Goal: Task Accomplishment & Management: Complete application form

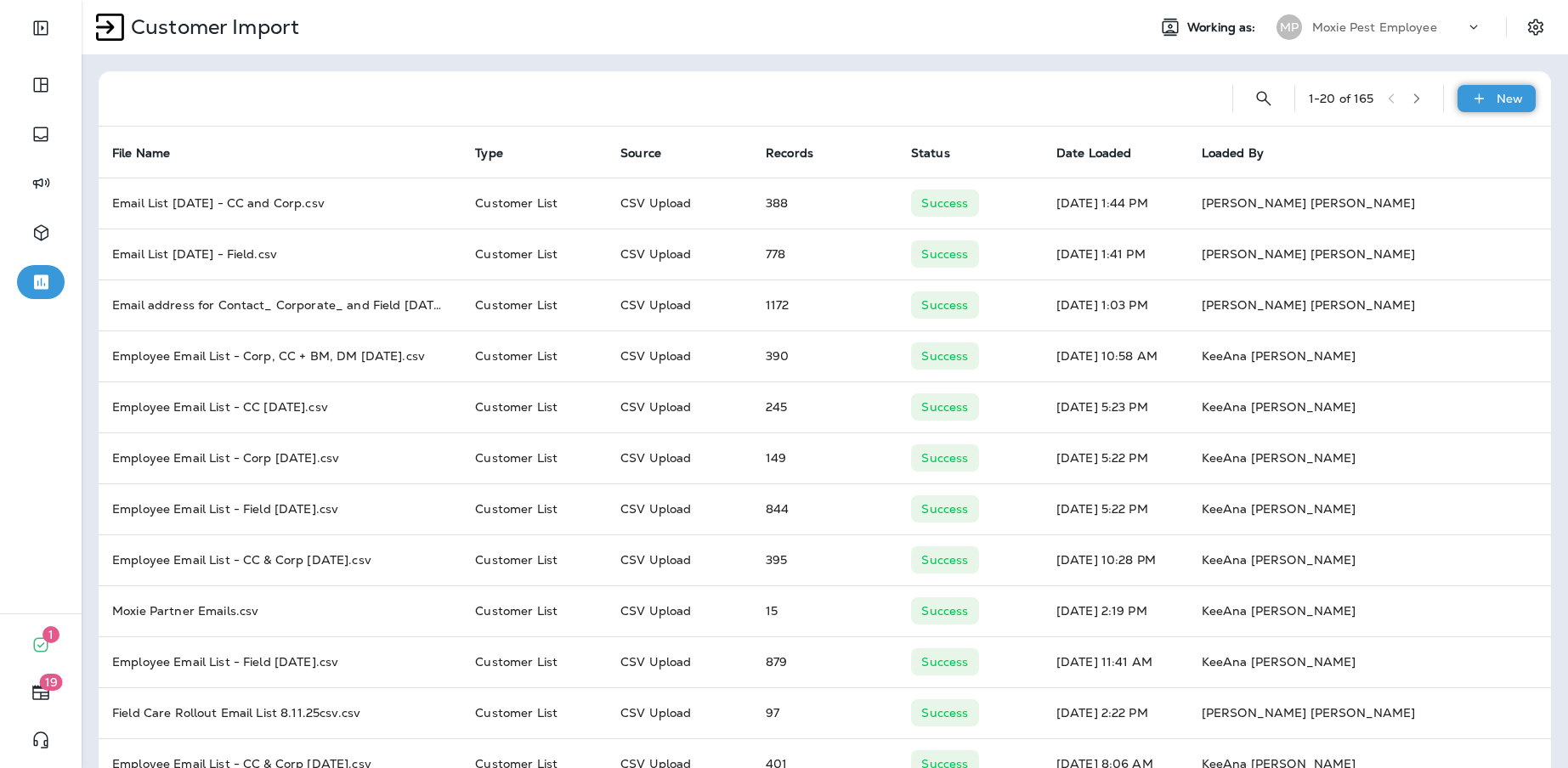
click at [1473, 100] on icon at bounding box center [1479, 98] width 18 height 17
click at [1428, 147] on p "Customer list" at bounding box center [1433, 144] width 79 height 14
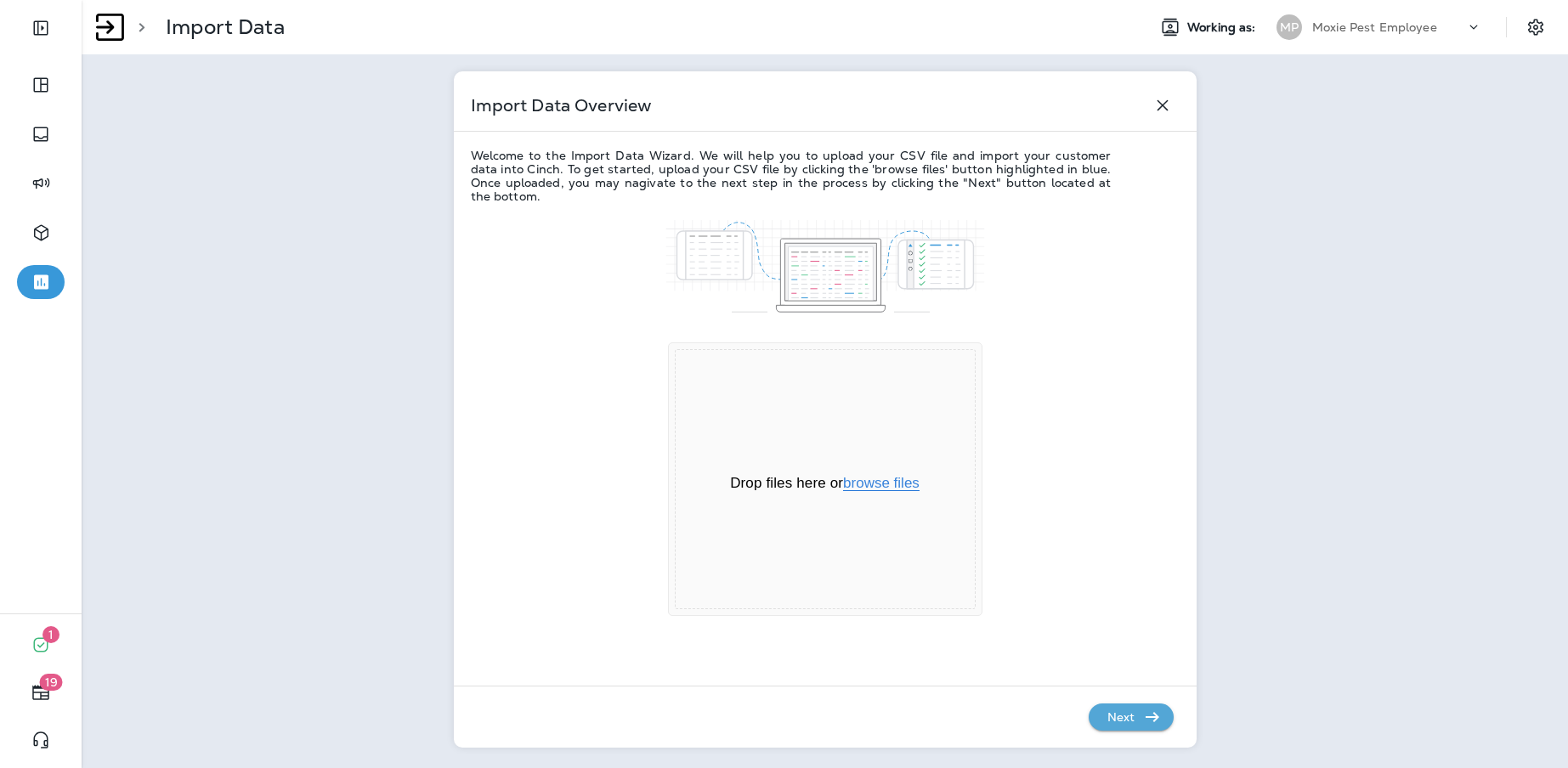
click at [895, 489] on button "browse files" at bounding box center [881, 483] width 77 height 16
click at [1118, 723] on p "Next" at bounding box center [1122, 717] width 42 height 27
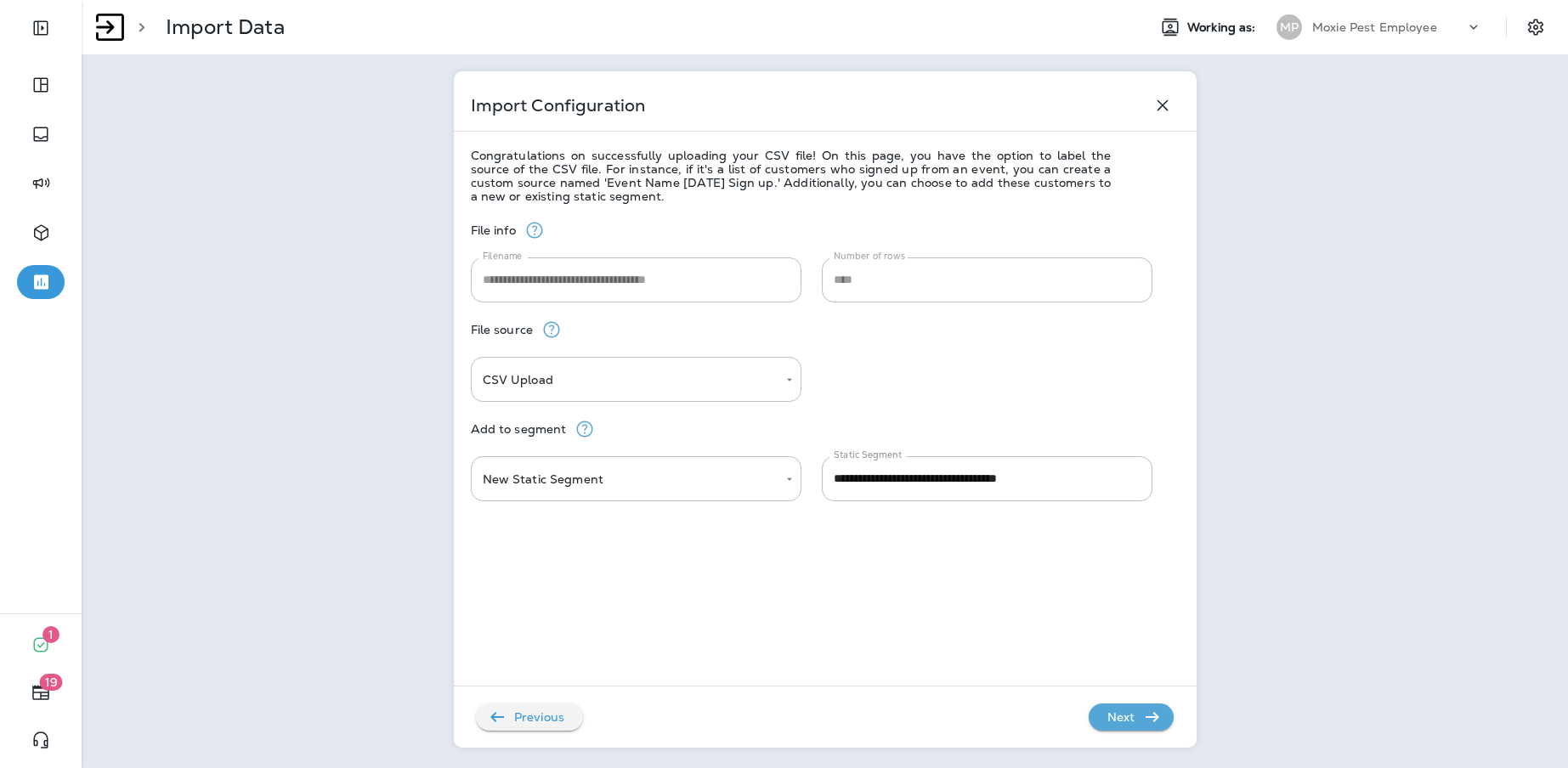
click at [1129, 718] on p "Next" at bounding box center [1122, 717] width 42 height 27
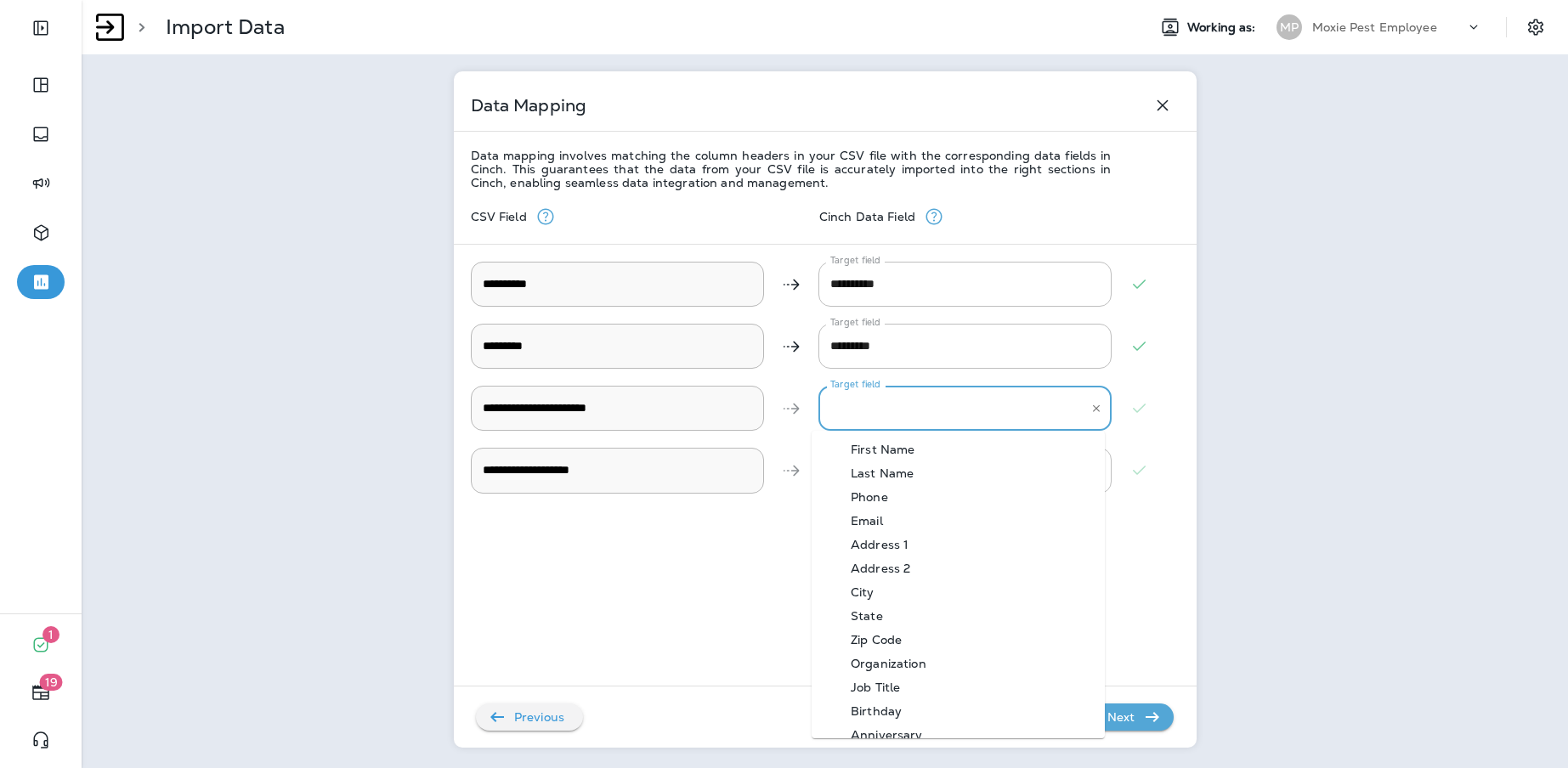
click at [907, 413] on Email "Target field" at bounding box center [952, 408] width 253 height 30
click at [892, 525] on div "Email" at bounding box center [868, 521] width 84 height 14
type Email "*****"
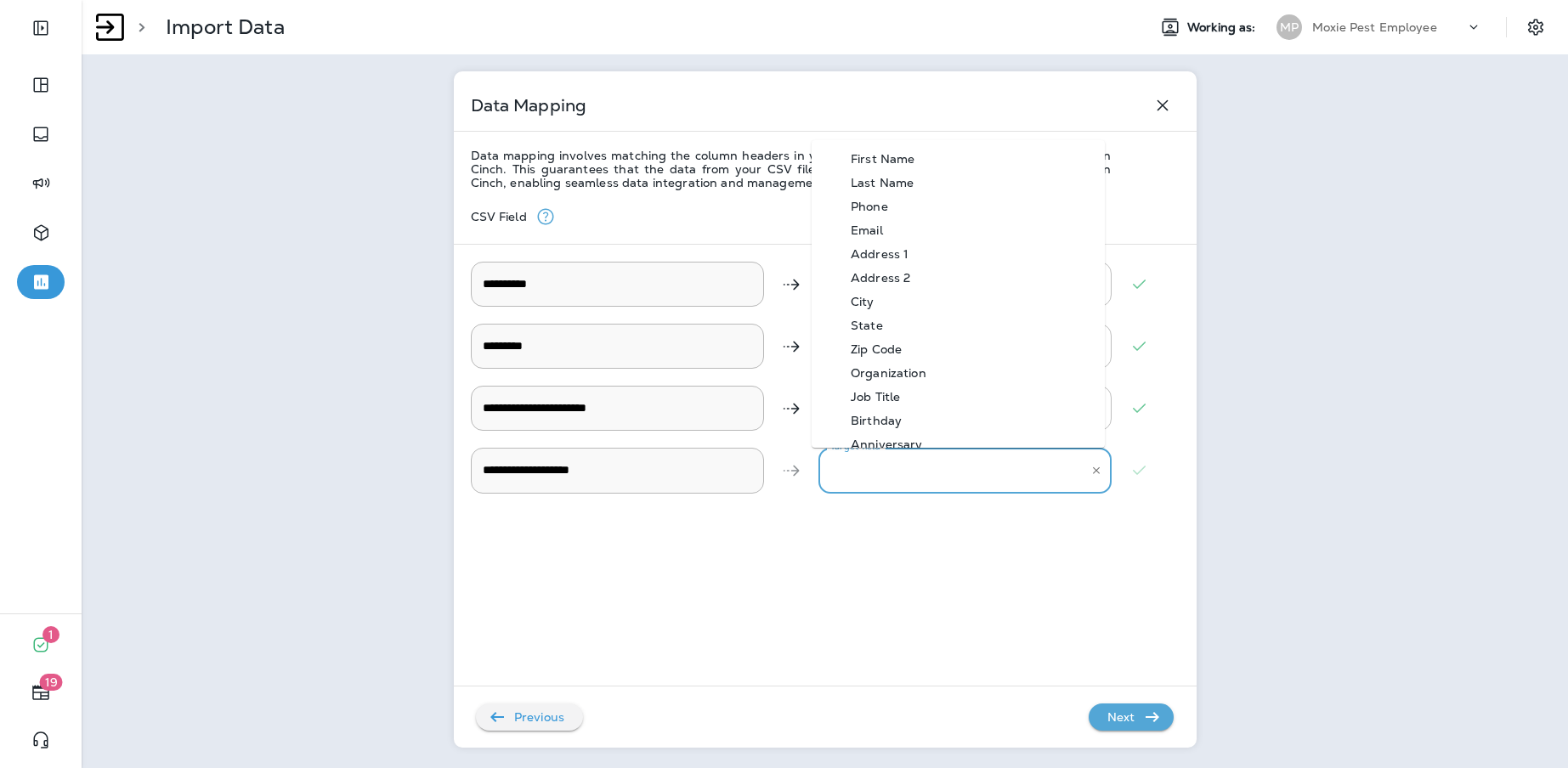
click at [873, 463] on Description "Target field" at bounding box center [952, 470] width 253 height 30
click at [890, 377] on div "Organization" at bounding box center [889, 373] width 126 height 14
type Description "**********"
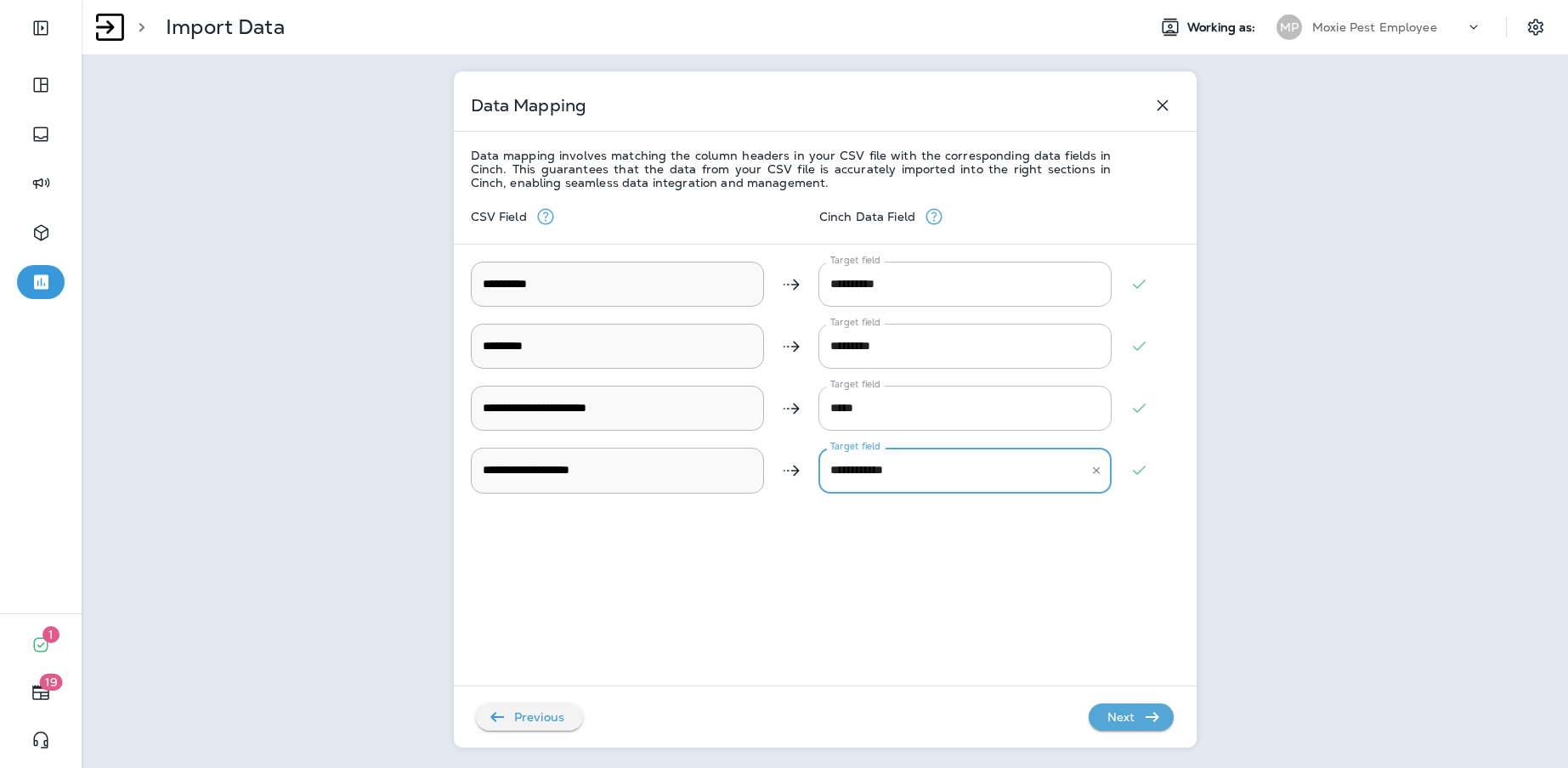
click at [1123, 717] on p "Next" at bounding box center [1122, 717] width 42 height 27
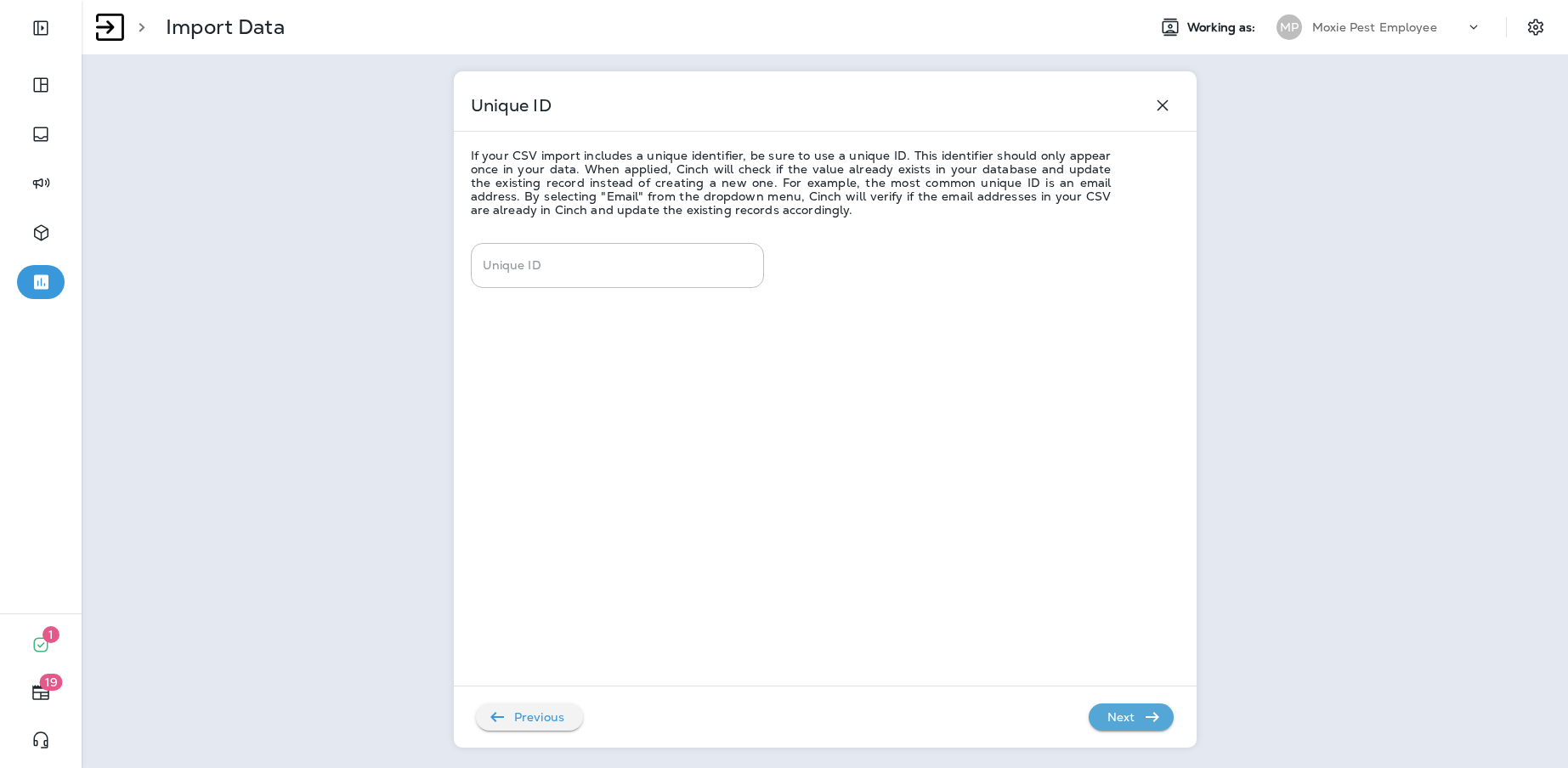
click at [573, 291] on div "Unique ID Unique ID" at bounding box center [618, 497] width 294 height 507
click at [570, 277] on input "Unique ID" at bounding box center [605, 265] width 253 height 30
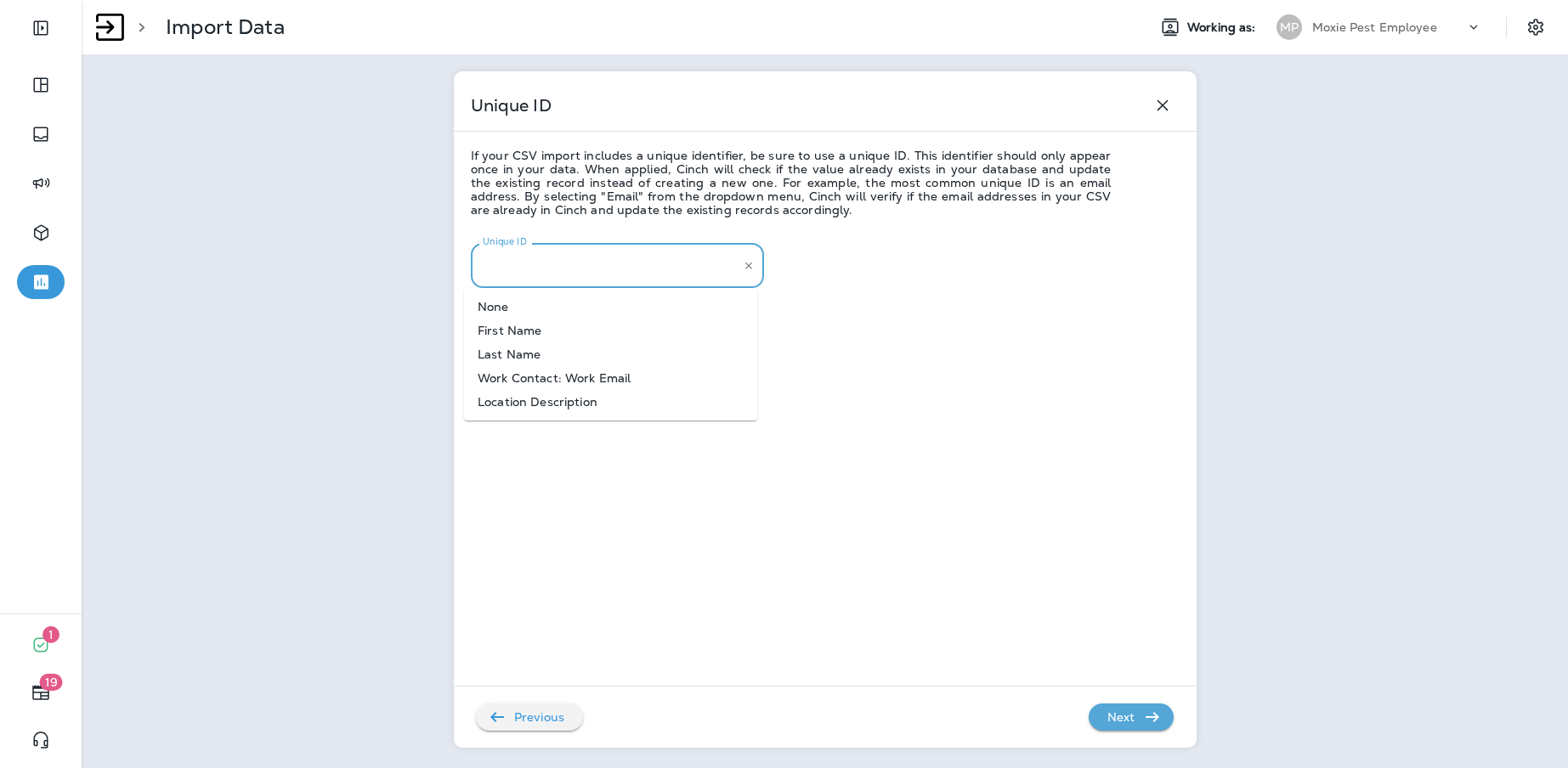
click at [585, 374] on li "Work Contact: Work Email" at bounding box center [611, 378] width 294 height 23
type input "**********"
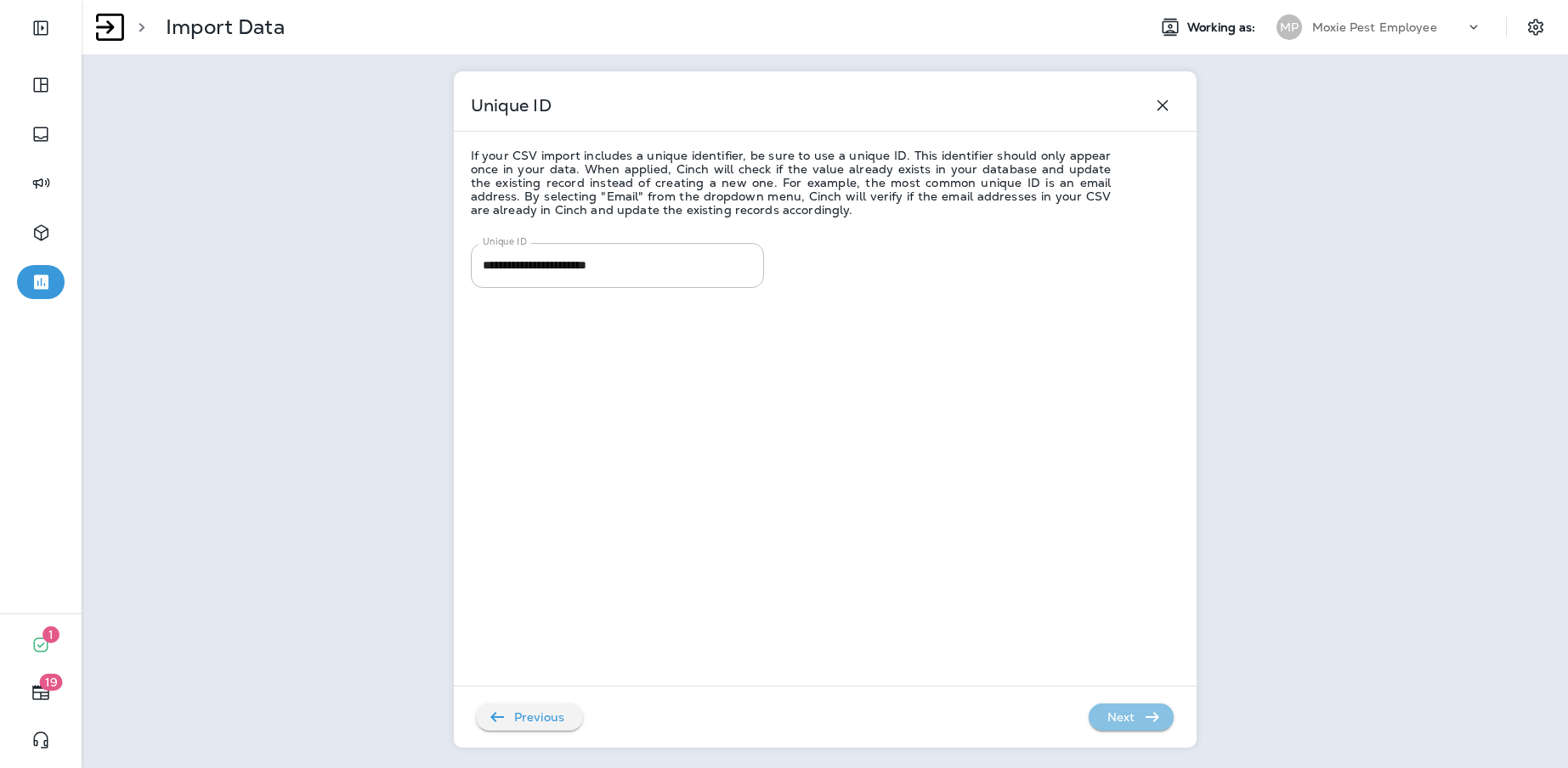
click at [1106, 720] on p "Next" at bounding box center [1122, 717] width 42 height 27
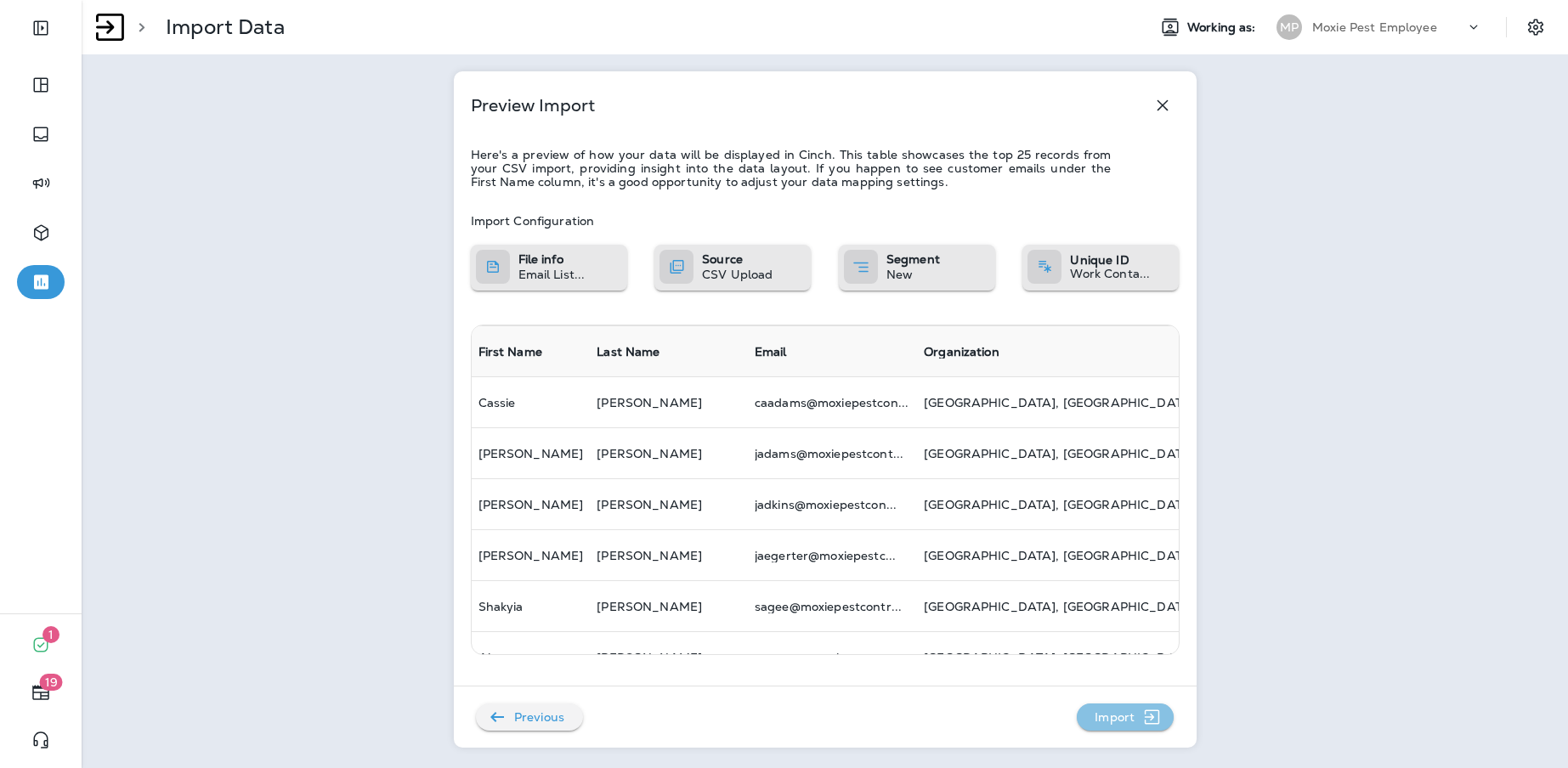
click at [1121, 725] on p "Import" at bounding box center [1115, 717] width 53 height 27
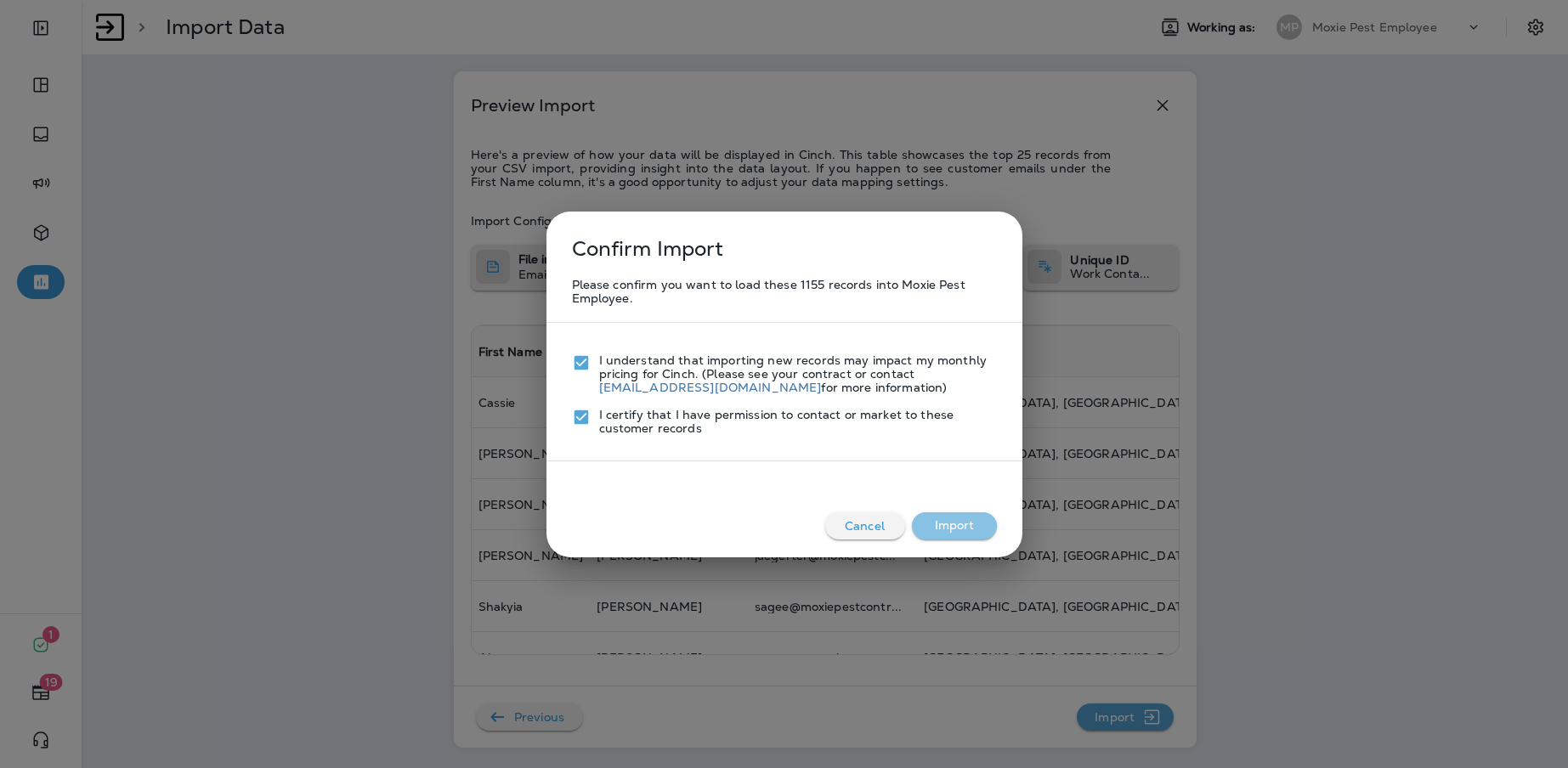
click at [951, 518] on button "Import" at bounding box center [954, 526] width 85 height 27
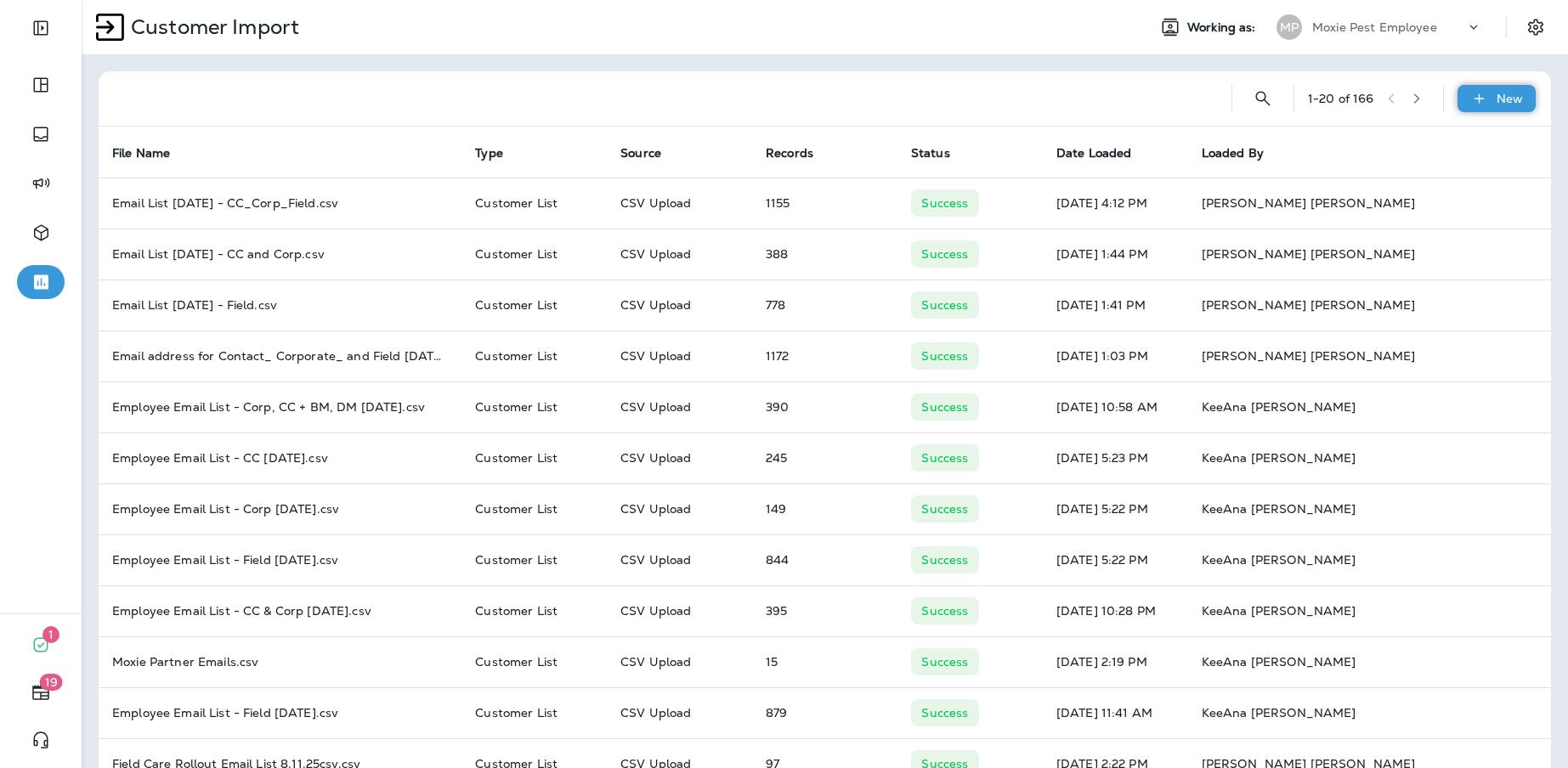
click at [1471, 95] on icon at bounding box center [1479, 98] width 18 height 17
click at [1417, 130] on button "Customer list" at bounding box center [1438, 143] width 170 height 42
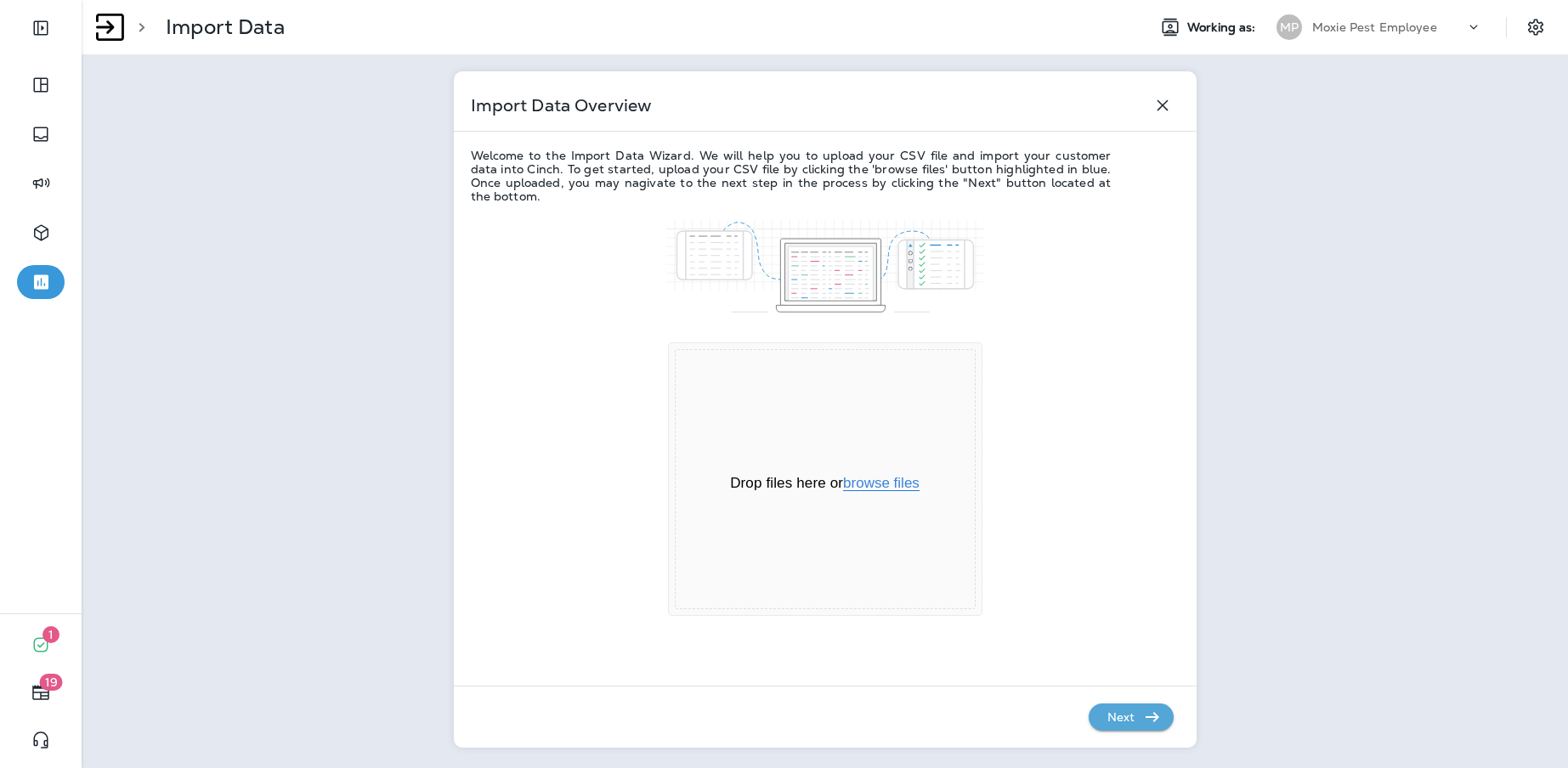
click at [876, 475] on button "browse files" at bounding box center [881, 483] width 77 height 16
click at [1128, 708] on p "Next" at bounding box center [1122, 717] width 42 height 27
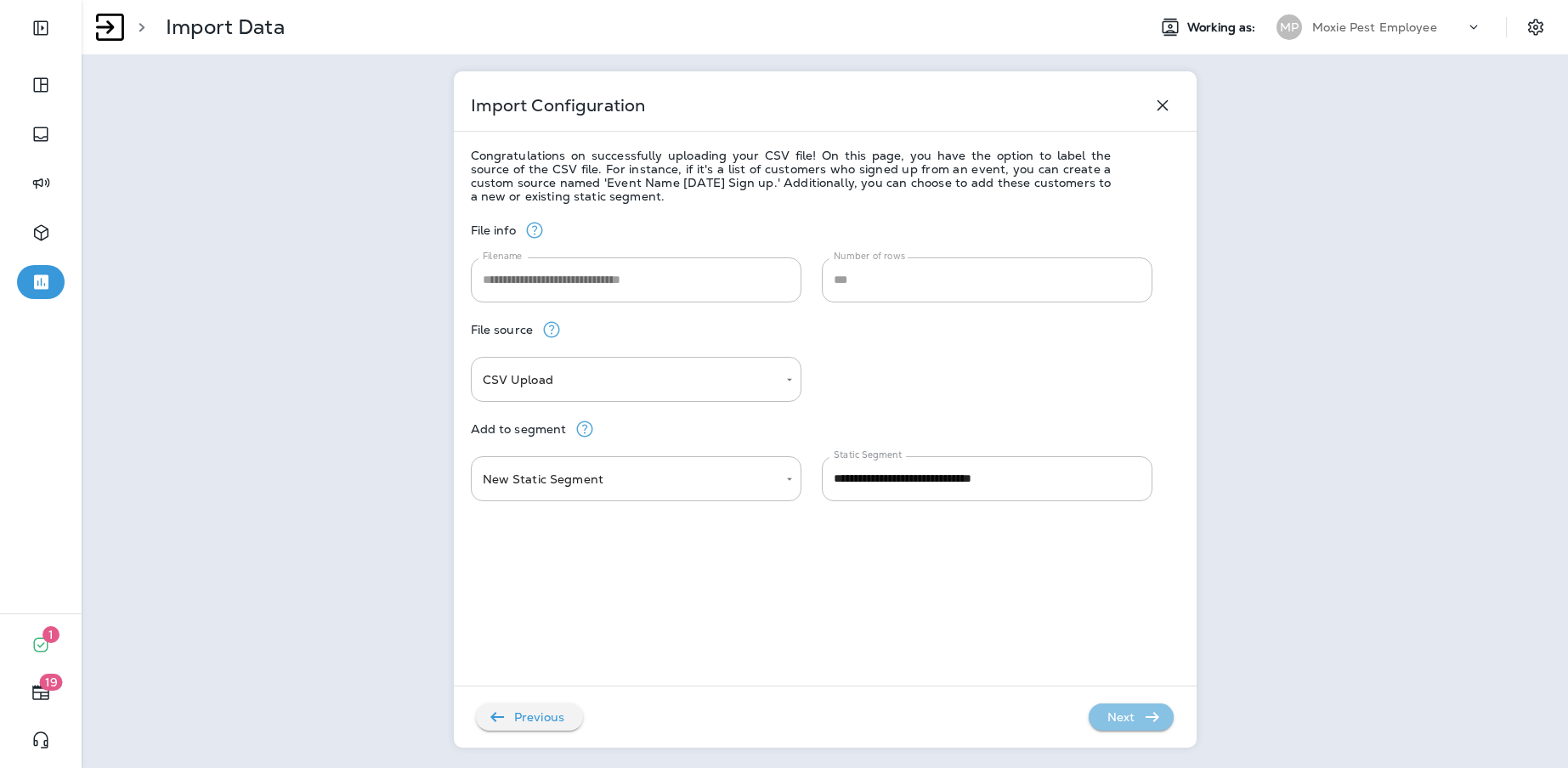
click at [1131, 723] on p "Next" at bounding box center [1122, 717] width 42 height 27
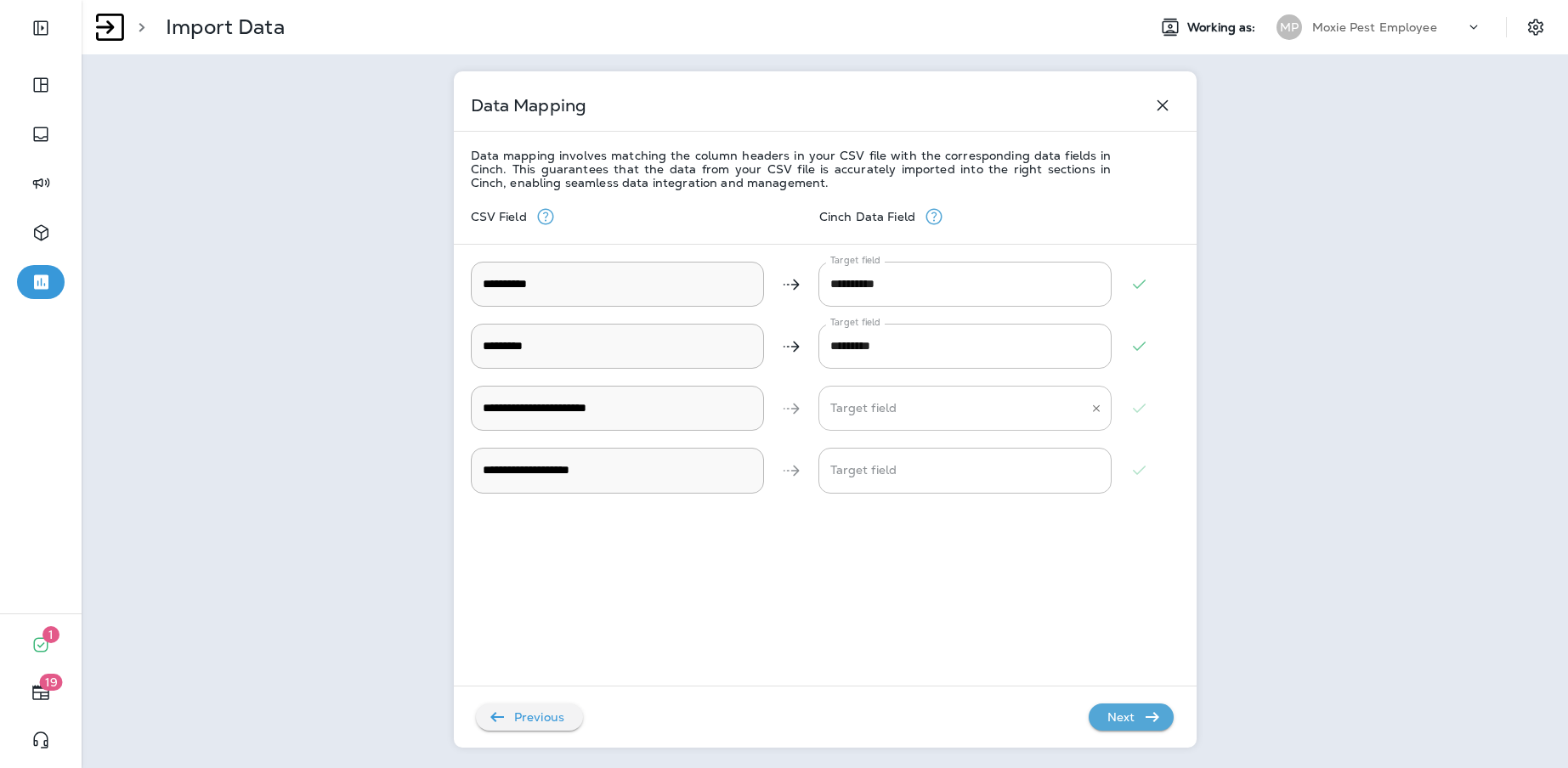
click at [881, 414] on Email "Target field" at bounding box center [952, 408] width 253 height 30
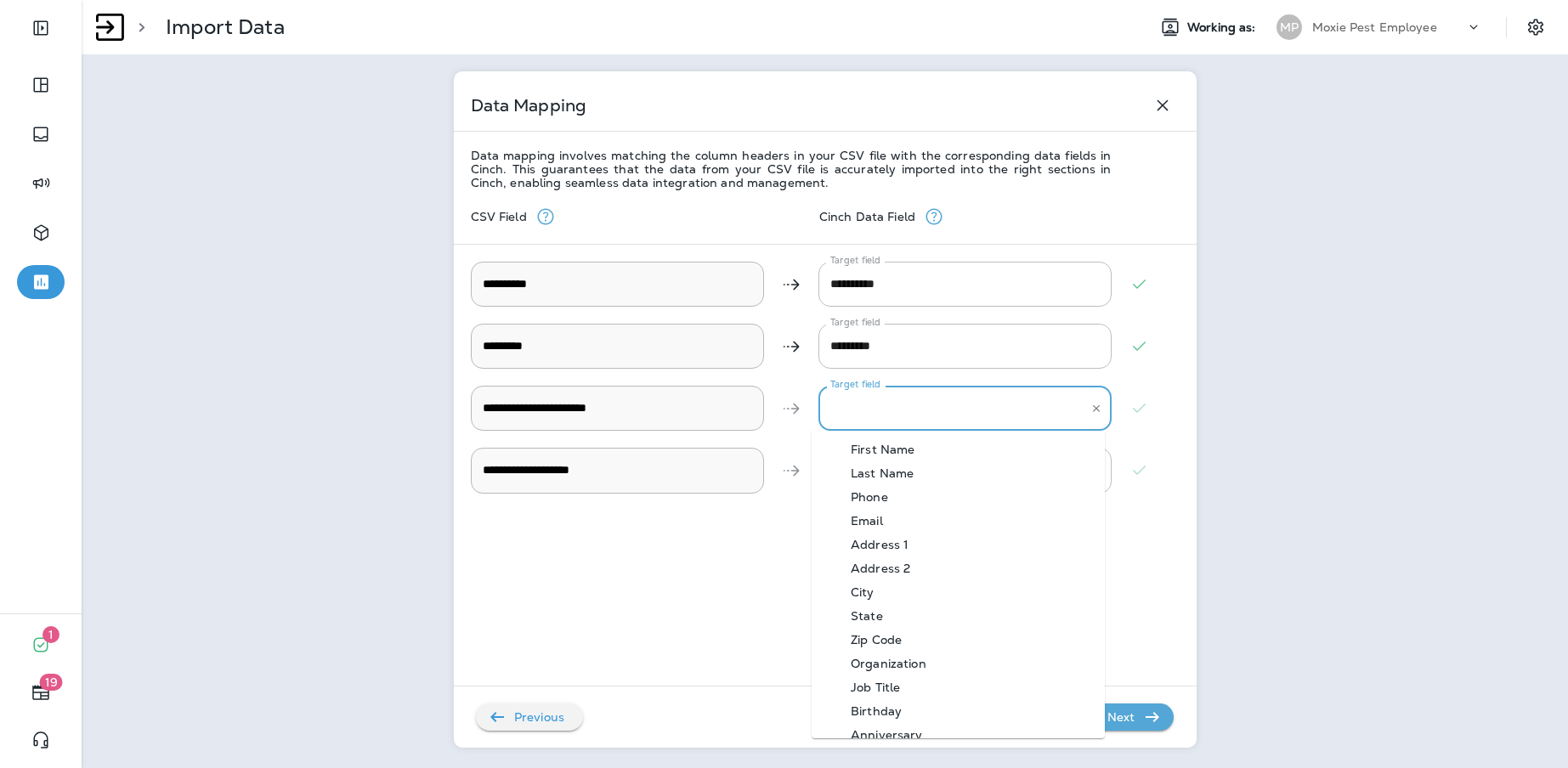
click at [876, 525] on div "Email" at bounding box center [868, 521] width 84 height 14
type Email "*****"
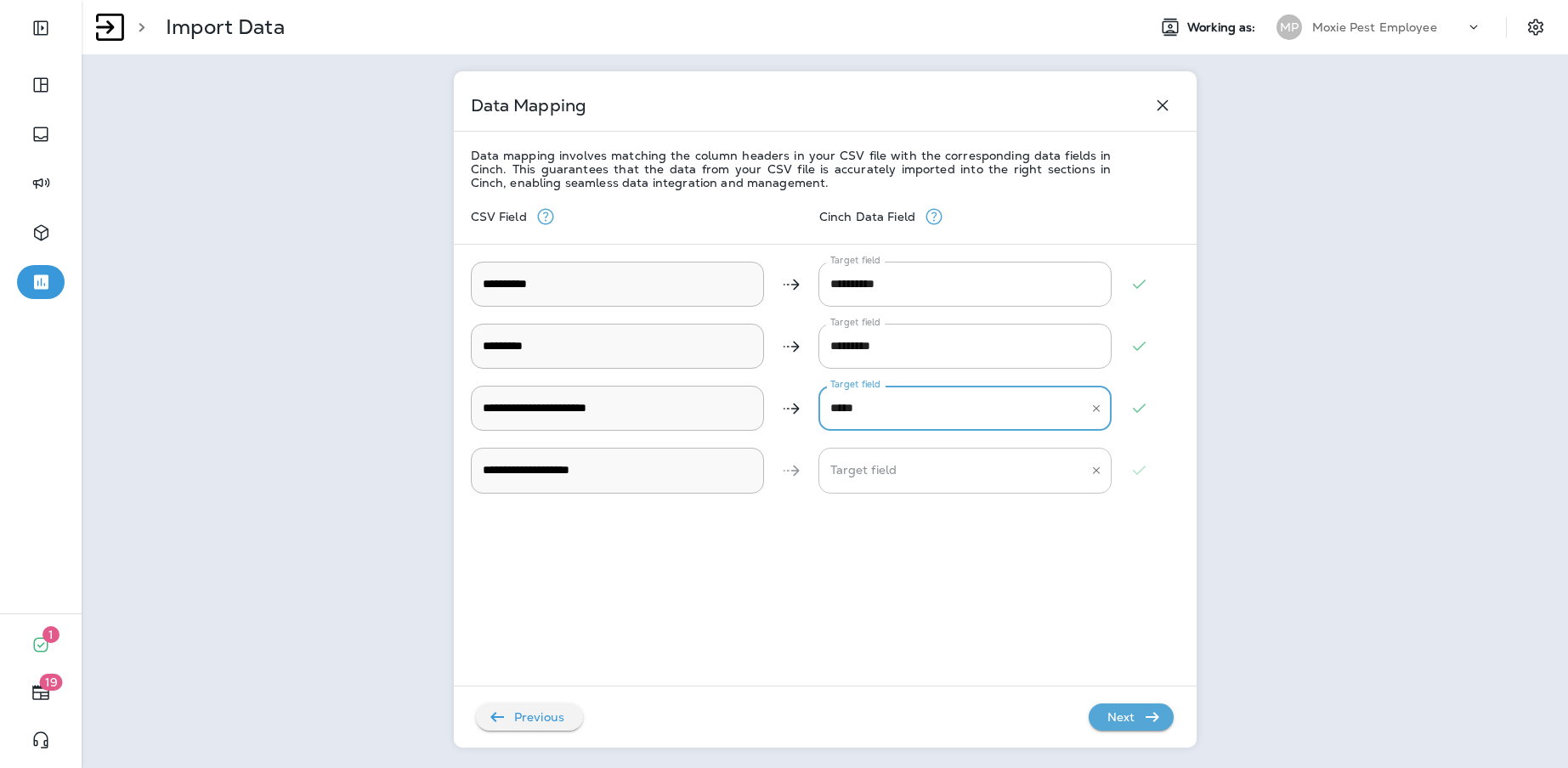
click at [941, 463] on Description "Target field" at bounding box center [952, 470] width 253 height 30
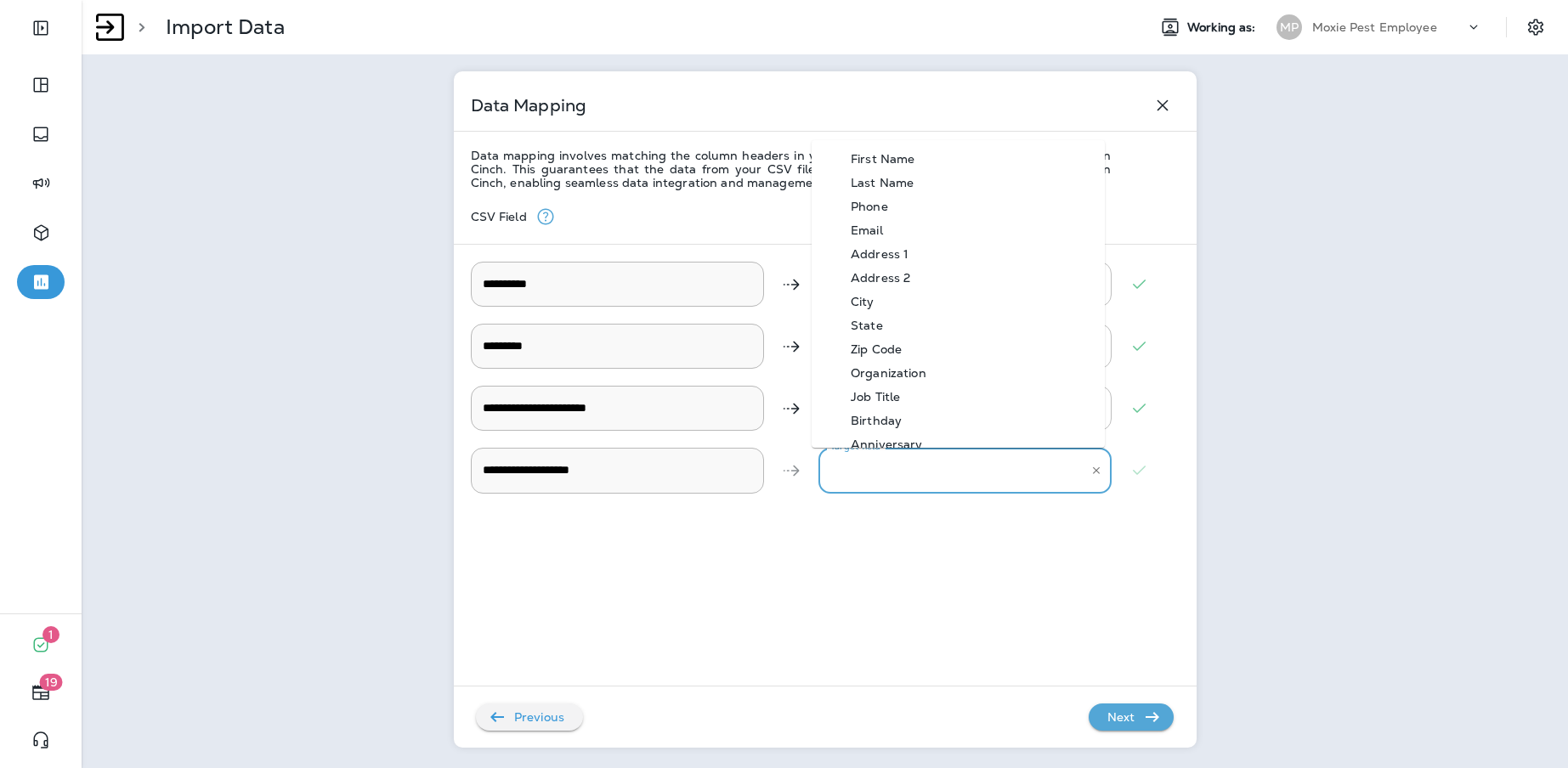
click at [892, 381] on Description-option-9 "Organization" at bounding box center [959, 372] width 294 height 23
type Description "**********"
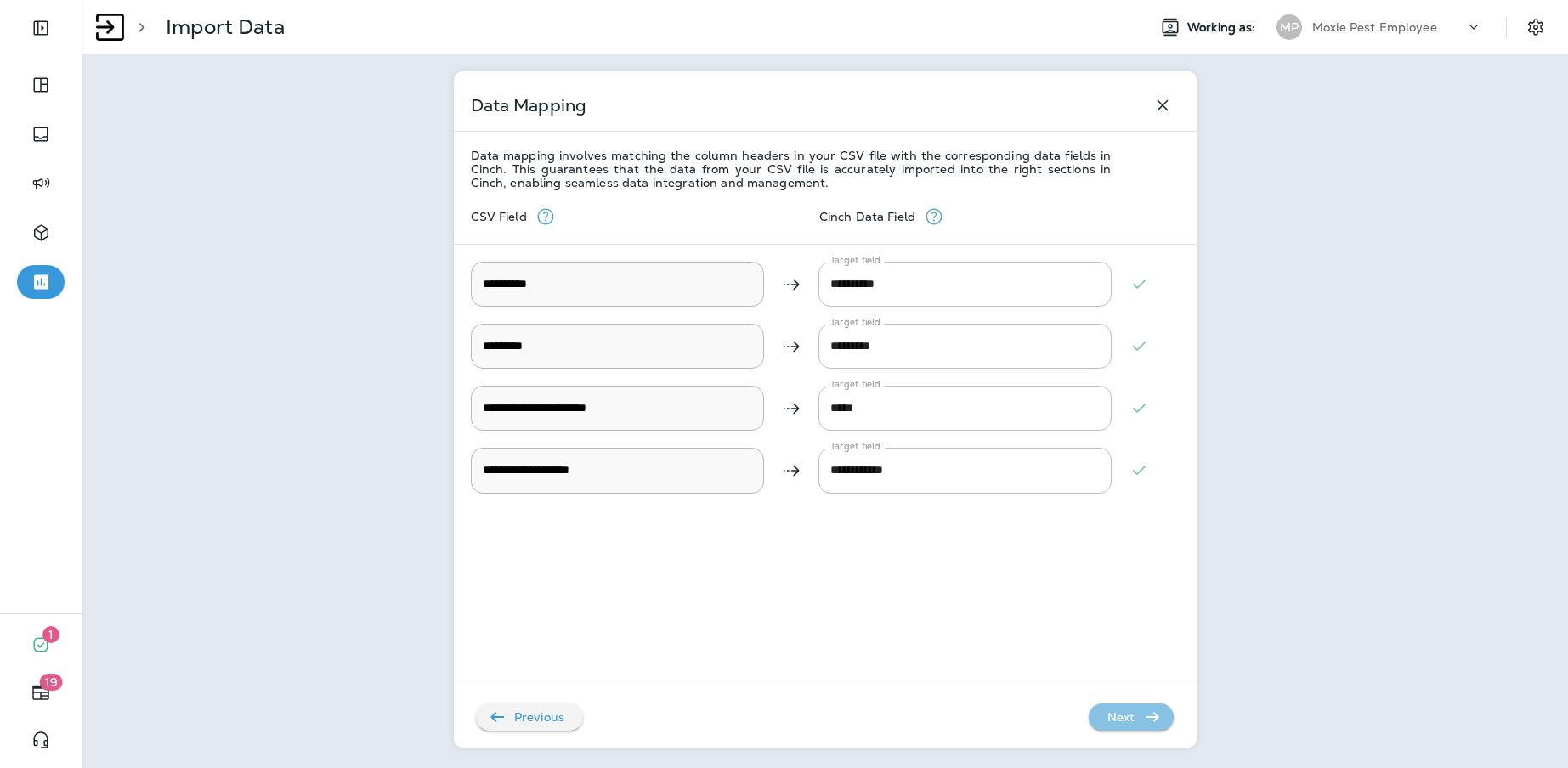
click at [1123, 724] on p "Next" at bounding box center [1122, 717] width 42 height 27
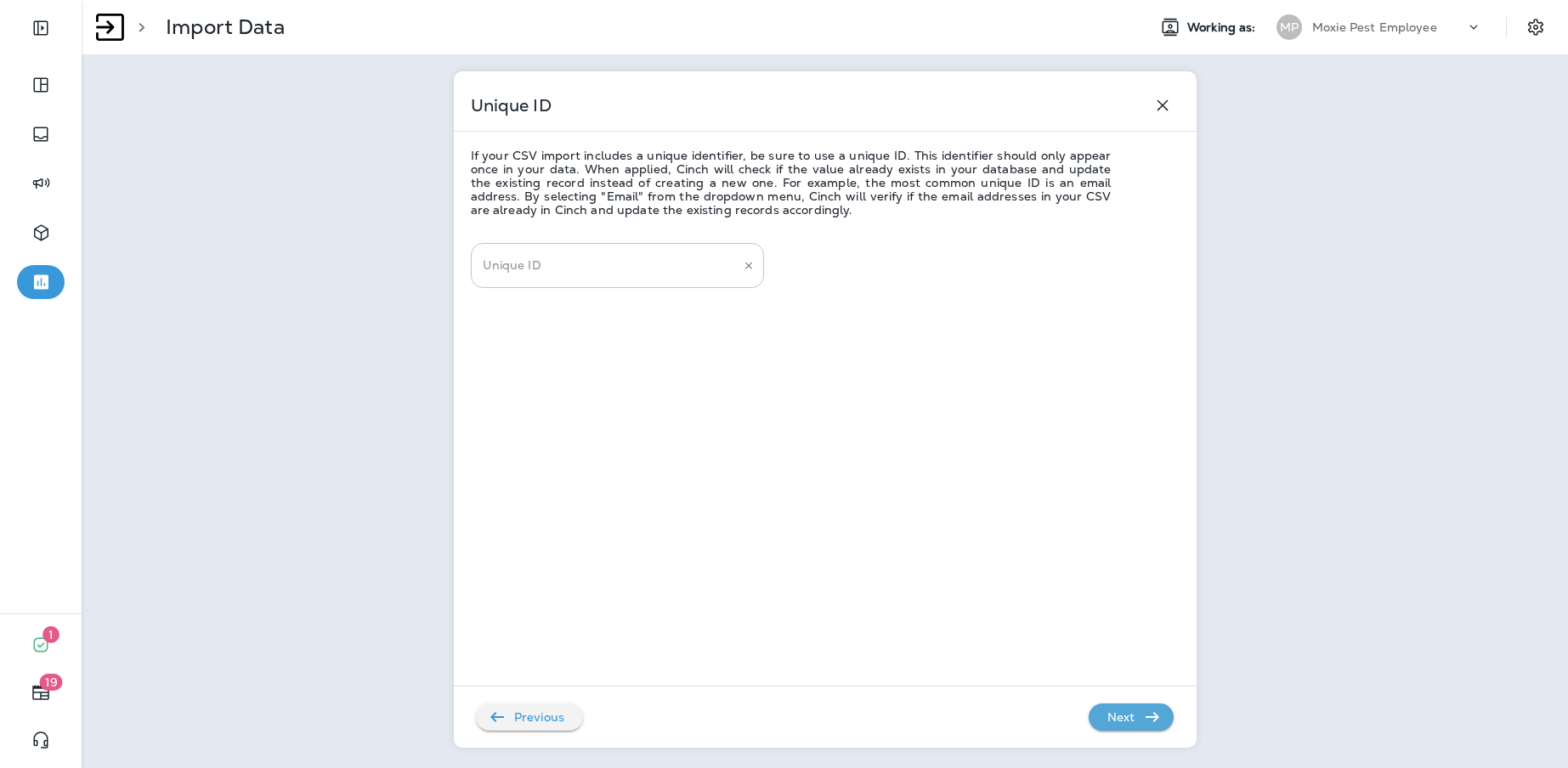
click at [664, 262] on input "Unique ID" at bounding box center [605, 265] width 253 height 30
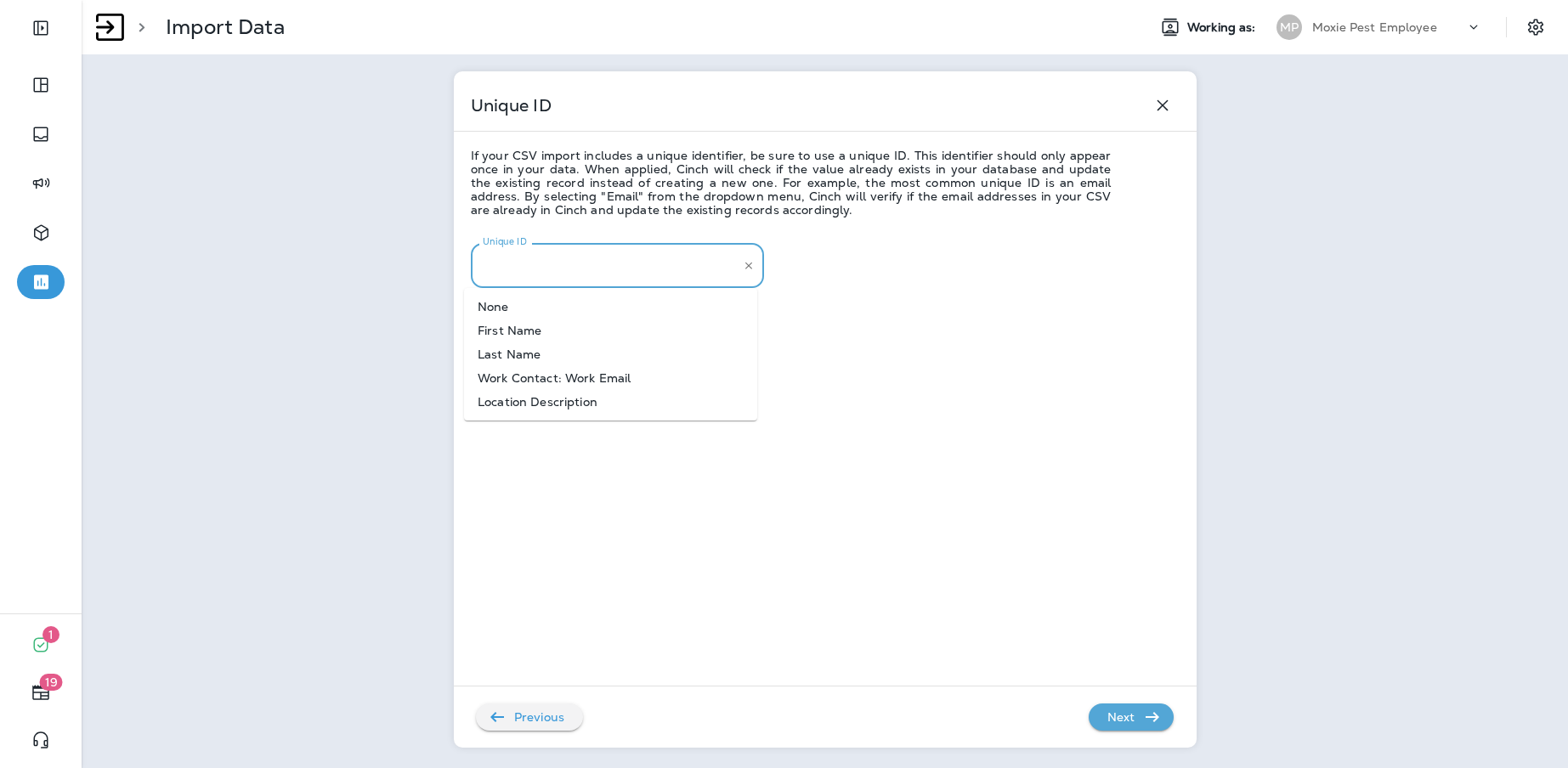
click at [607, 374] on li "Work Contact: Work Email" at bounding box center [611, 378] width 294 height 23
type input "**********"
click at [1143, 725] on icon "button" at bounding box center [1153, 716] width 20 height 20
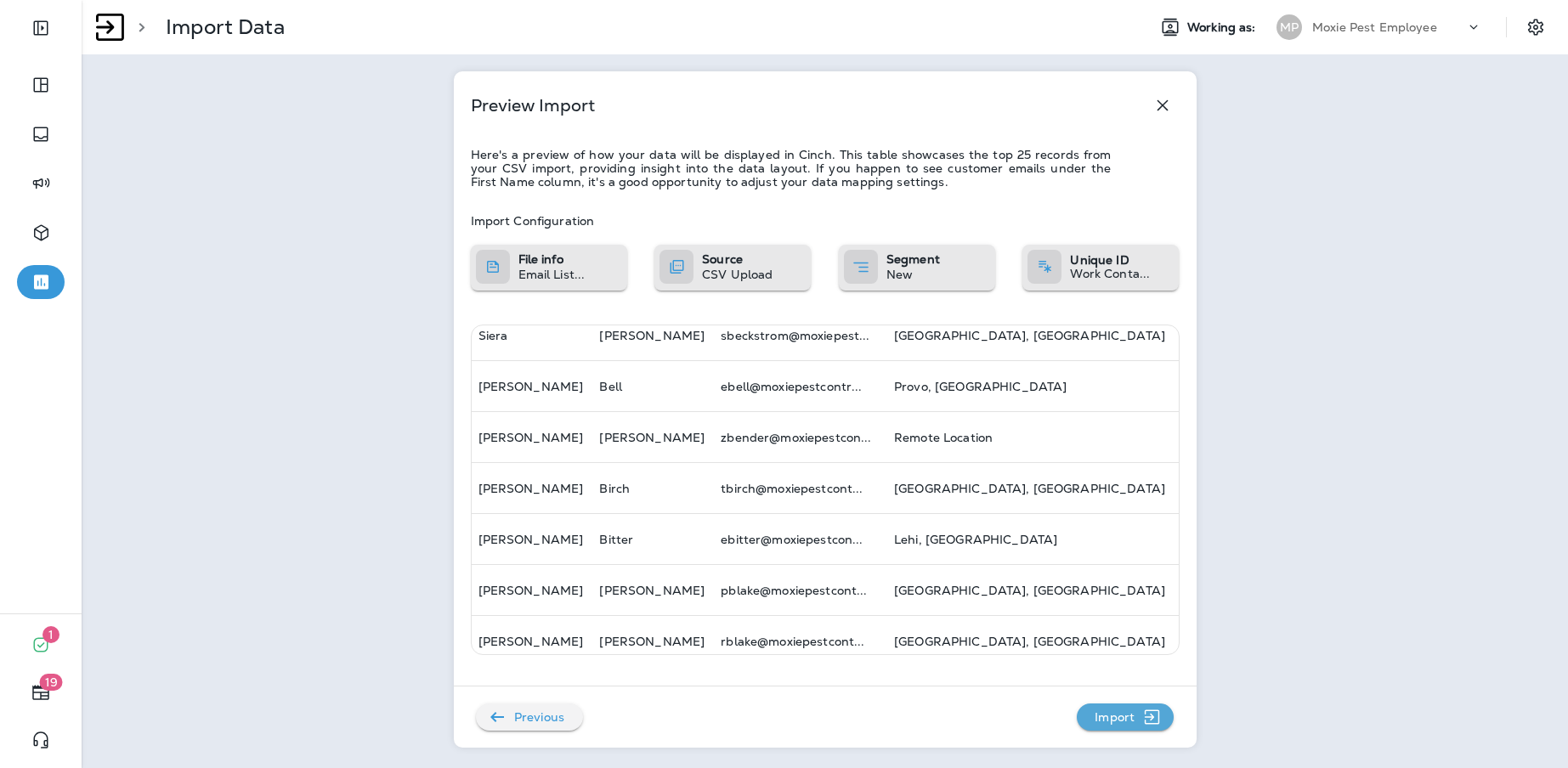
scroll to position [997, 0]
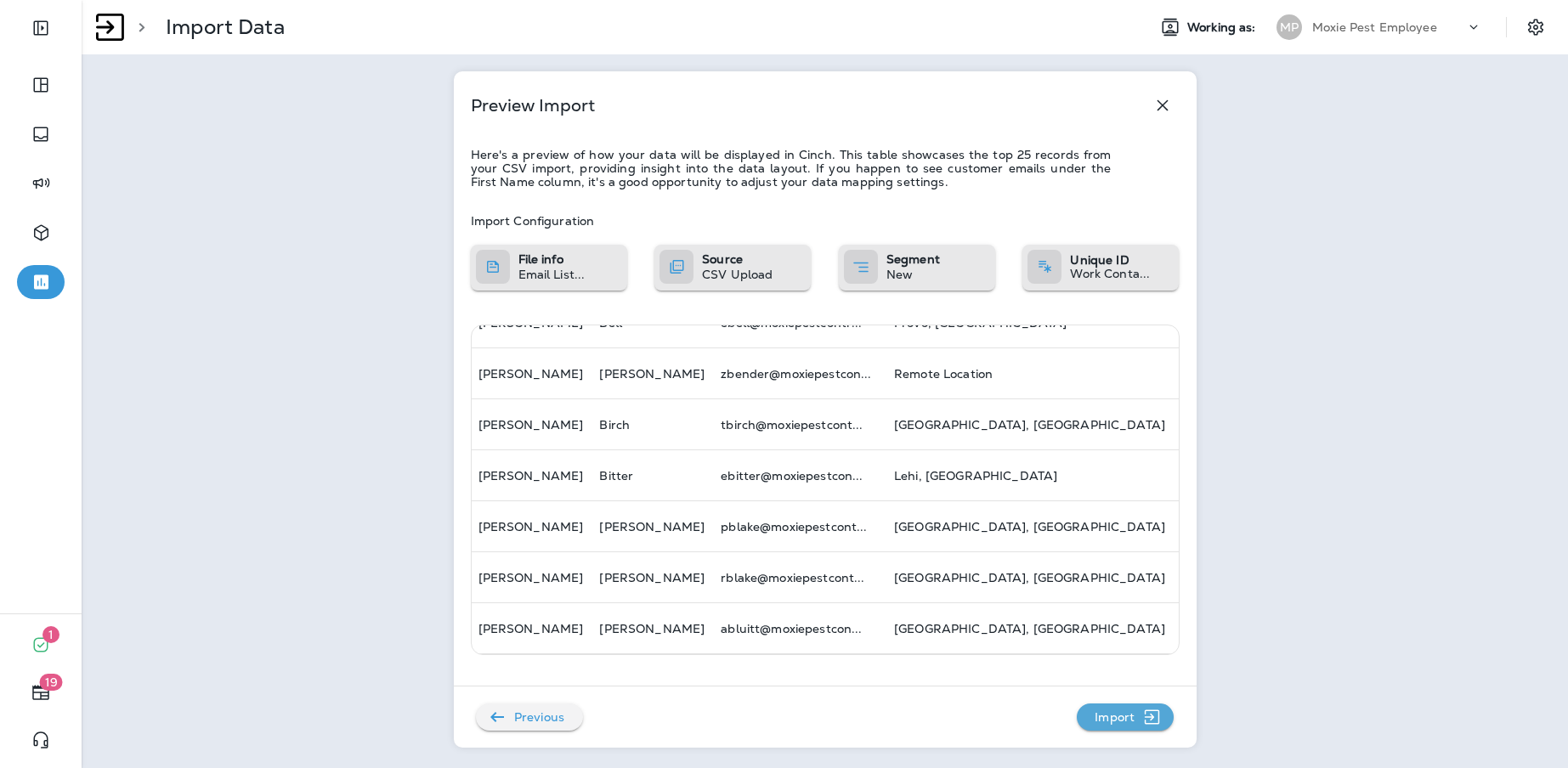
click at [1114, 717] on p "Import" at bounding box center [1115, 717] width 53 height 27
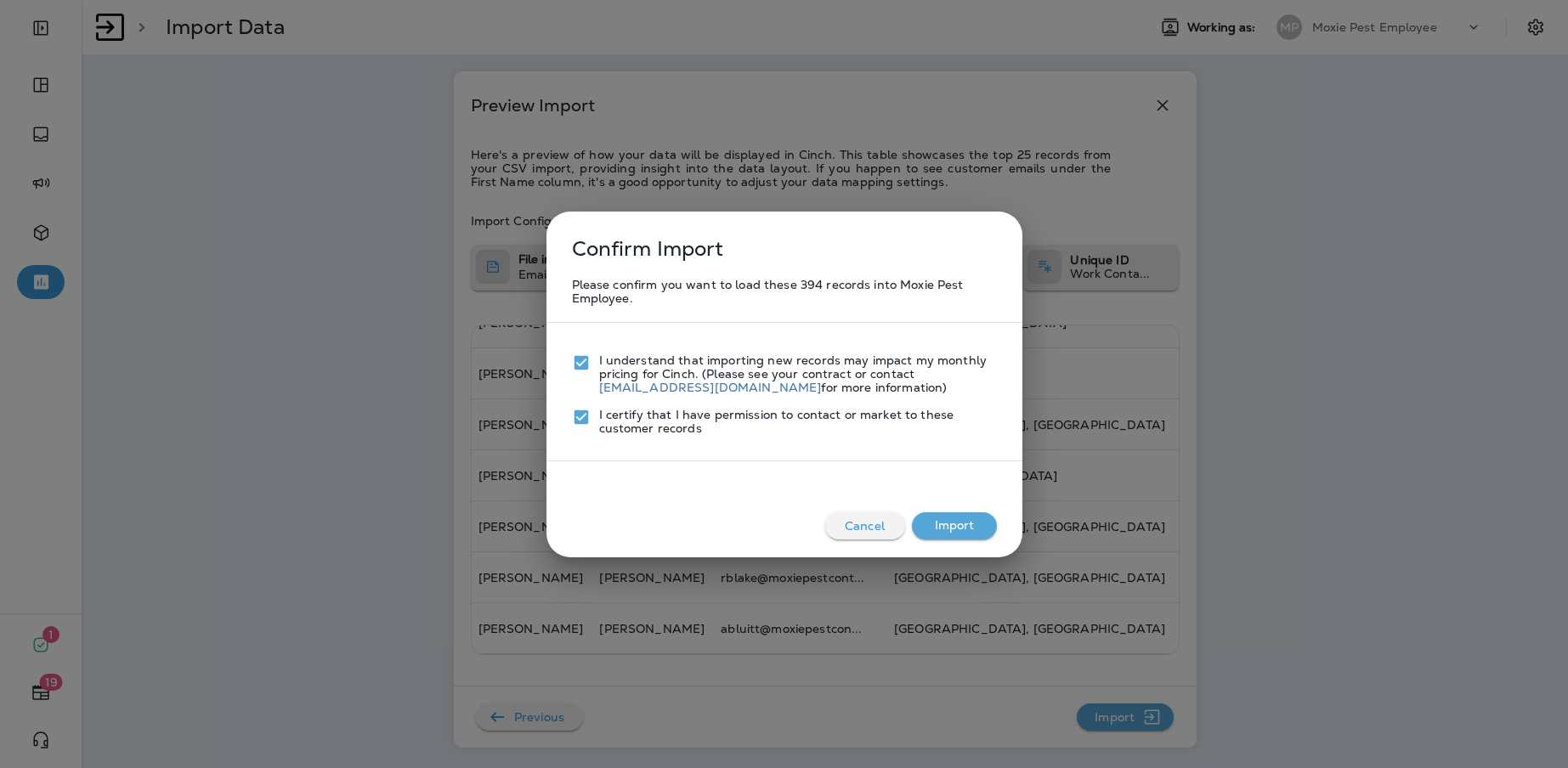
click at [952, 522] on button "Import" at bounding box center [954, 526] width 85 height 27
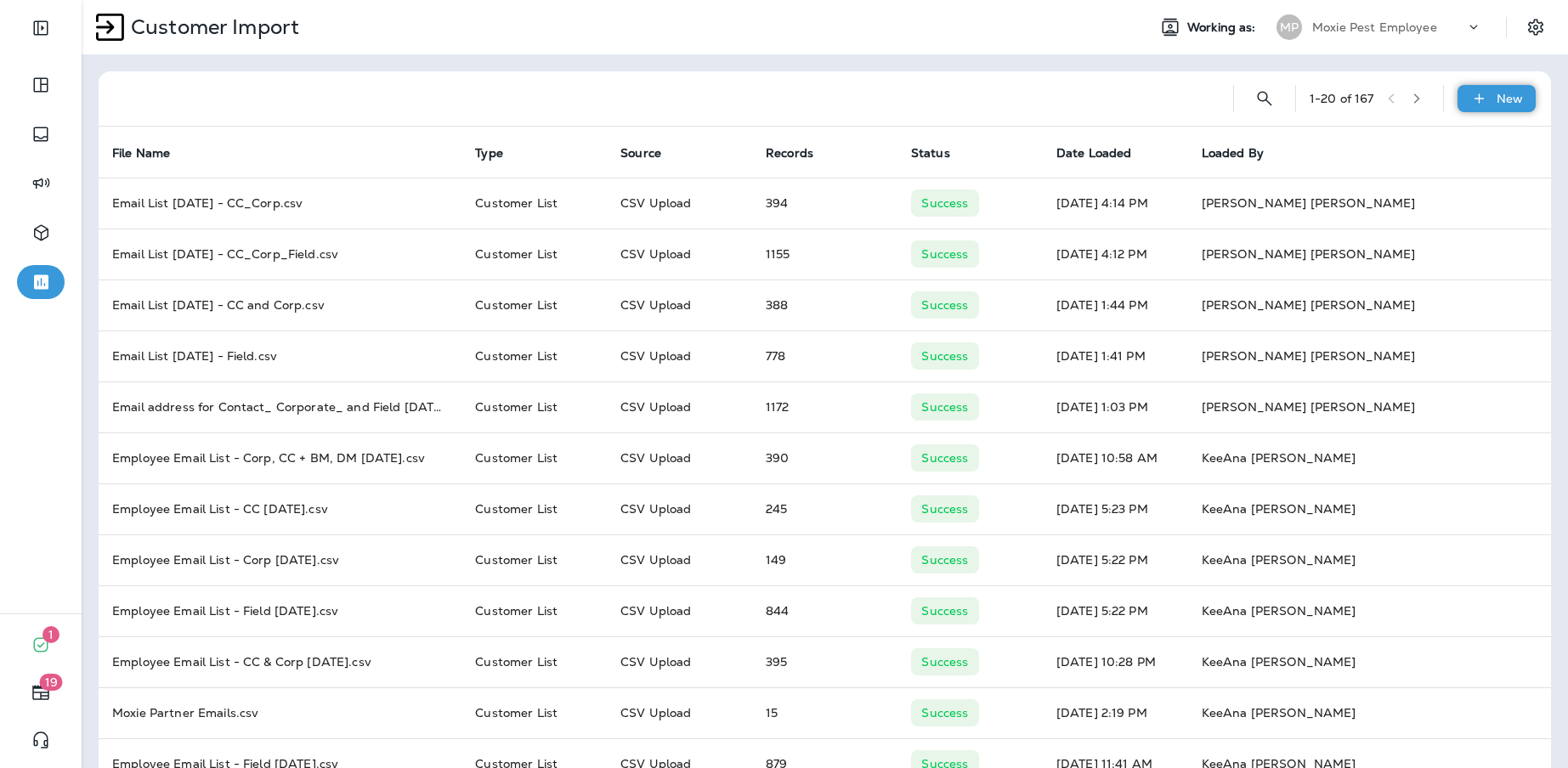
click at [1481, 89] on div "New" at bounding box center [1497, 98] width 78 height 27
click at [1462, 186] on button "Opt status" at bounding box center [1438, 185] width 170 height 42
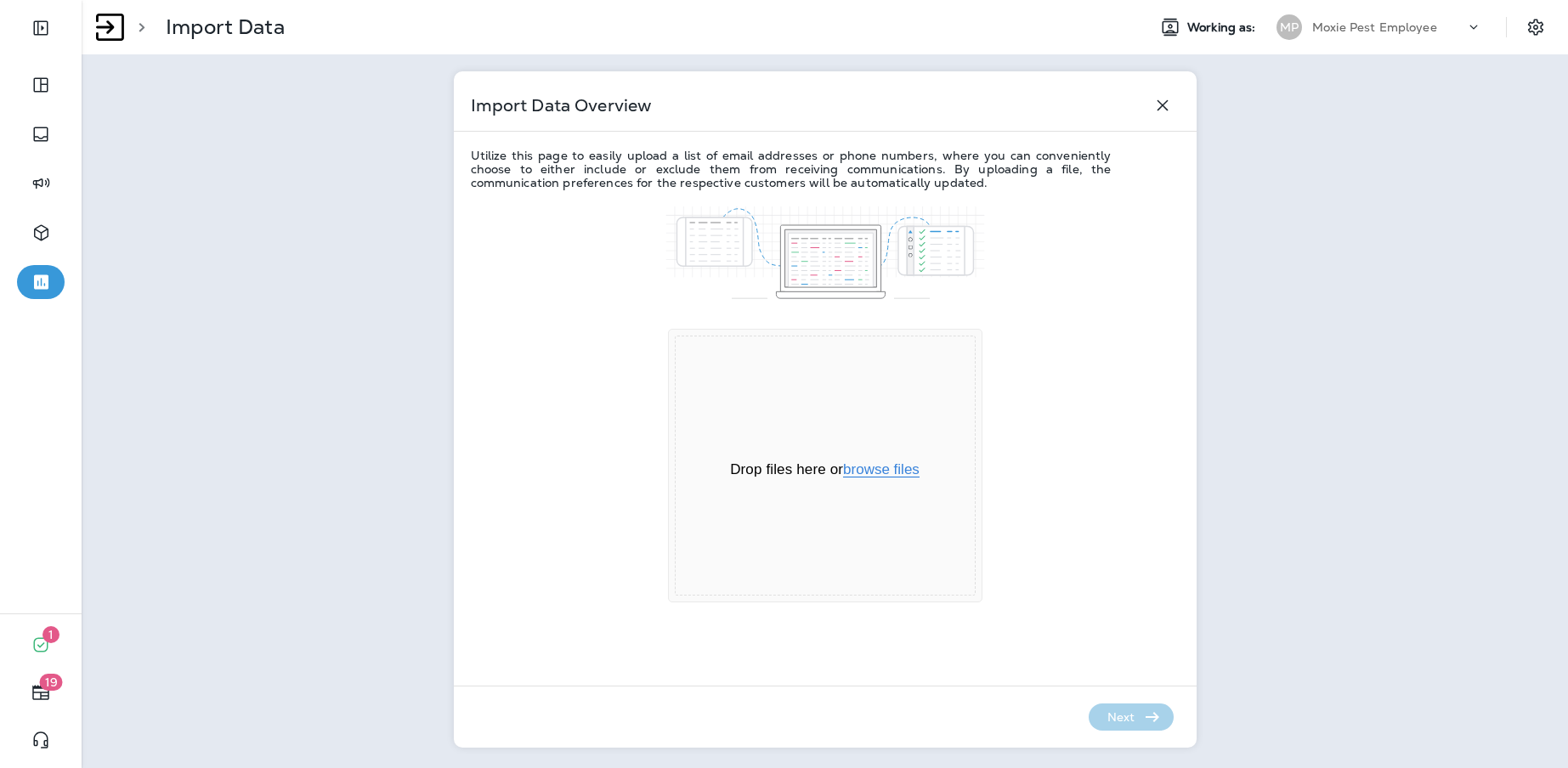
click at [849, 465] on button "browse files" at bounding box center [881, 470] width 77 height 16
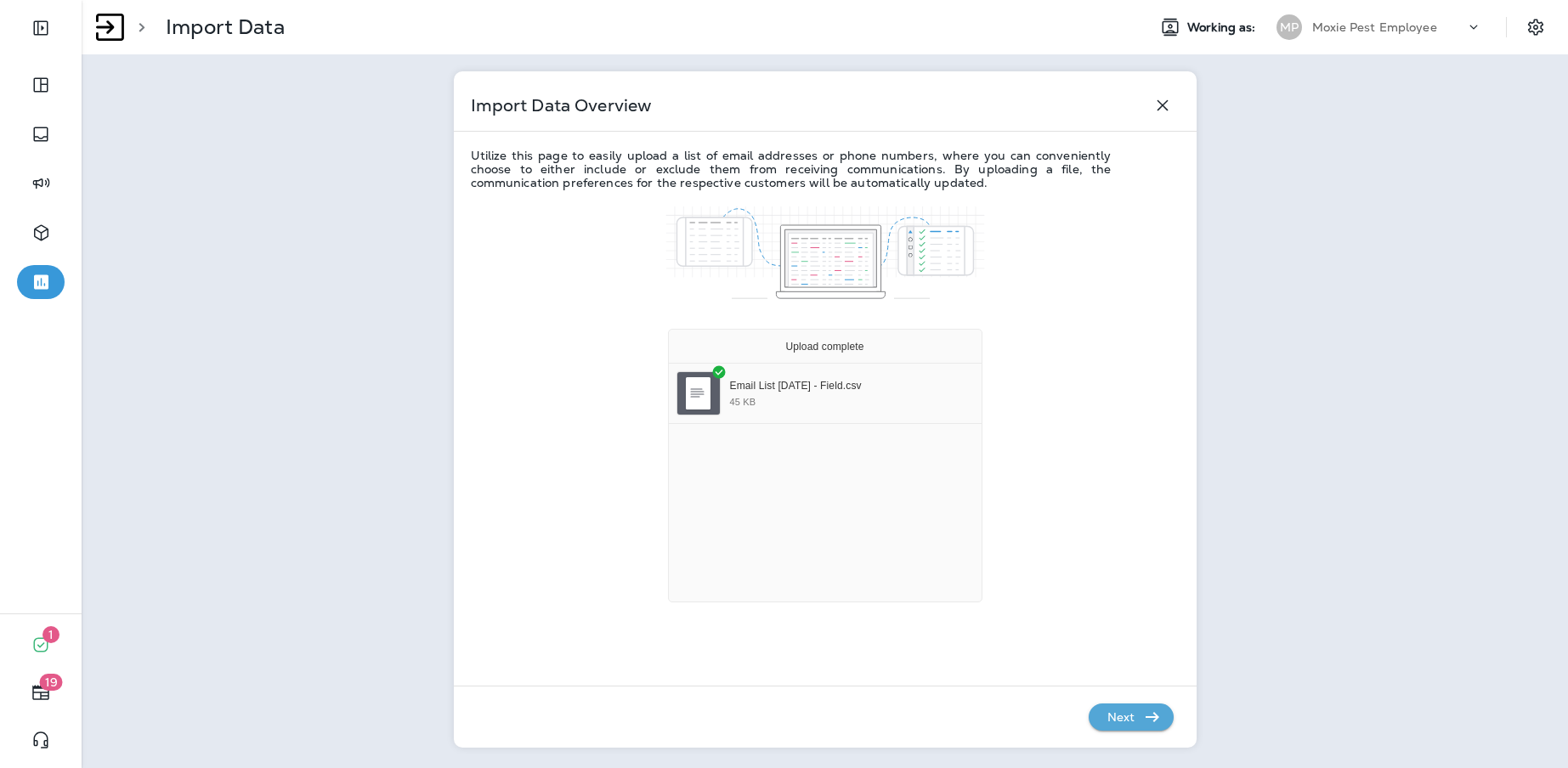
click at [1107, 716] on p "Next" at bounding box center [1122, 717] width 42 height 27
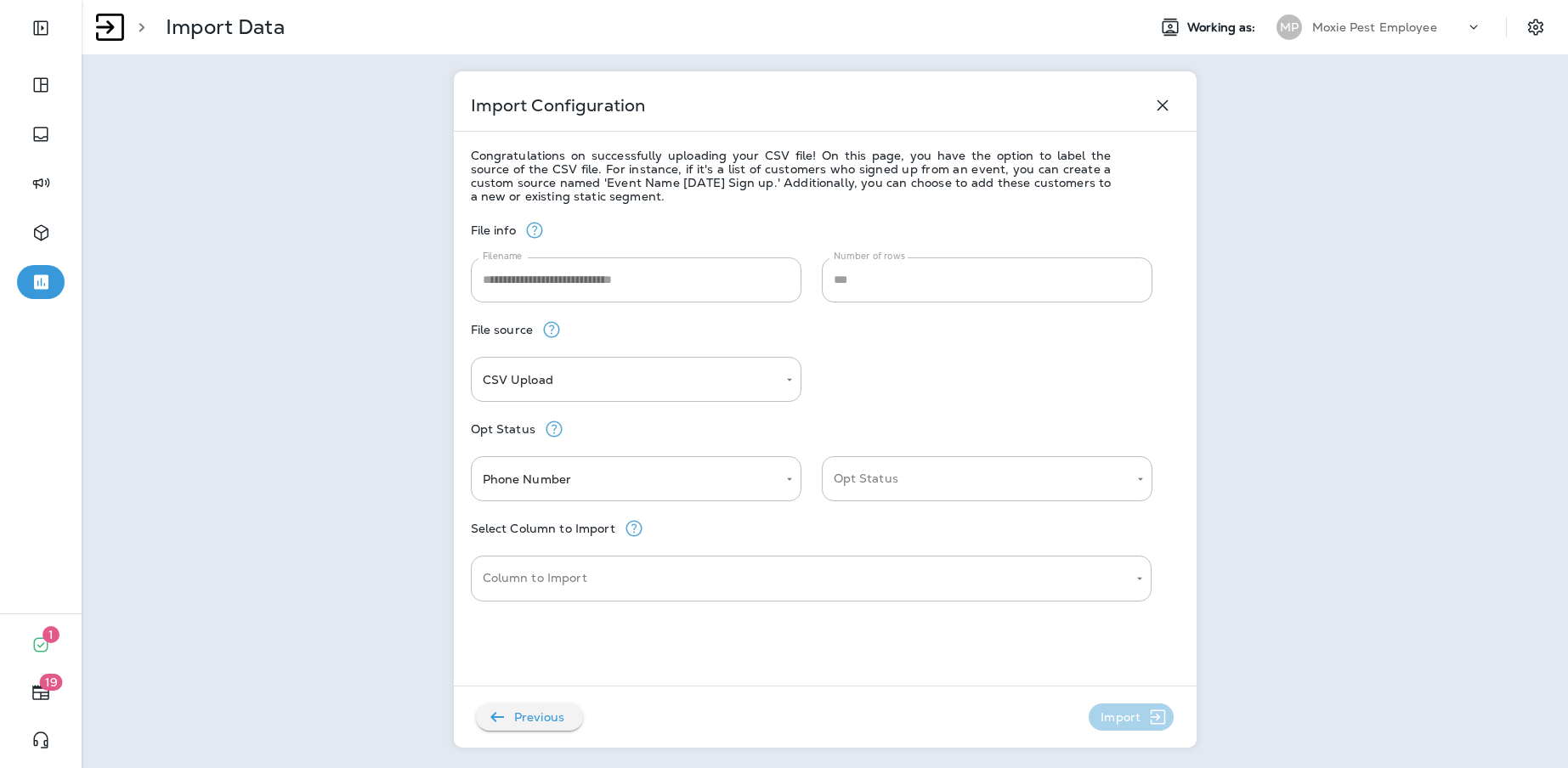
click at [1111, 713] on div "Import" at bounding box center [1130, 717] width 85 height 27
click at [1167, 109] on icon "button" at bounding box center [1162, 105] width 20 height 20
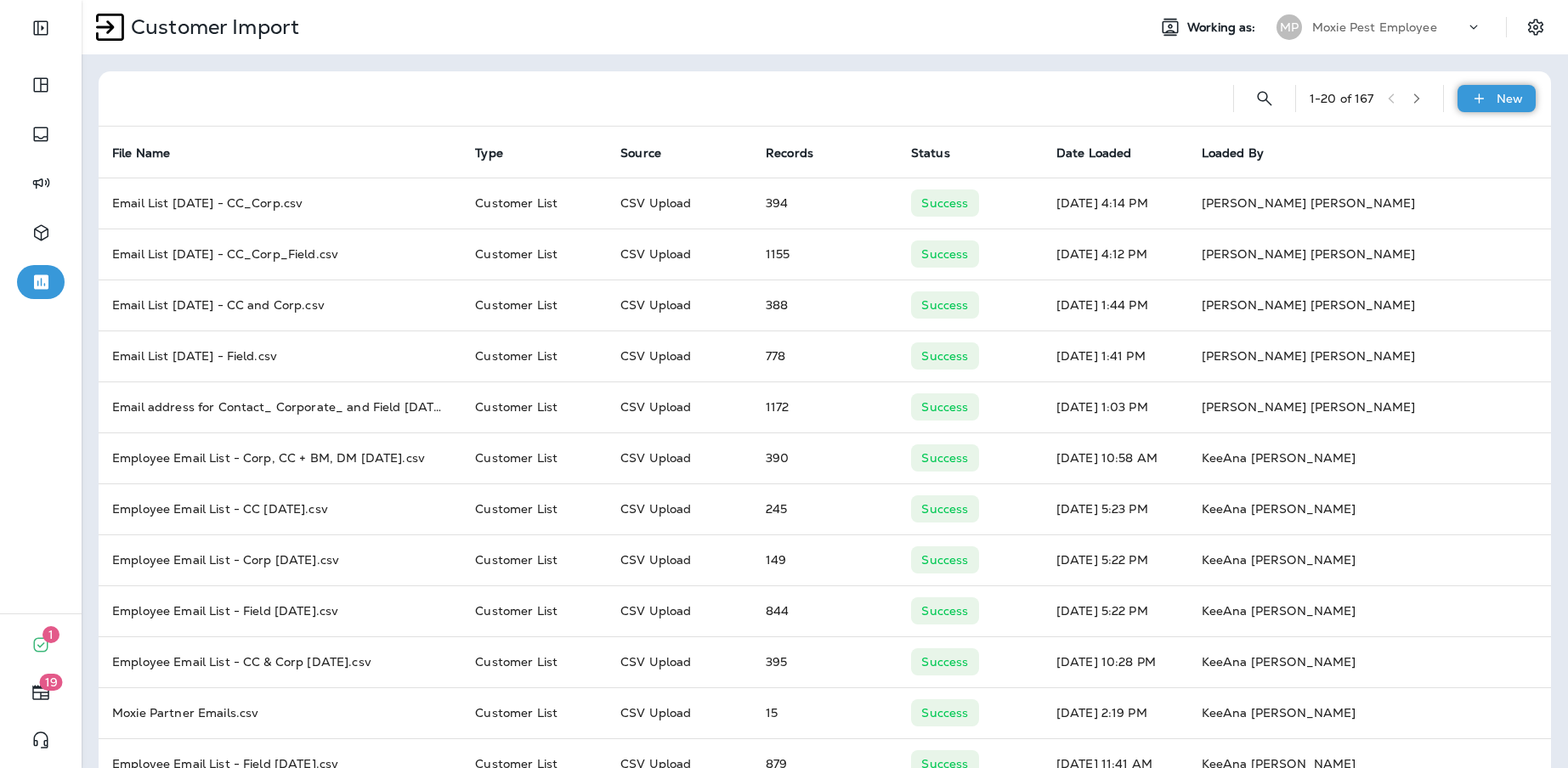
click at [1500, 104] on p "New" at bounding box center [1510, 98] width 26 height 14
click at [1415, 145] on p "Customer list" at bounding box center [1433, 144] width 79 height 14
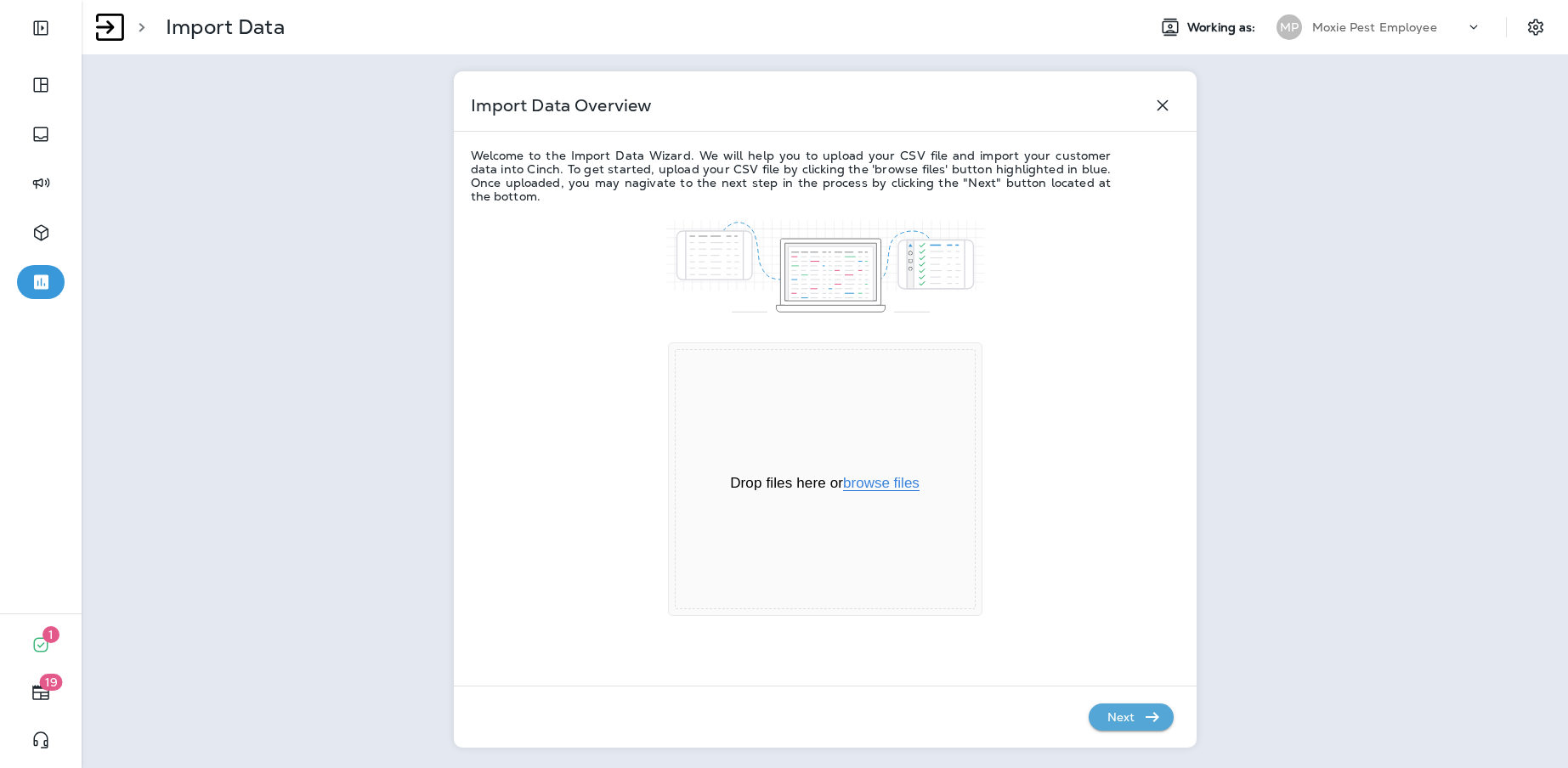
click at [893, 478] on button "browse files" at bounding box center [881, 483] width 77 height 16
click at [1143, 715] on icon "button" at bounding box center [1153, 716] width 20 height 20
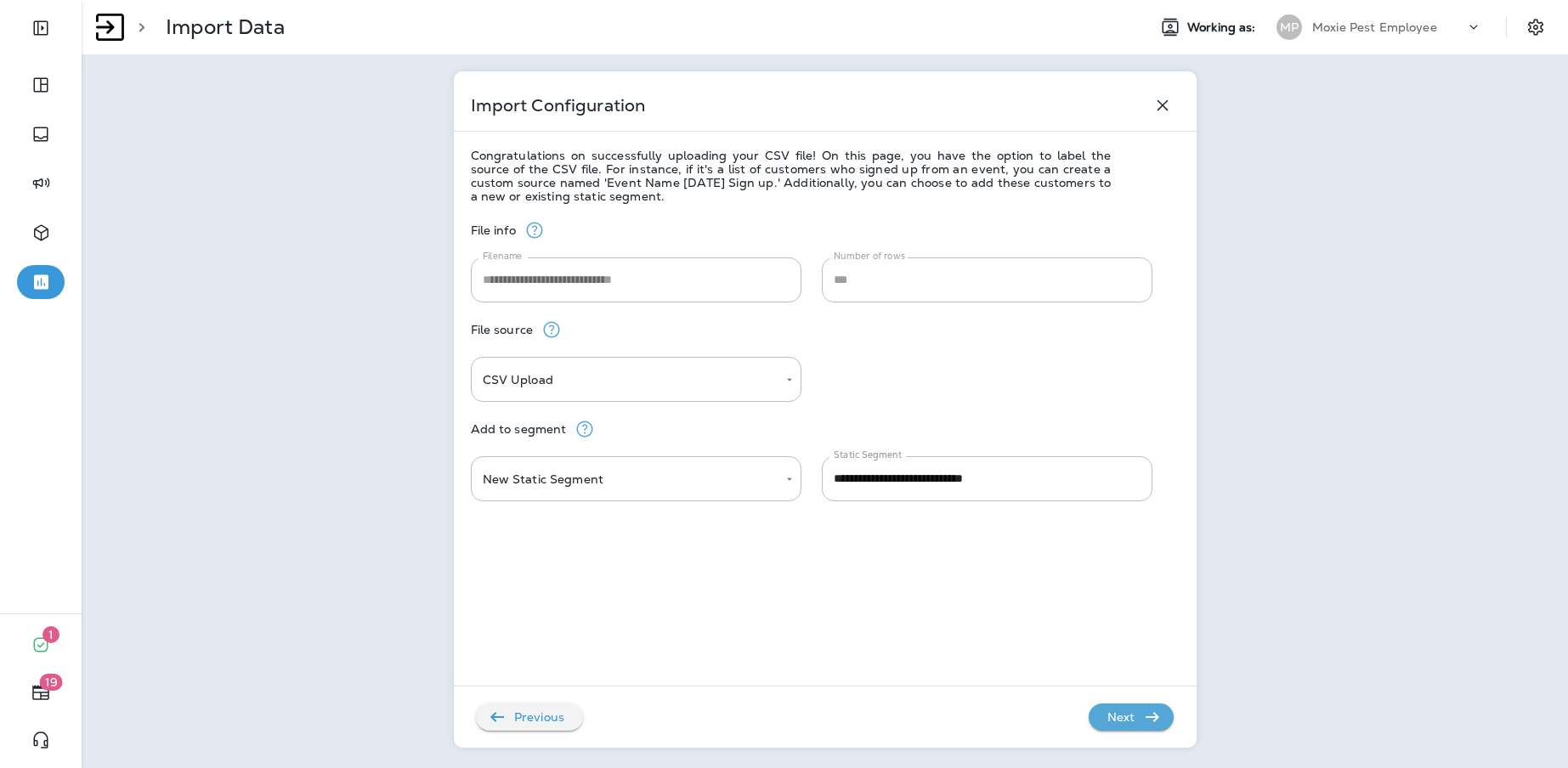
click at [1143, 720] on icon "button" at bounding box center [1153, 716] width 20 height 20
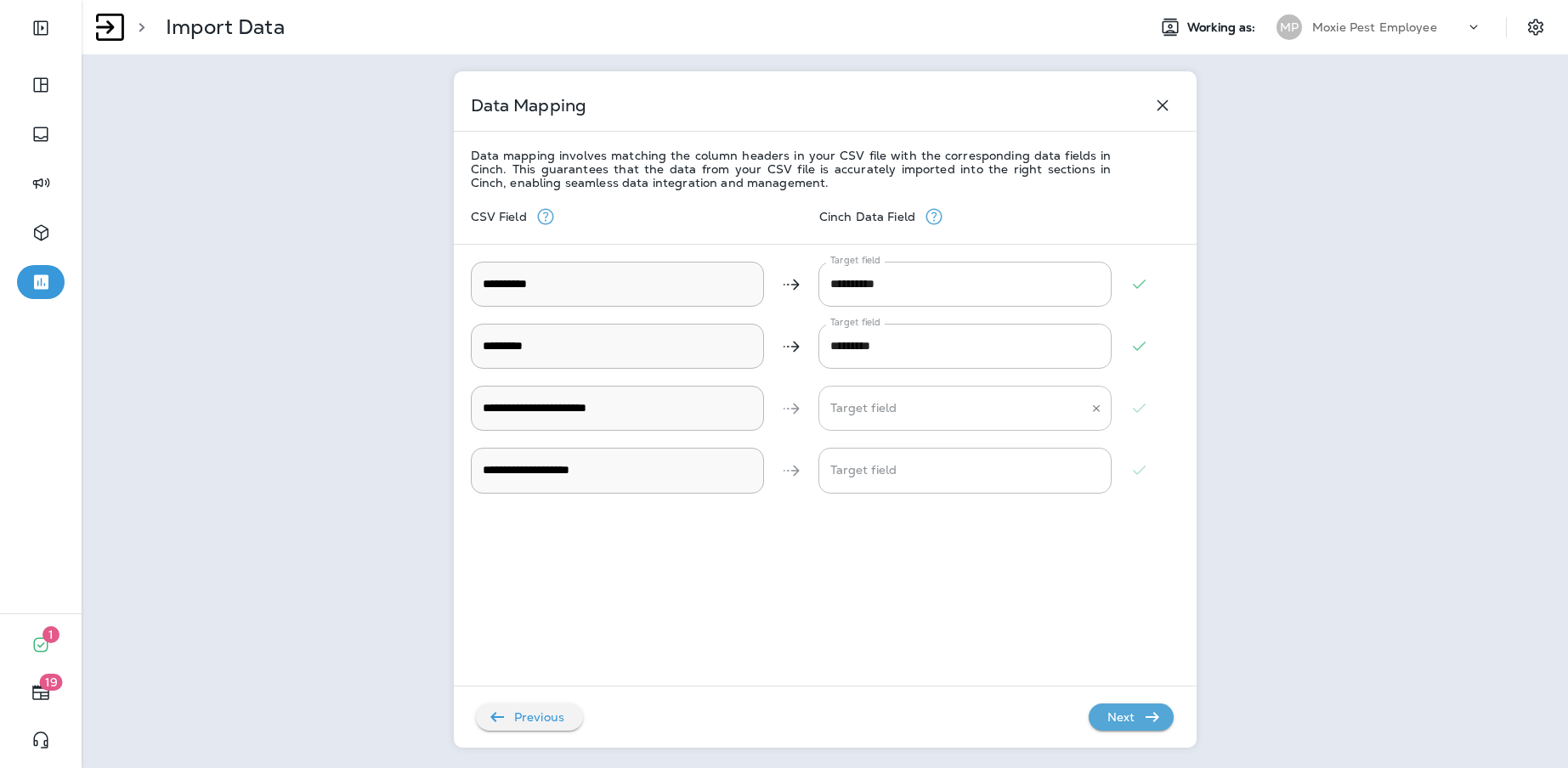
click at [950, 404] on Email "Target field" at bounding box center [952, 408] width 253 height 30
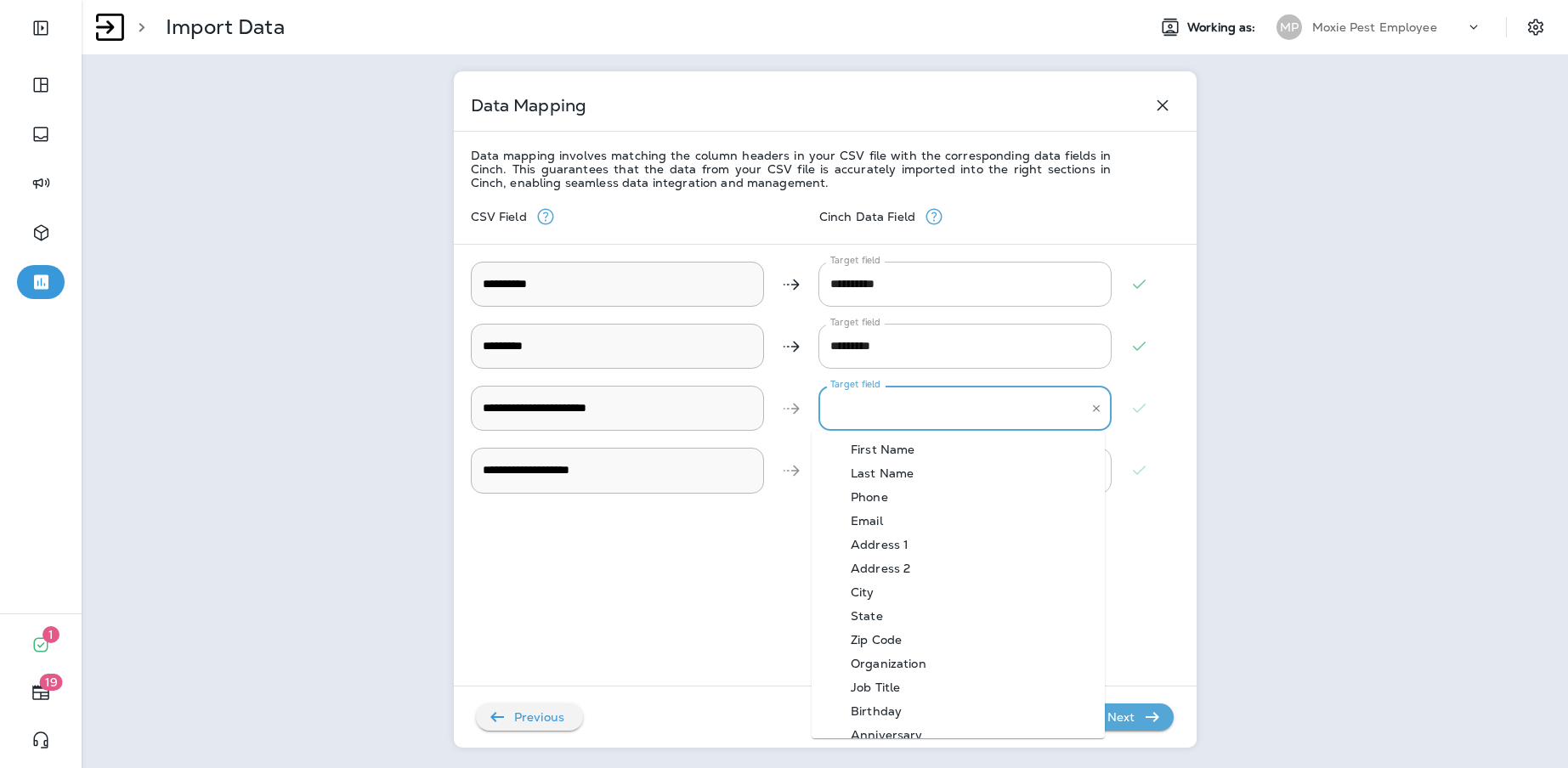
click at [893, 517] on div "Email" at bounding box center [868, 521] width 84 height 14
type Email "*****"
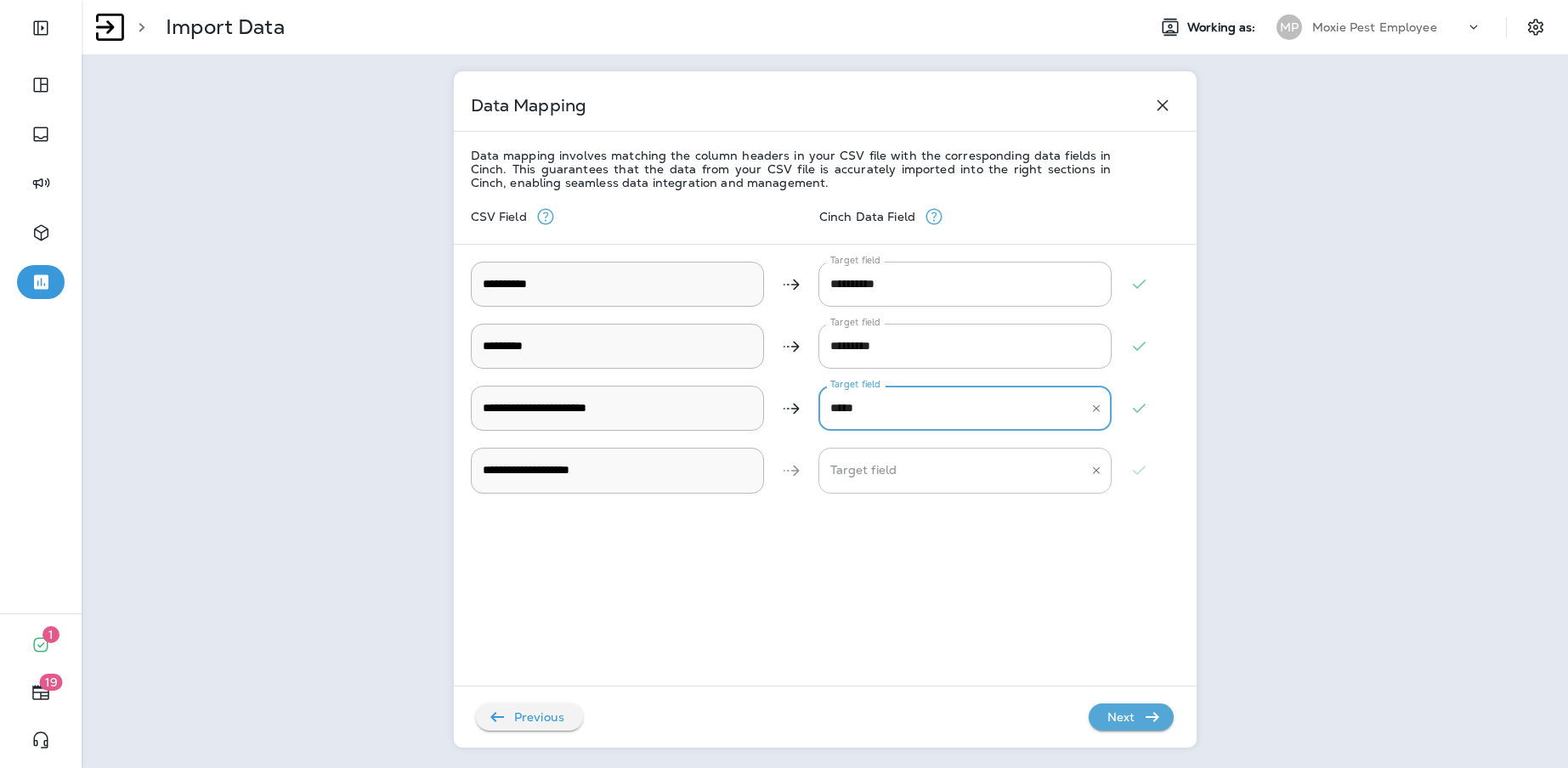
click at [852, 448] on div "Target field" at bounding box center [966, 471] width 294 height 45
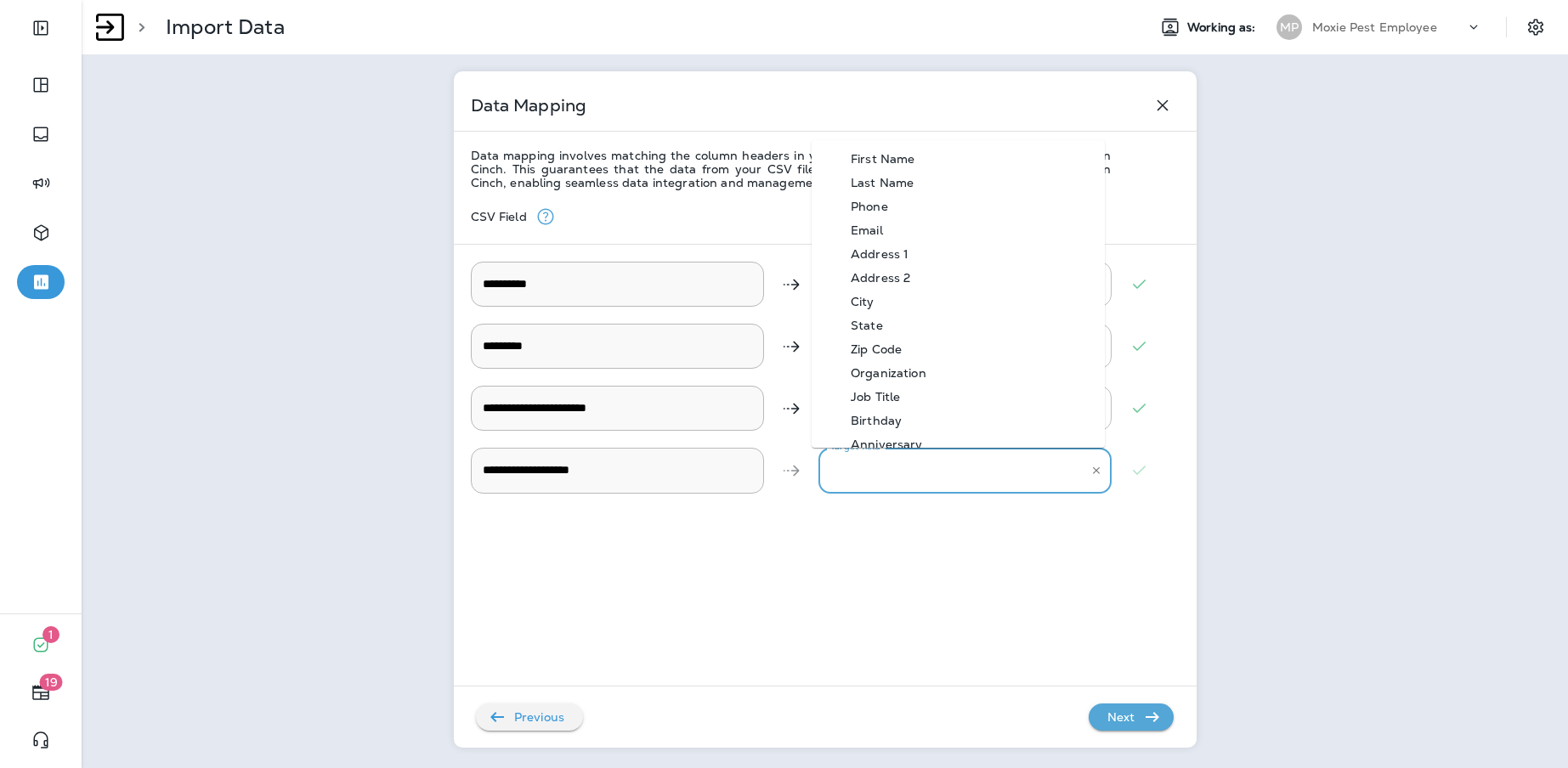
click at [916, 378] on div "Organization" at bounding box center [889, 373] width 126 height 14
type Description "**********"
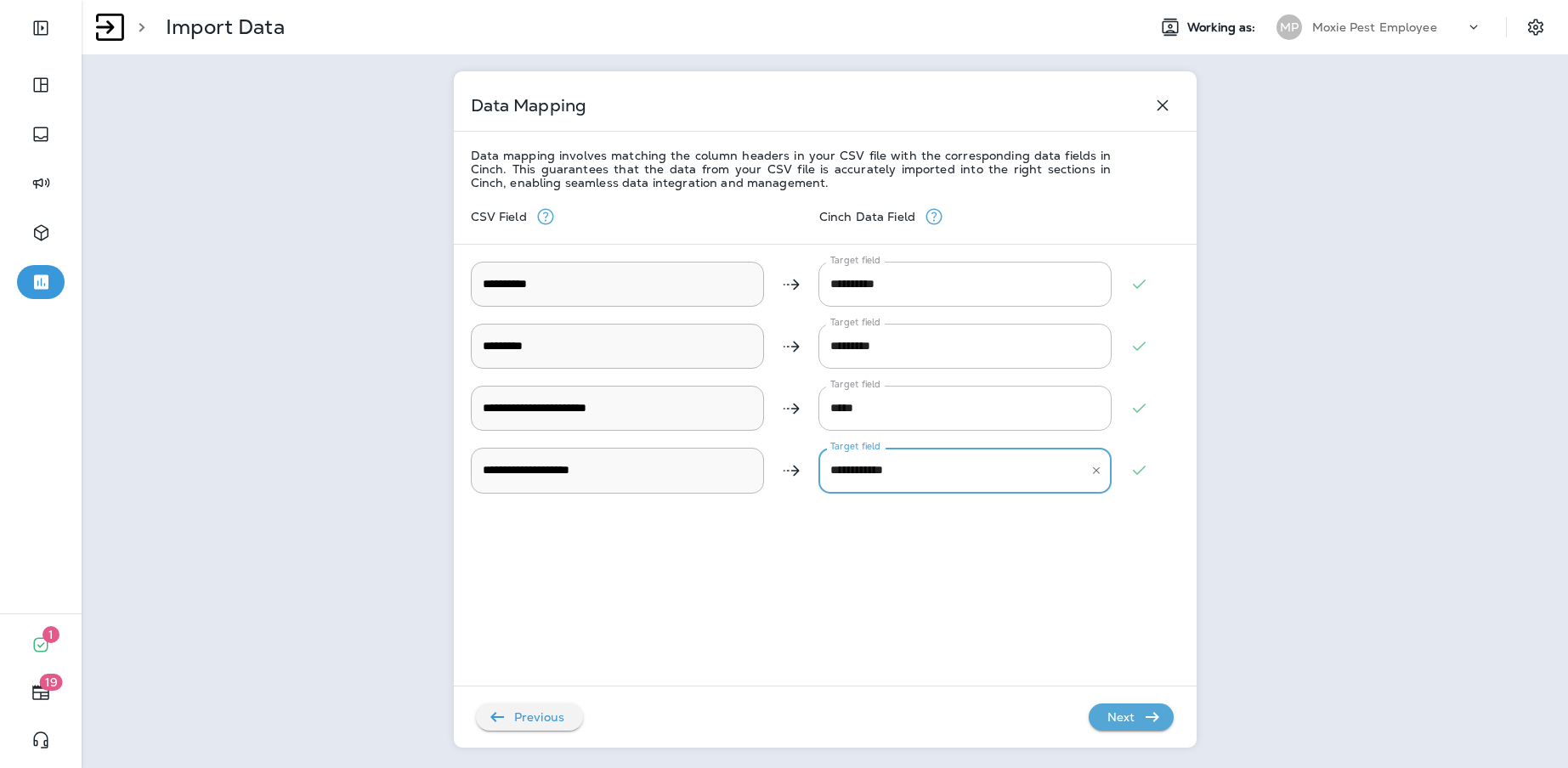
click at [1102, 706] on p "Next" at bounding box center [1122, 717] width 42 height 27
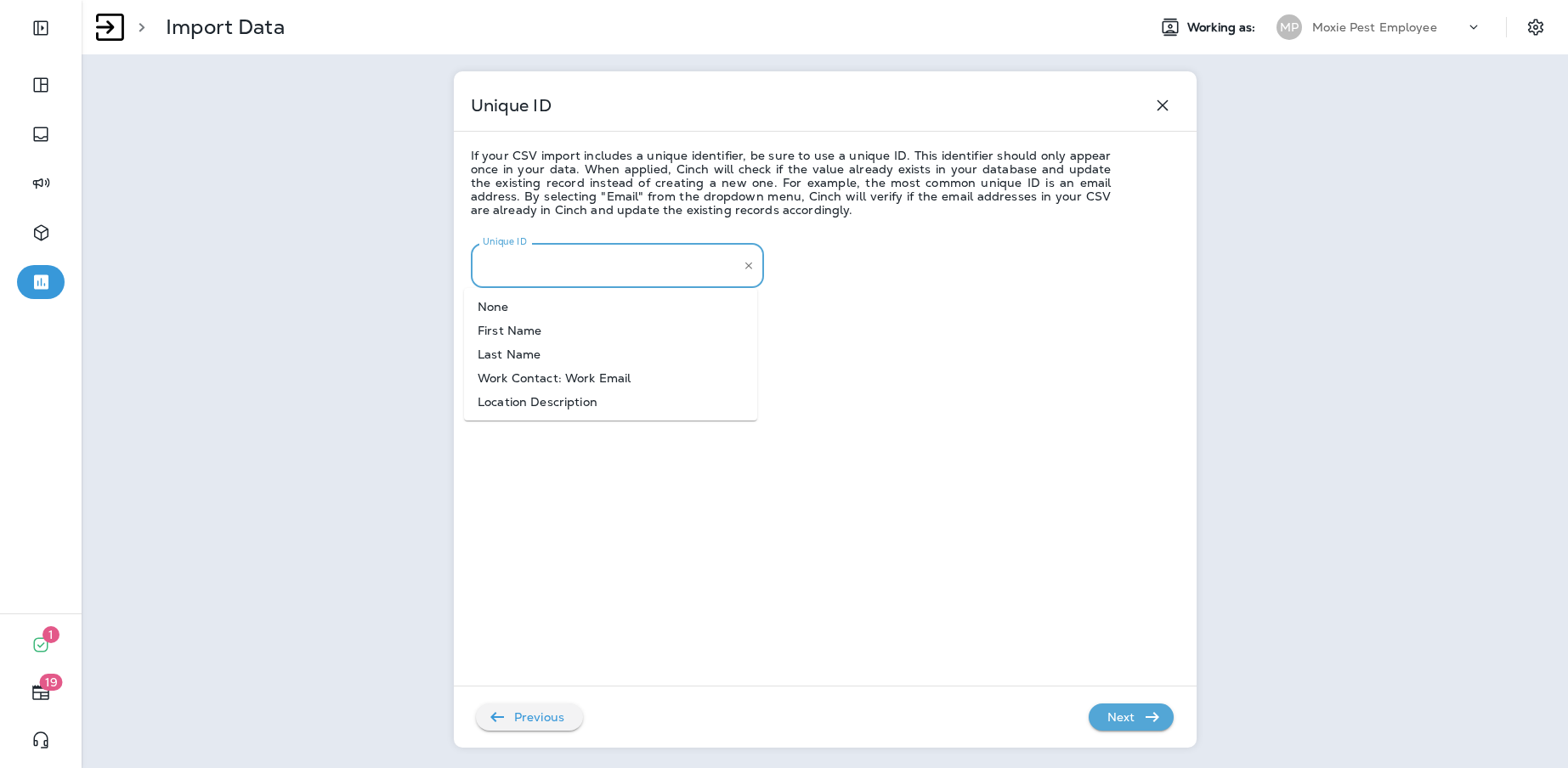
click at [609, 258] on input "Unique ID" at bounding box center [605, 265] width 253 height 30
click at [652, 379] on li "Work Contact: Work Email" at bounding box center [611, 378] width 294 height 23
type input "**********"
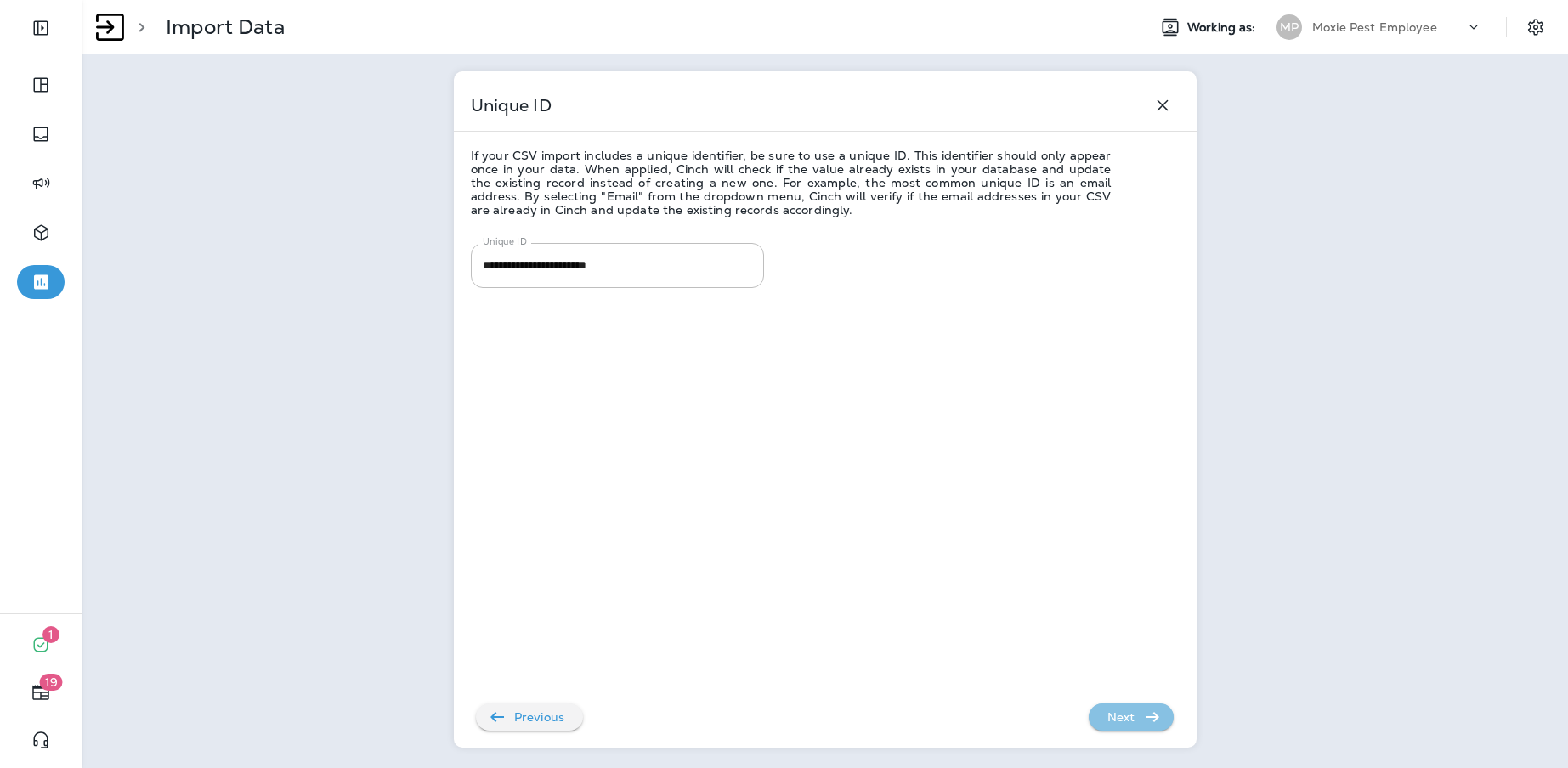
click at [1123, 722] on p "Next" at bounding box center [1122, 717] width 42 height 27
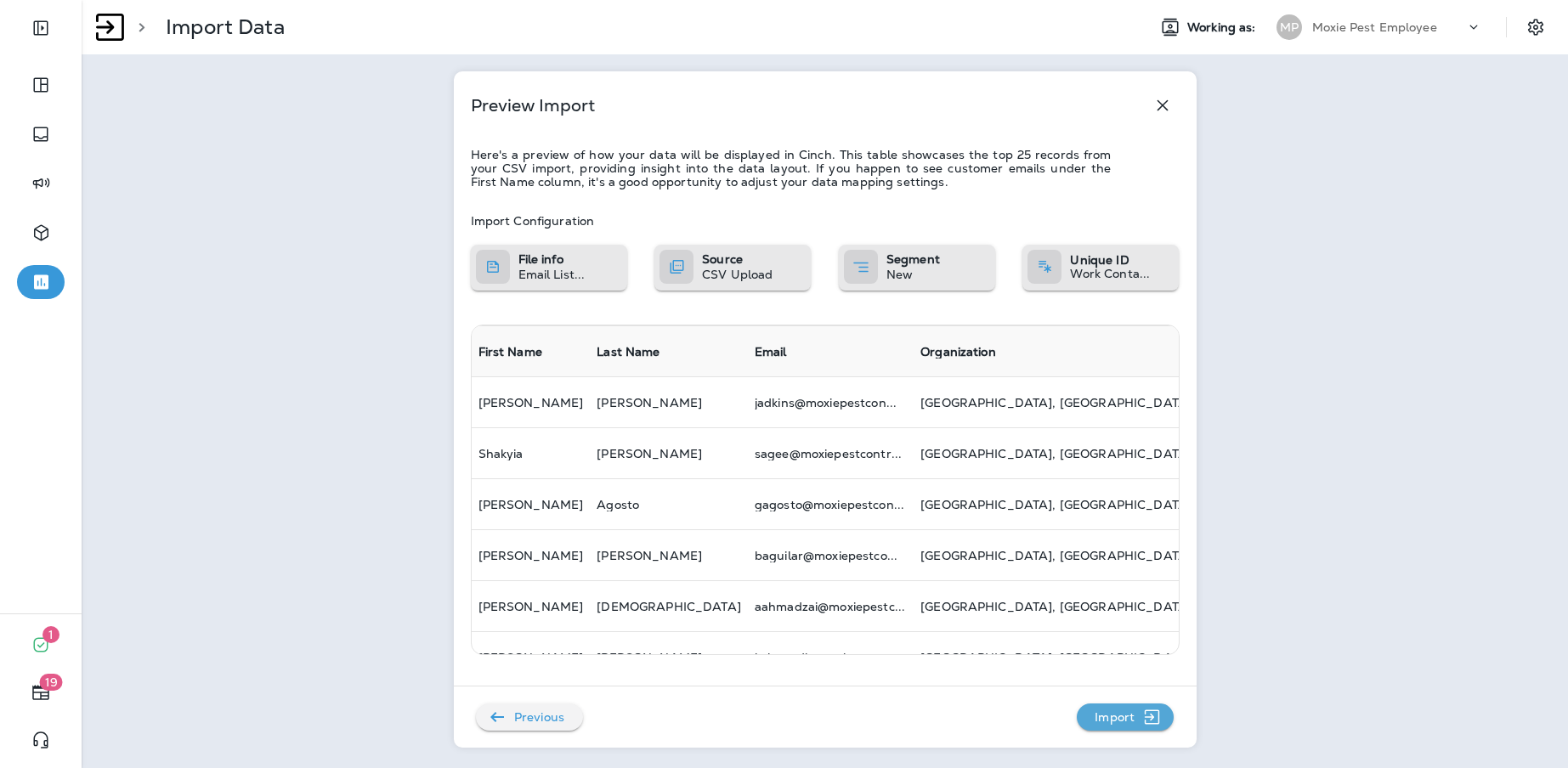
click at [1119, 715] on p "Import" at bounding box center [1115, 717] width 53 height 27
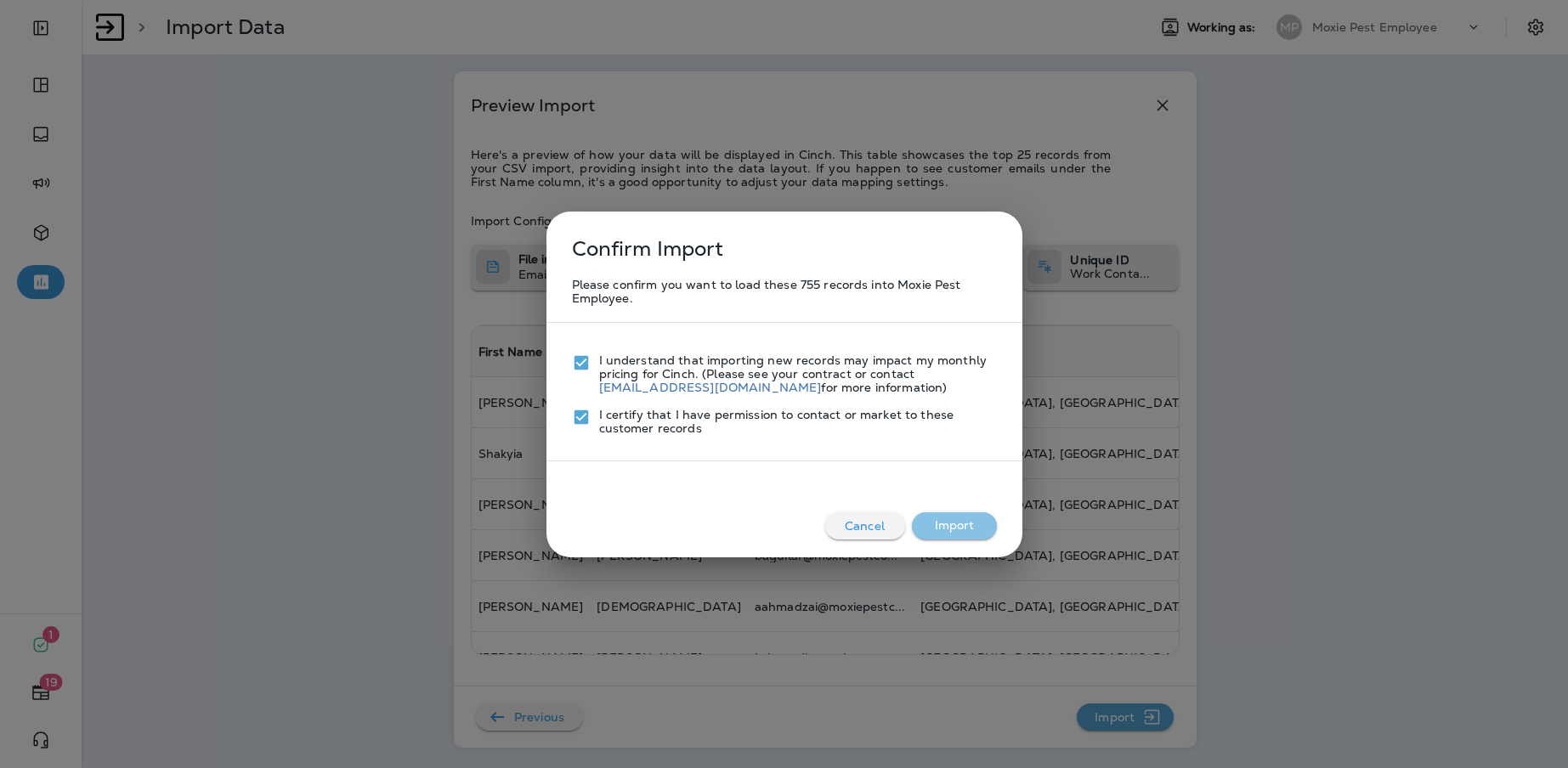
click at [962, 529] on button "Import" at bounding box center [954, 526] width 85 height 27
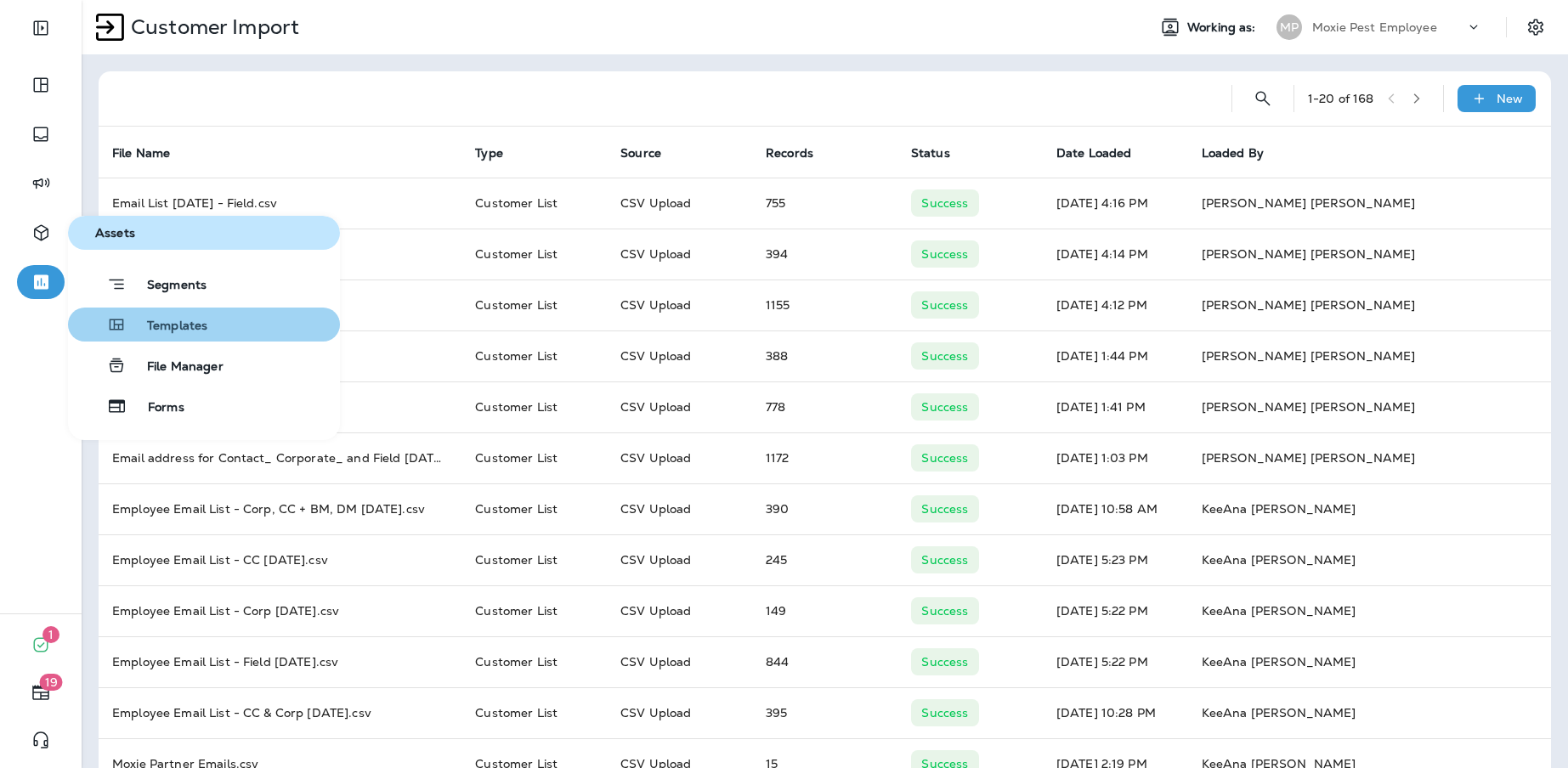
click at [145, 327] on span "Templates" at bounding box center [166, 327] width 81 height 17
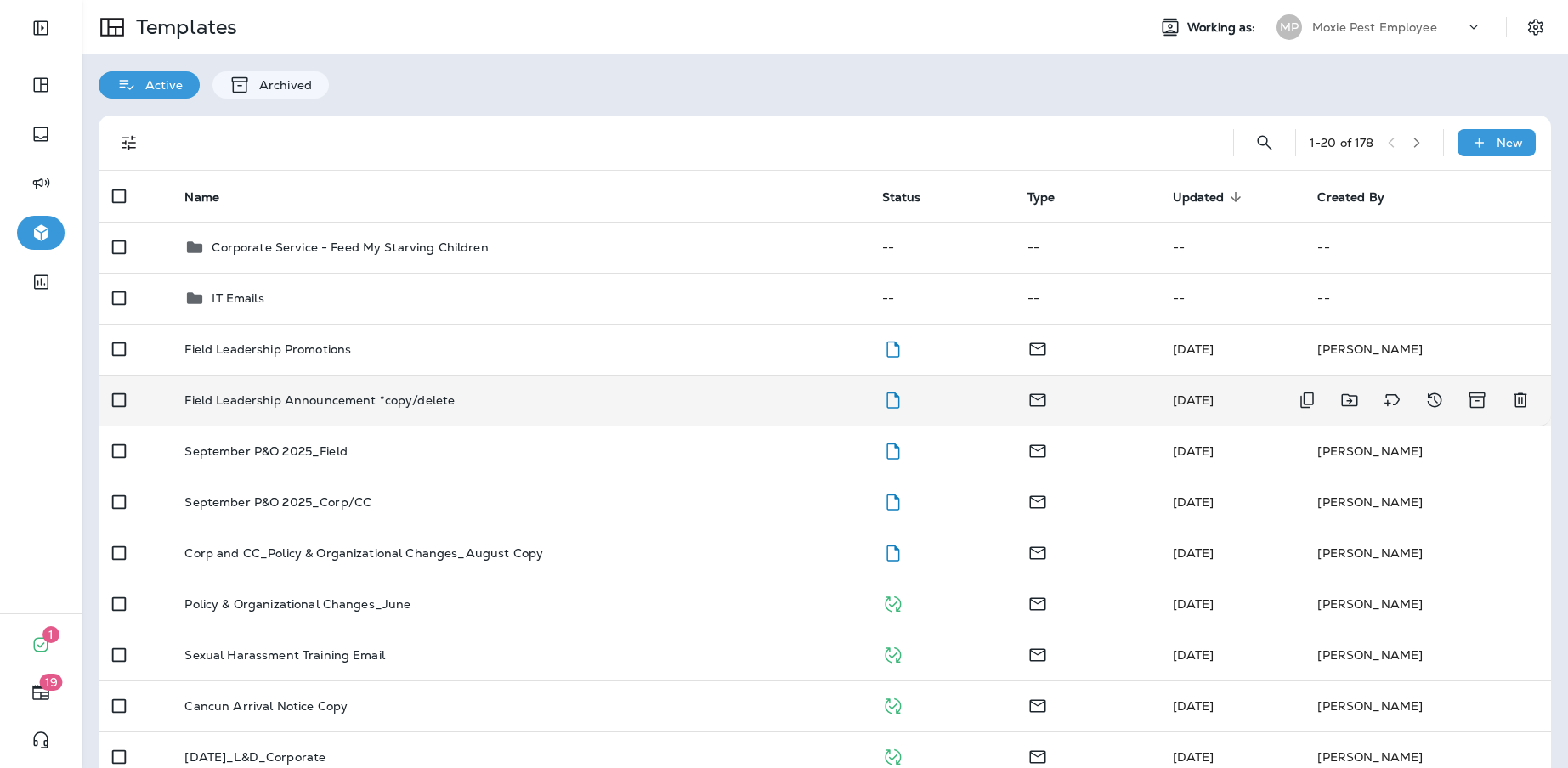
click at [318, 396] on p "Field Leadership Announcement *copy/delete" at bounding box center [320, 401] width 270 height 14
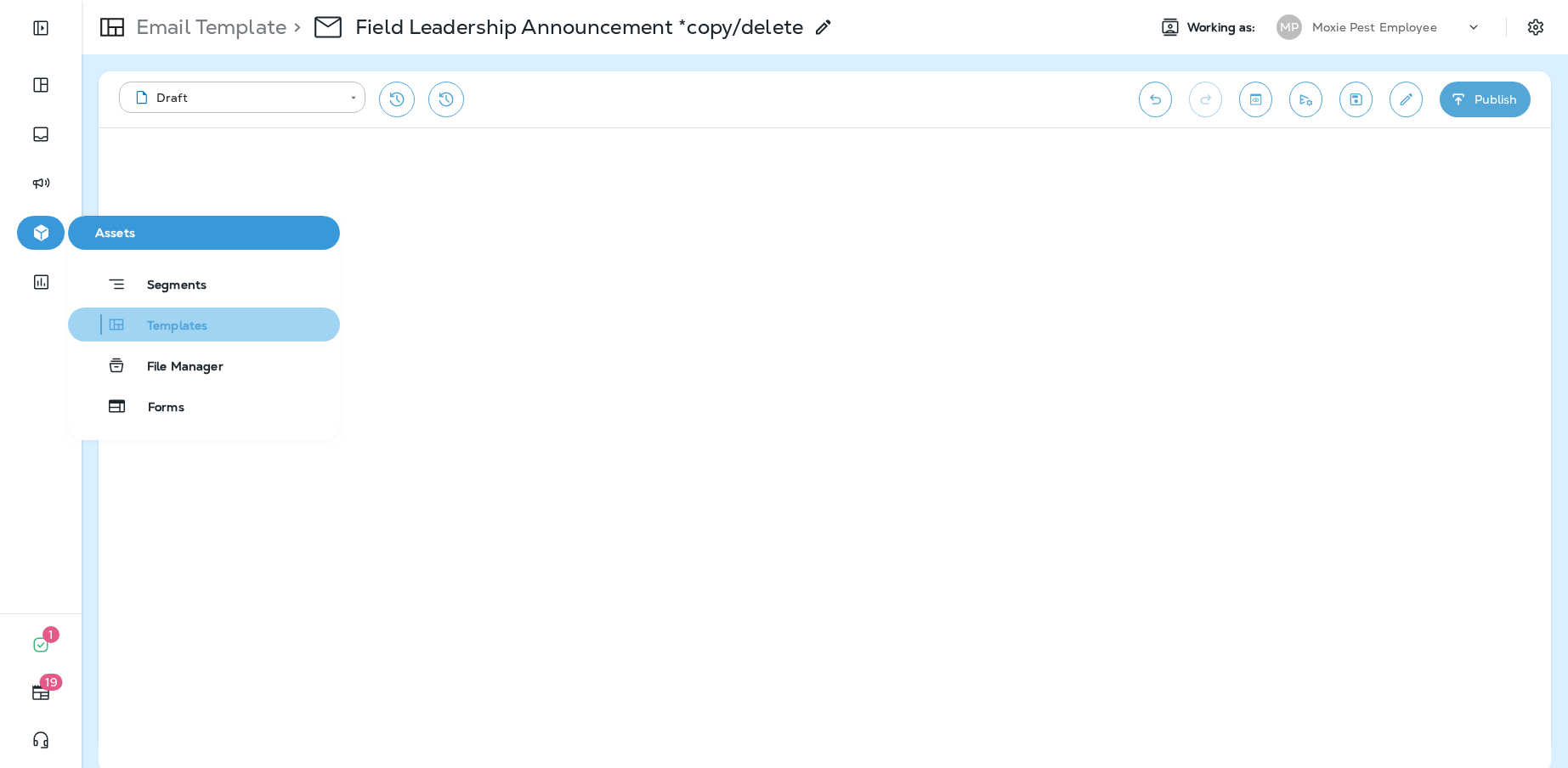
click at [145, 334] on button "Templates" at bounding box center [204, 324] width 272 height 34
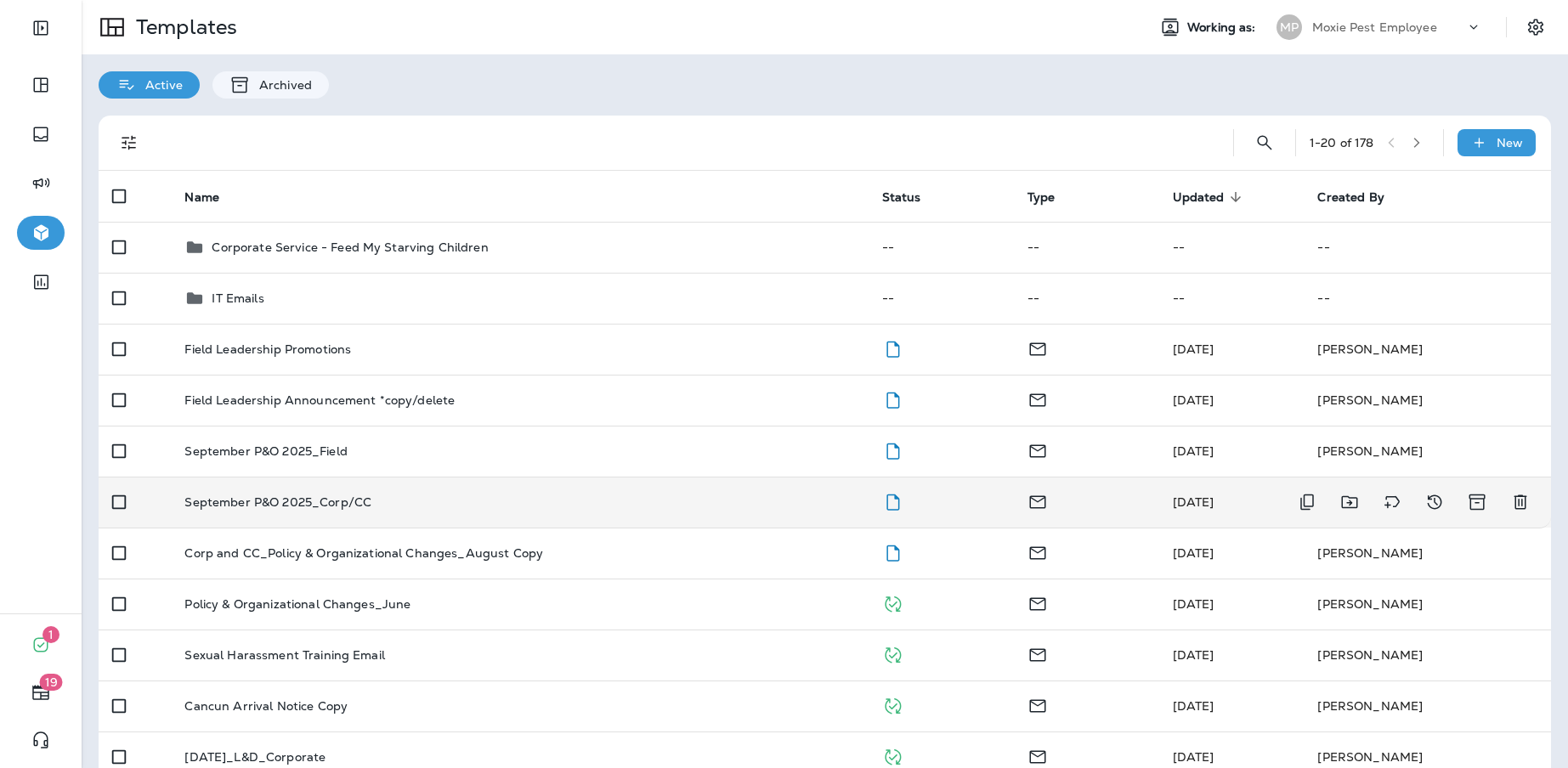
click at [318, 505] on p "September P&O 2025_Corp/CC" at bounding box center [278, 502] width 187 height 14
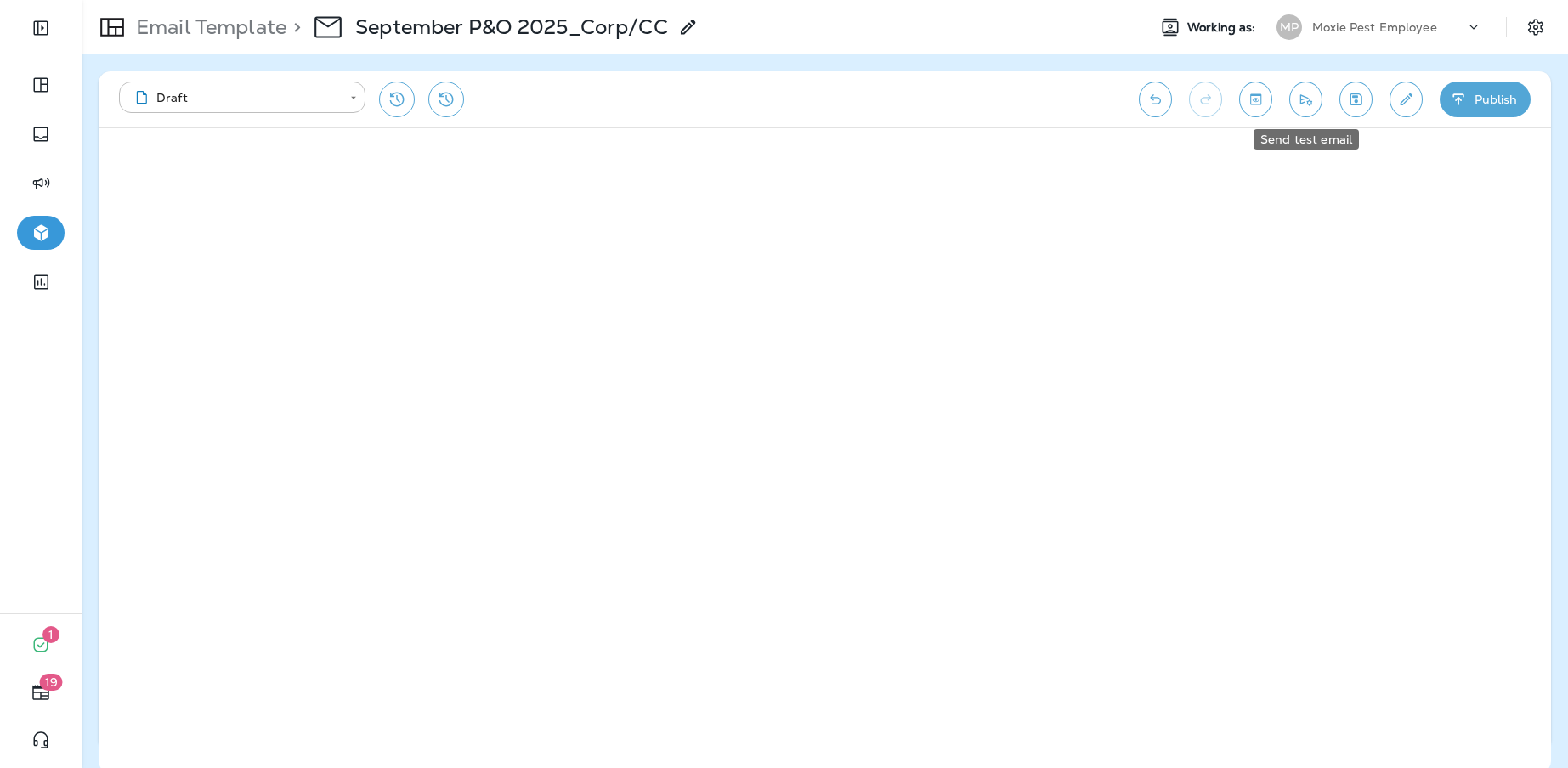
click at [1311, 100] on icon "Send test email" at bounding box center [1306, 99] width 12 height 11
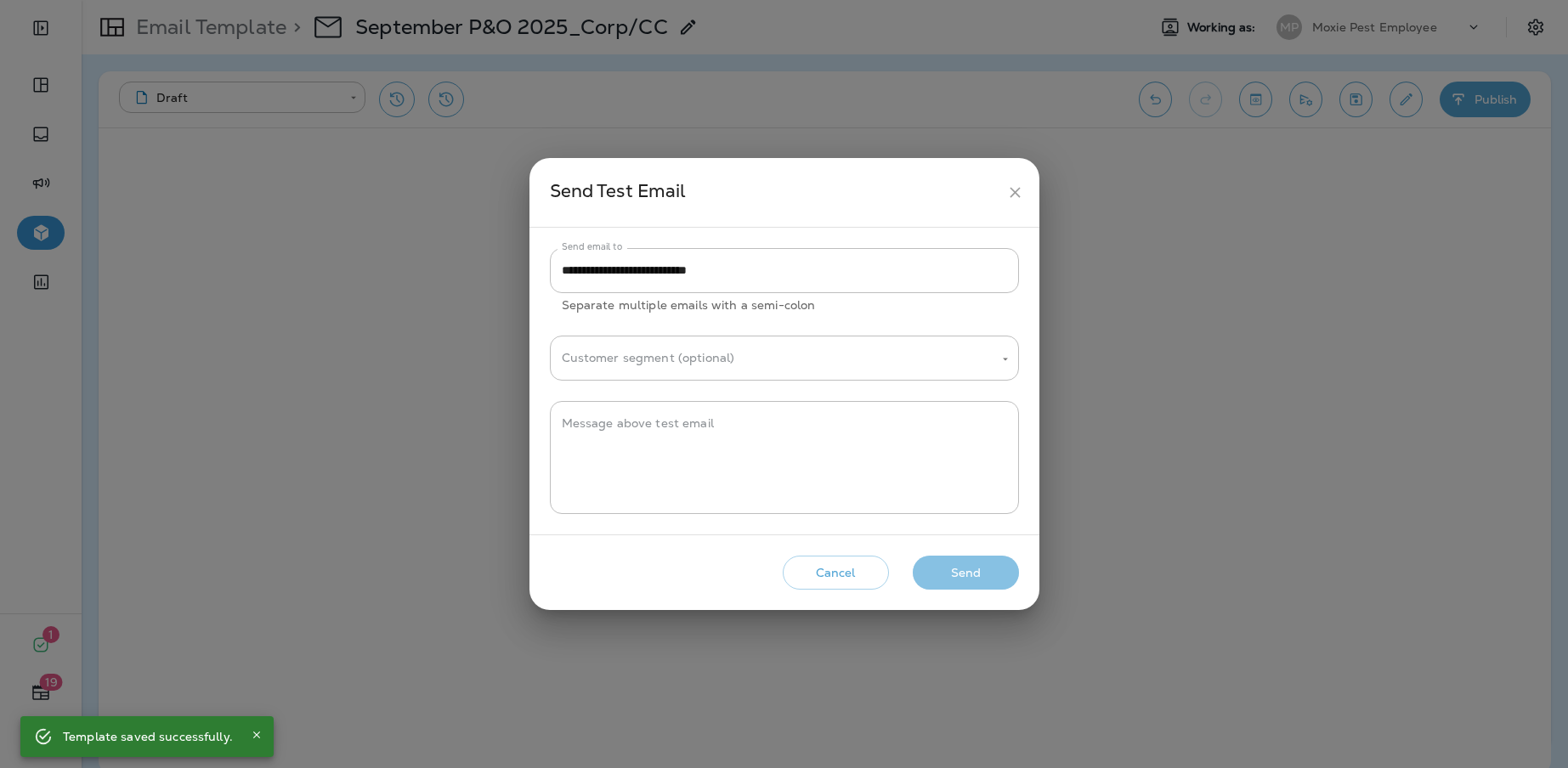
click at [947, 578] on button "Send" at bounding box center [966, 574] width 106 height 35
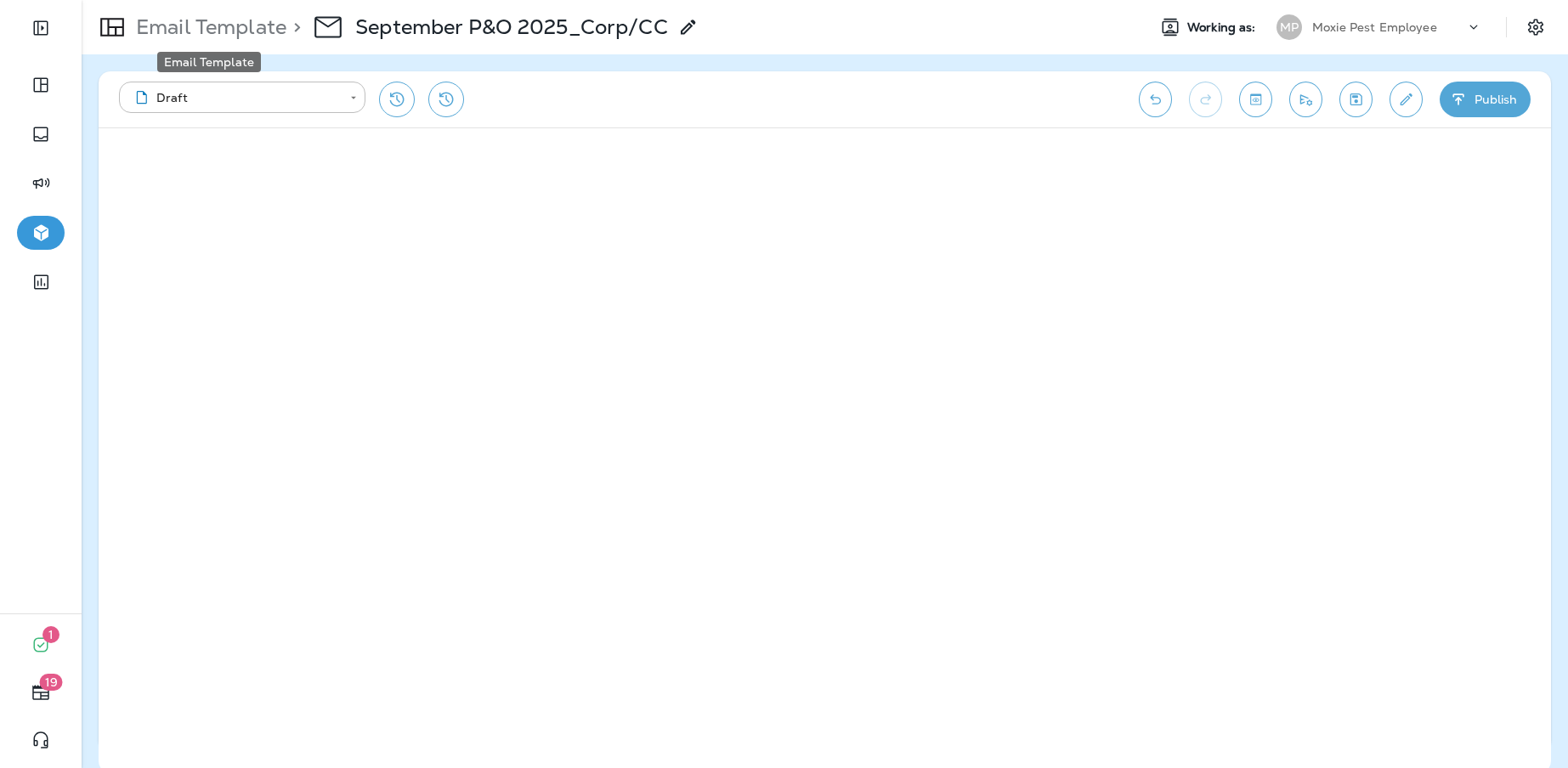
click at [172, 30] on p "Email Template" at bounding box center [208, 27] width 158 height 25
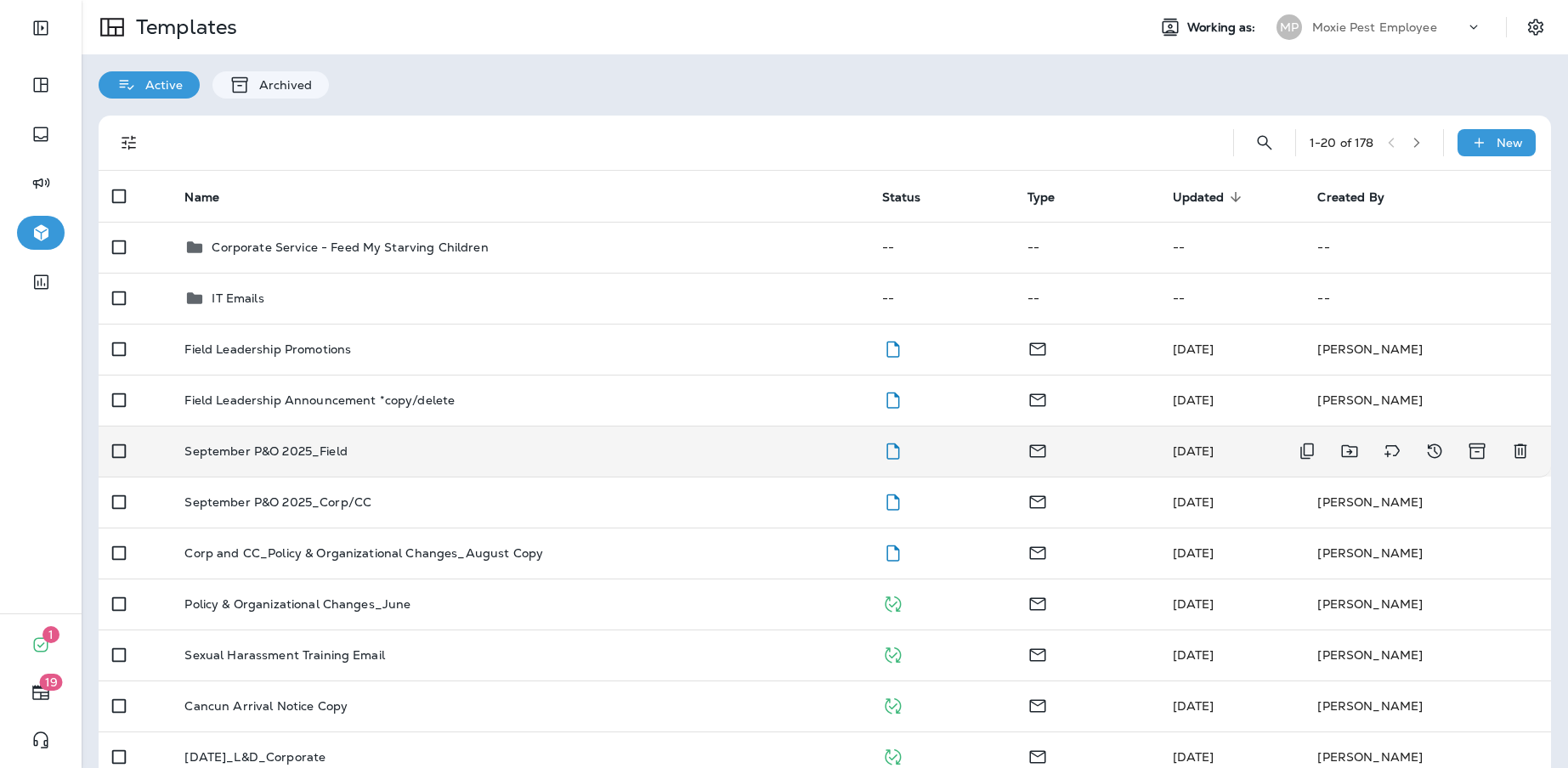
click at [308, 453] on p "September P&O 2025_Field" at bounding box center [266, 451] width 162 height 14
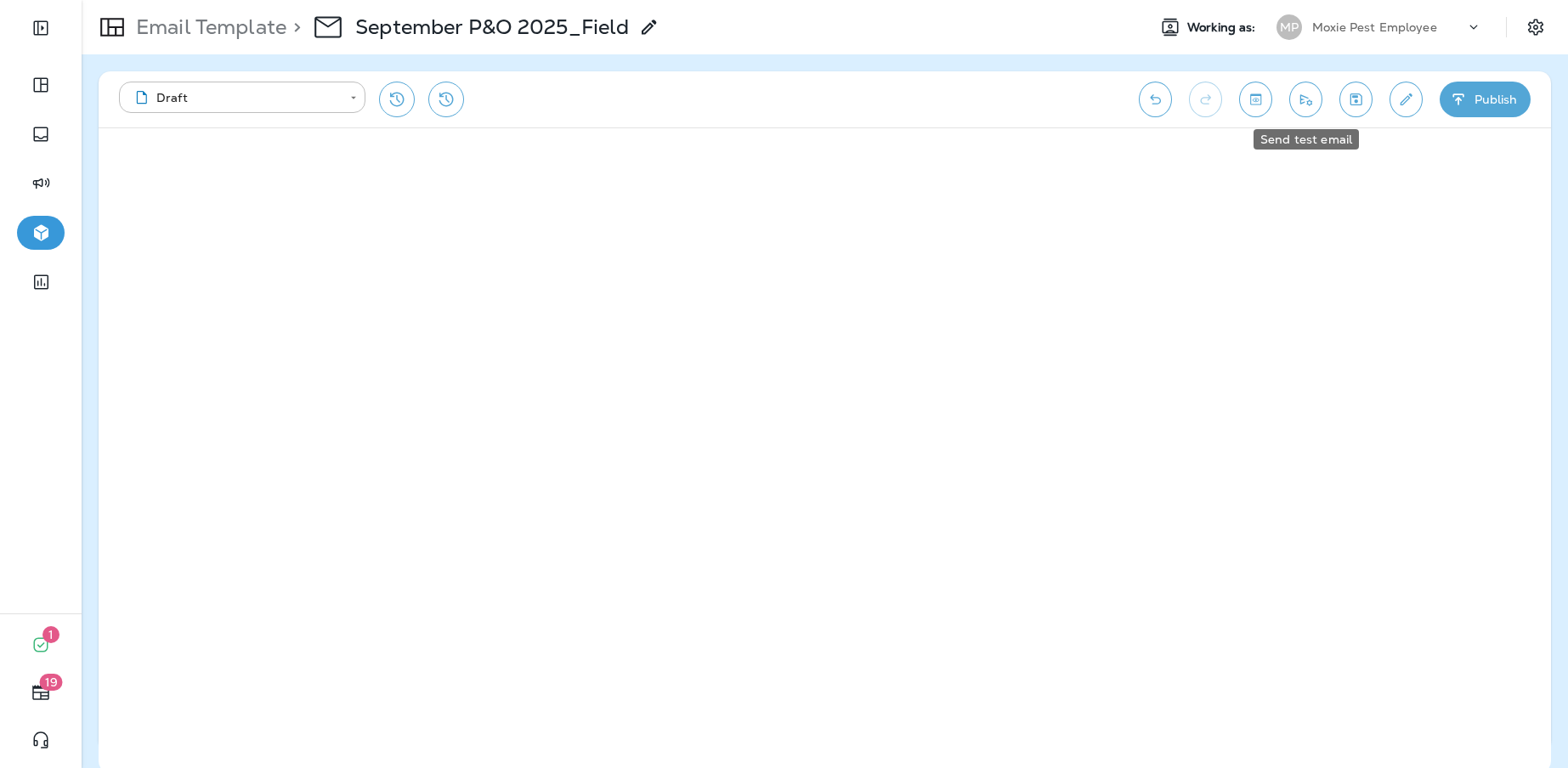
click at [1300, 102] on icon "Send test email" at bounding box center [1306, 99] width 18 height 17
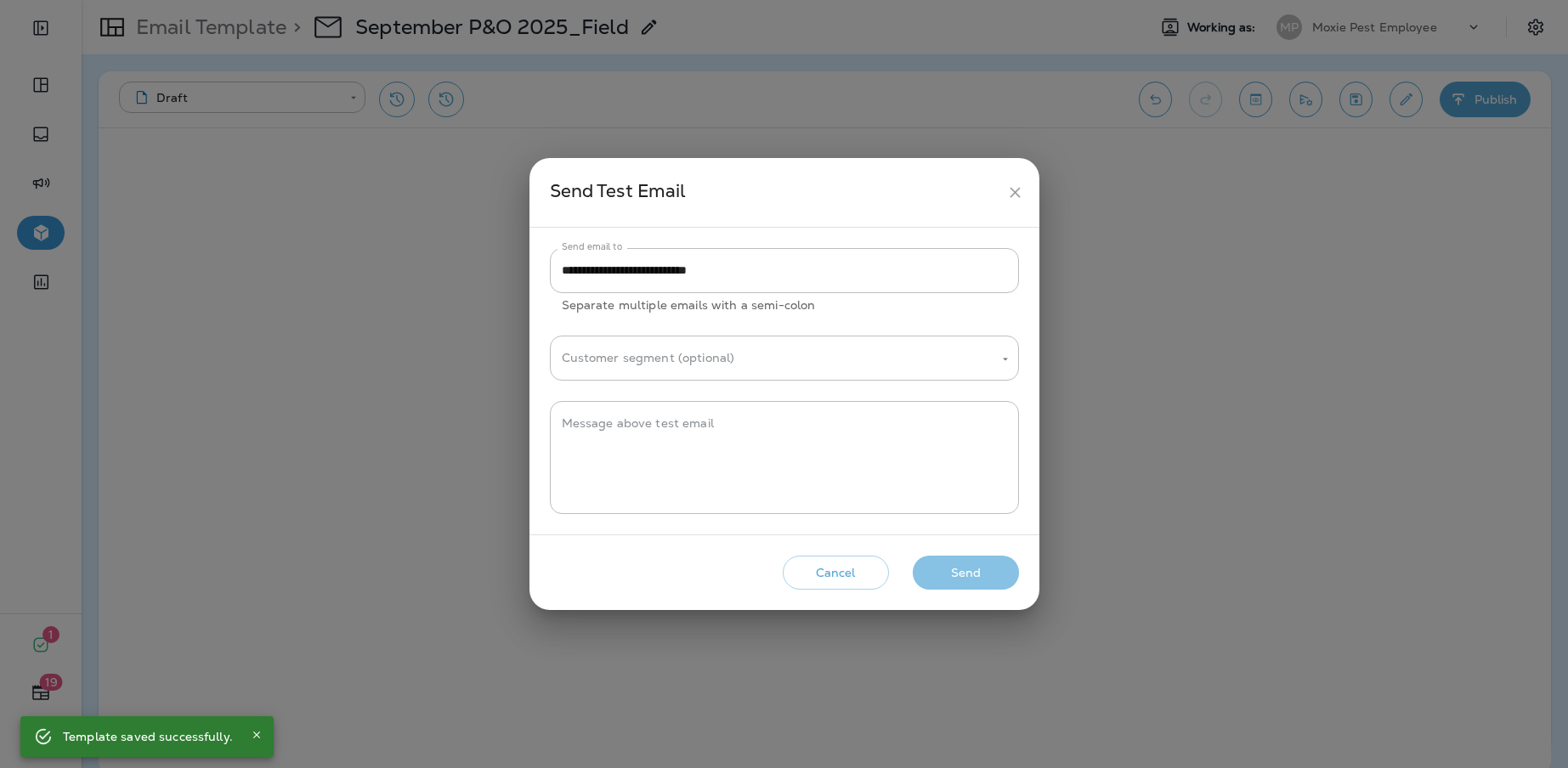
click at [942, 568] on button "Send" at bounding box center [966, 574] width 106 height 35
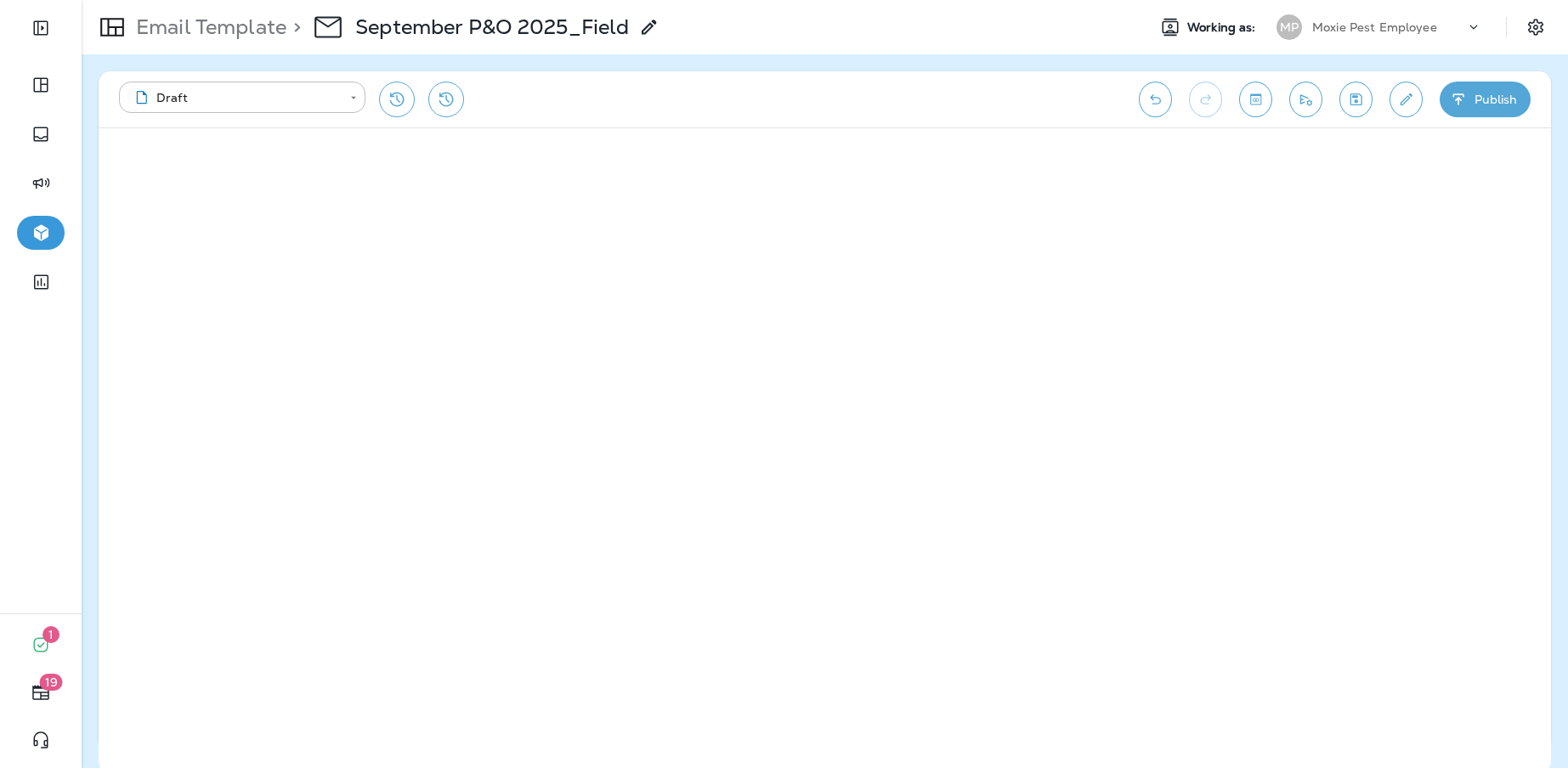
click at [1460, 99] on icon "button" at bounding box center [1458, 98] width 11 height 11
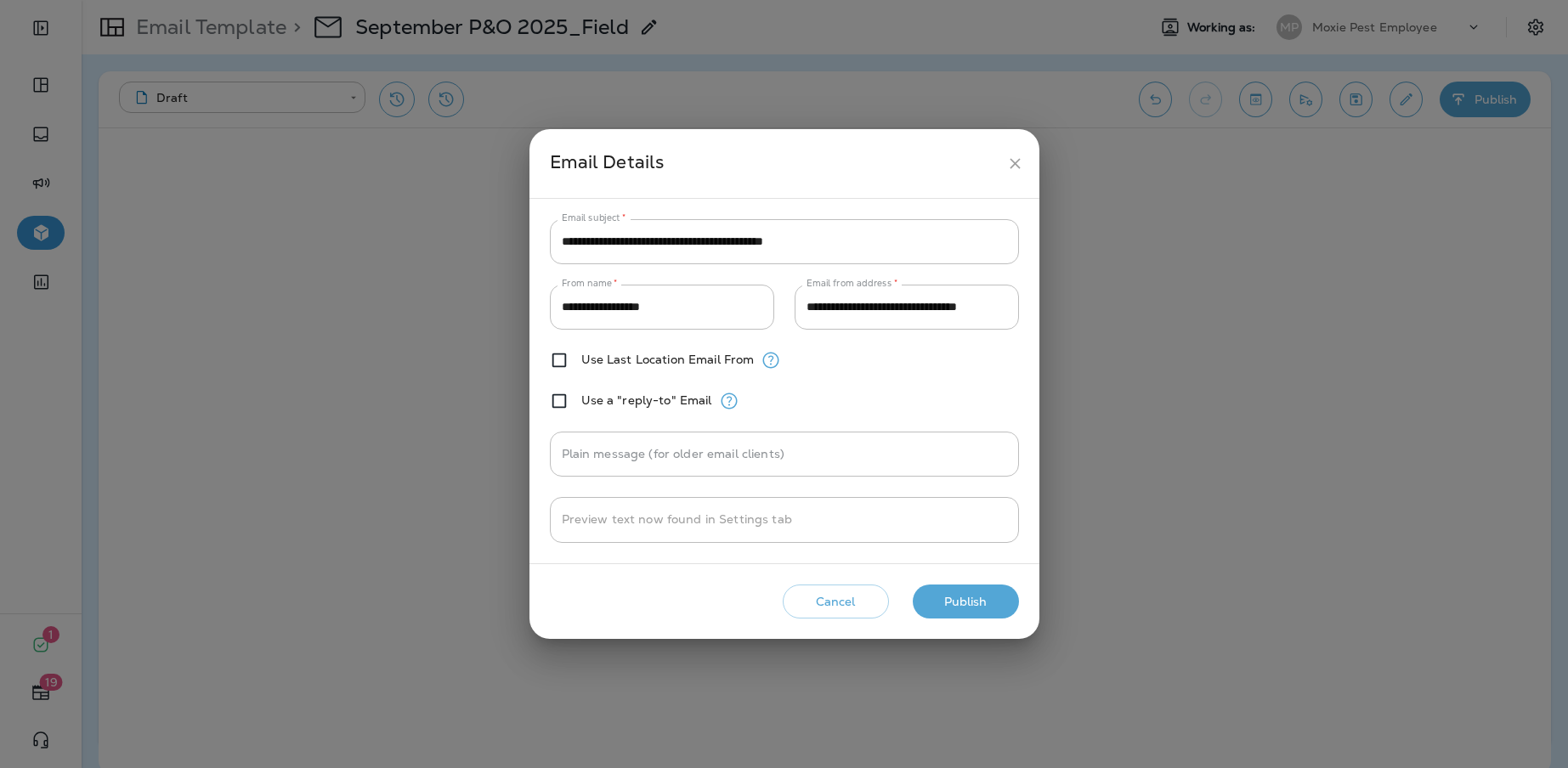
click at [975, 596] on button "Publish" at bounding box center [966, 602] width 106 height 35
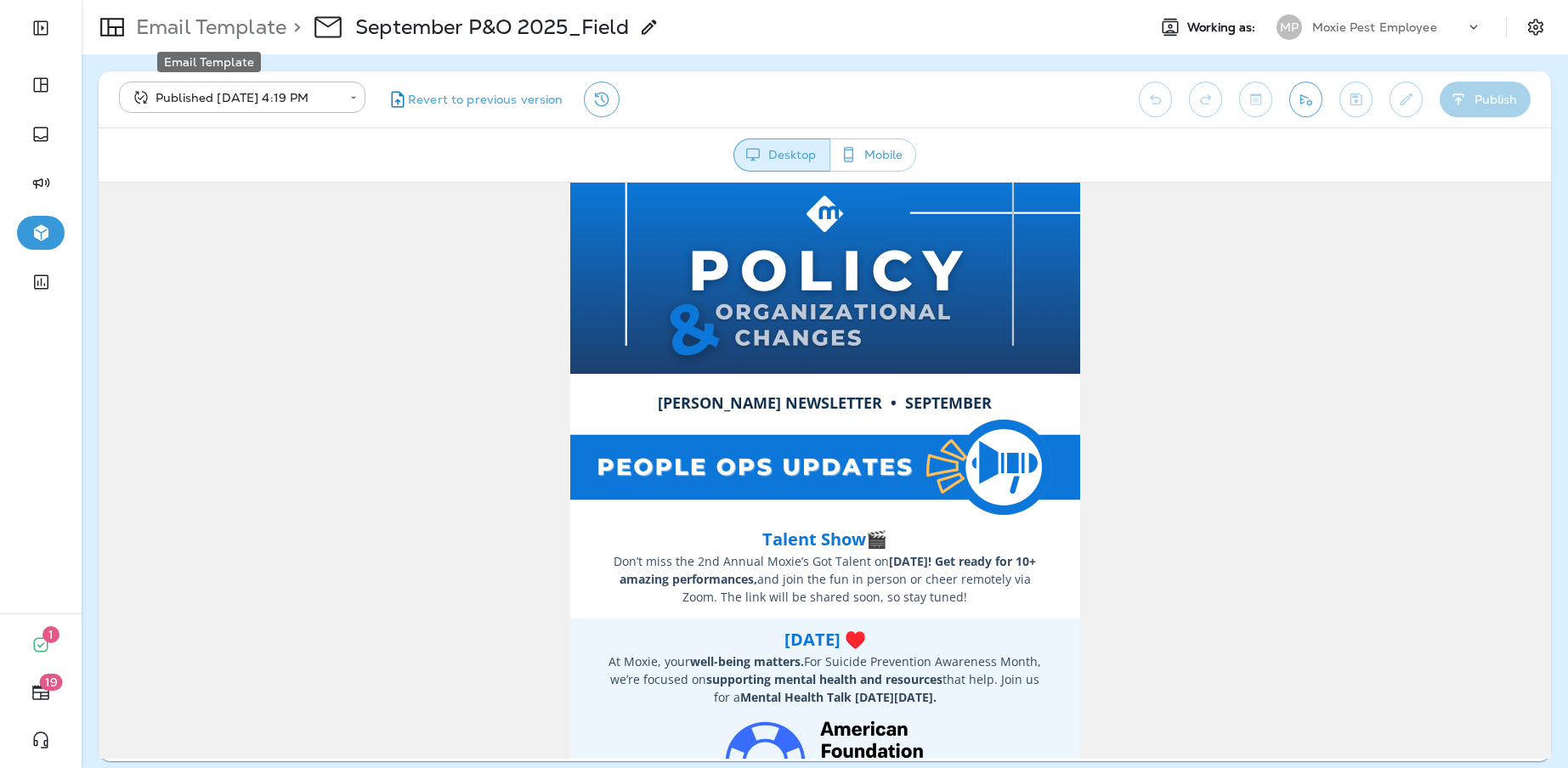
click at [236, 30] on p "Email Template" at bounding box center [208, 27] width 158 height 25
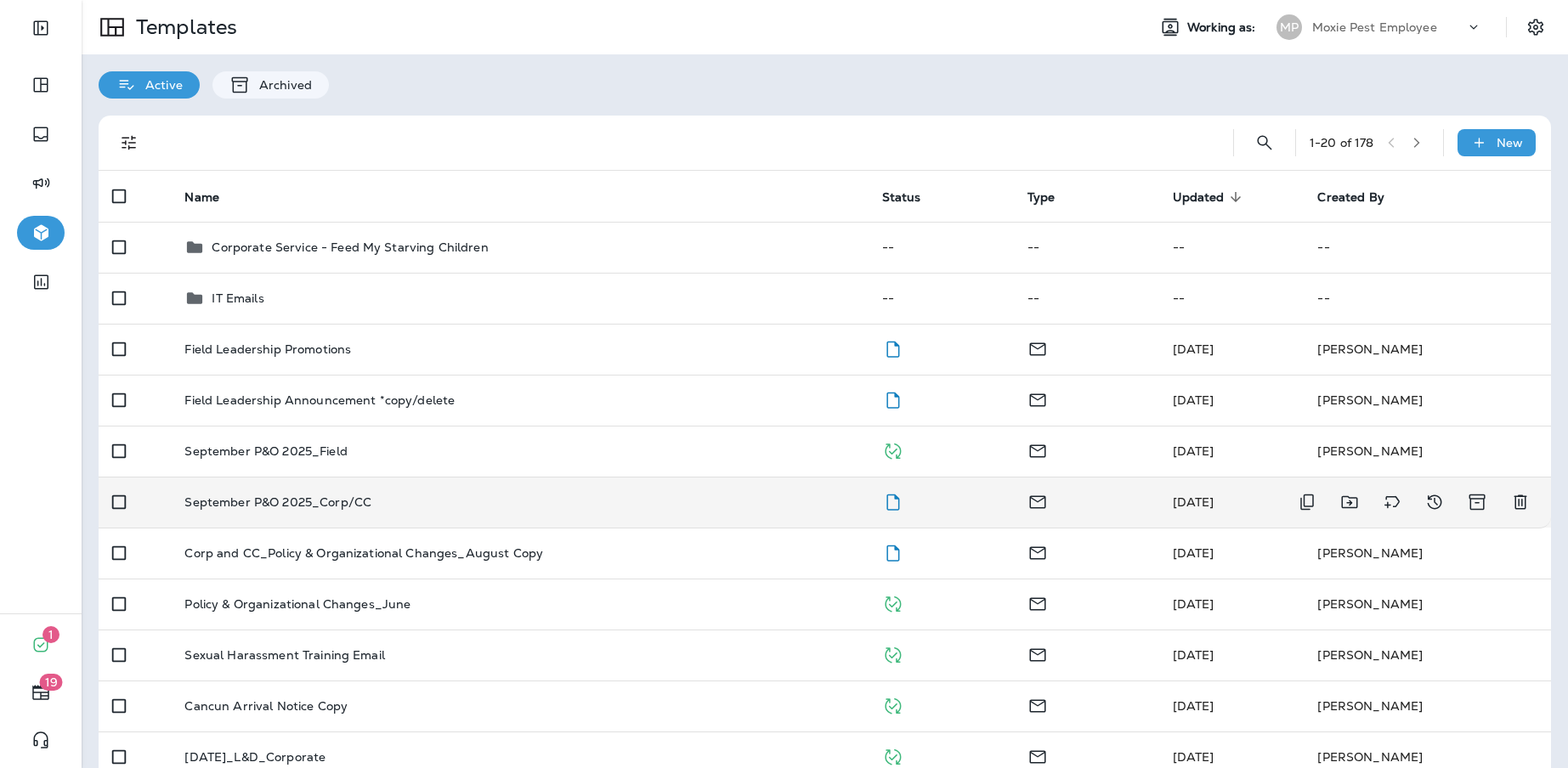
click at [368, 505] on div "September P&O 2025_Corp/CC" at bounding box center [519, 502] width 670 height 14
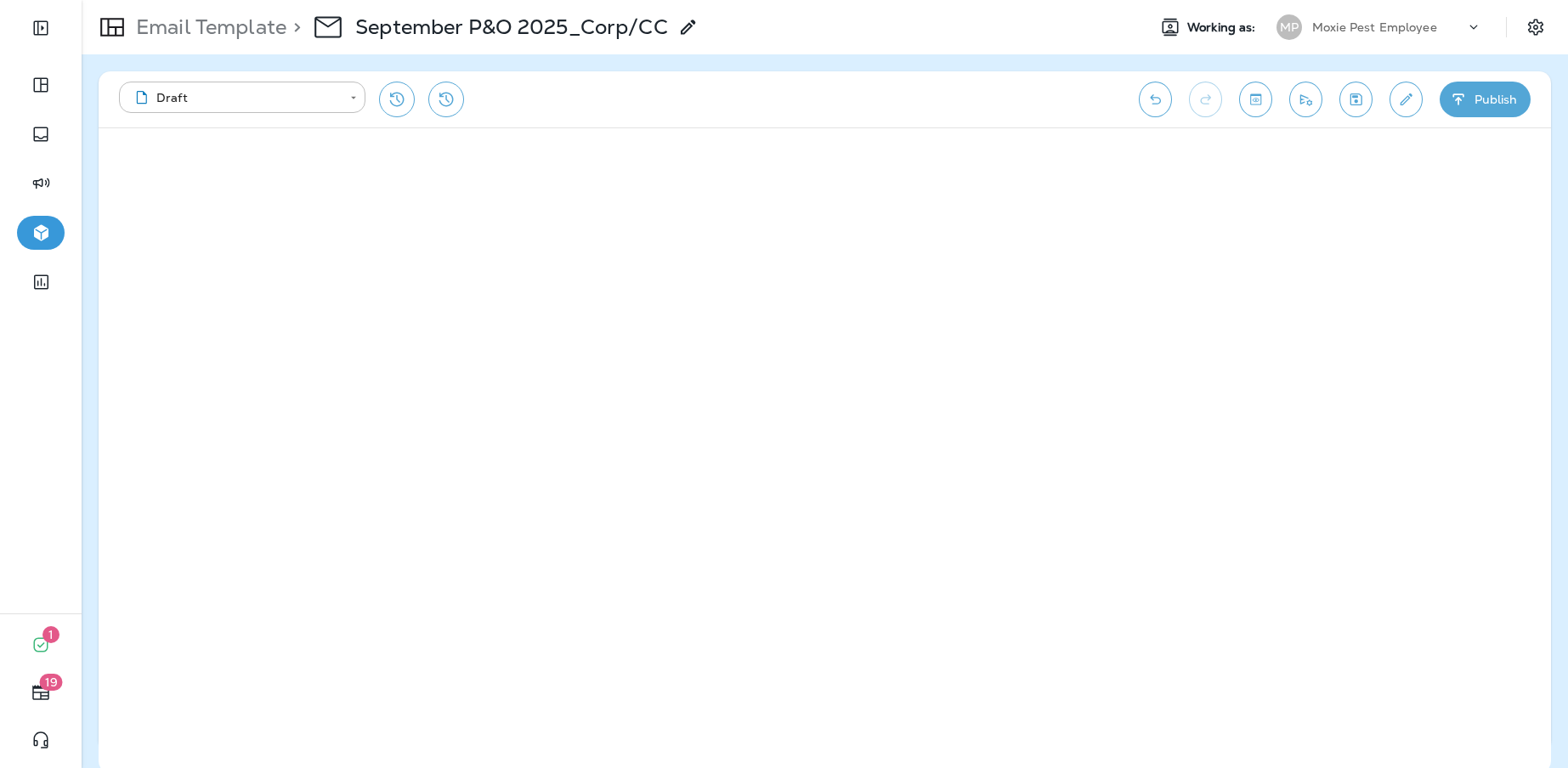
click at [1471, 106] on button "Publish" at bounding box center [1485, 99] width 91 height 36
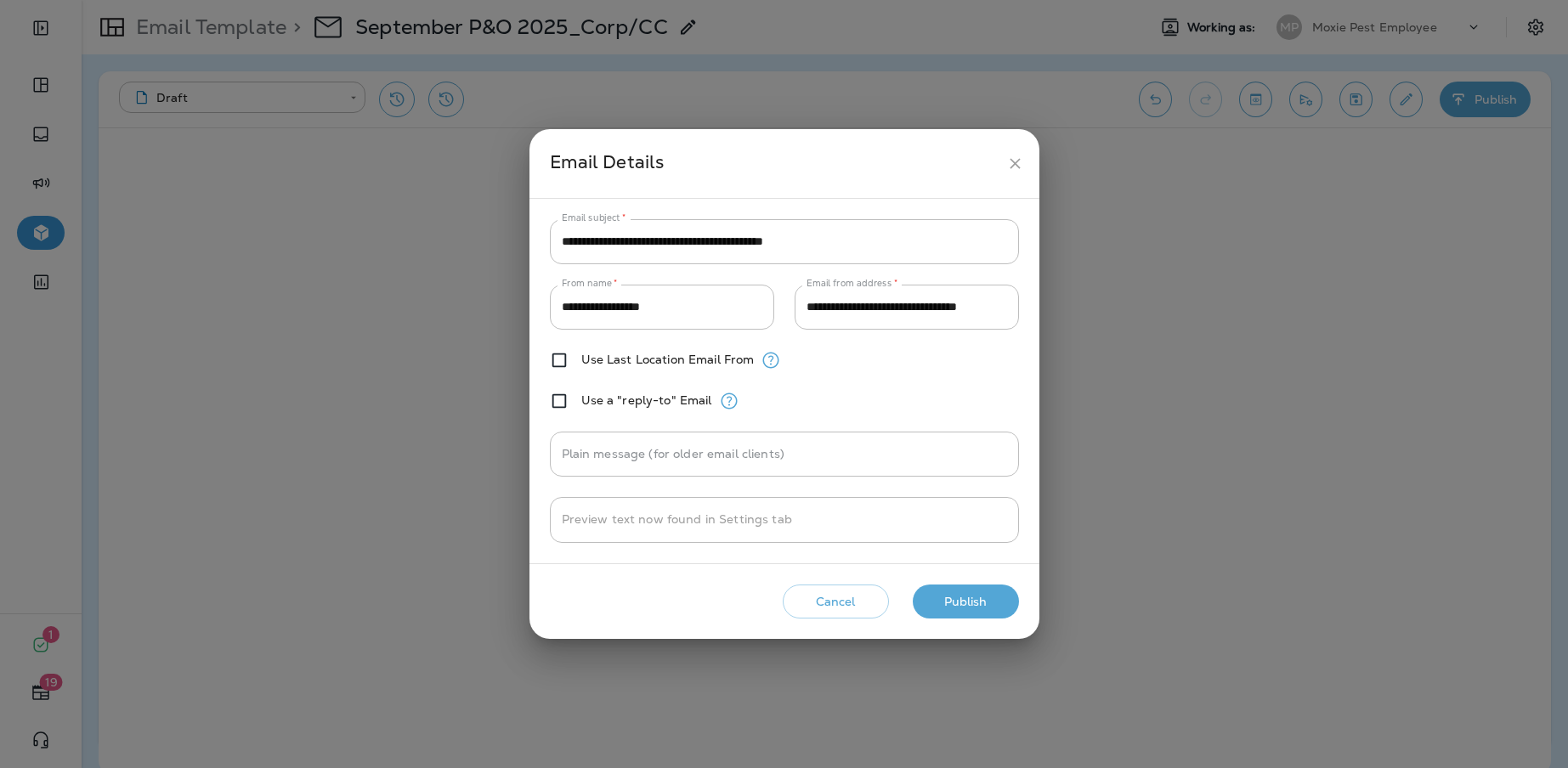
click at [954, 596] on button "Publish" at bounding box center [966, 602] width 106 height 35
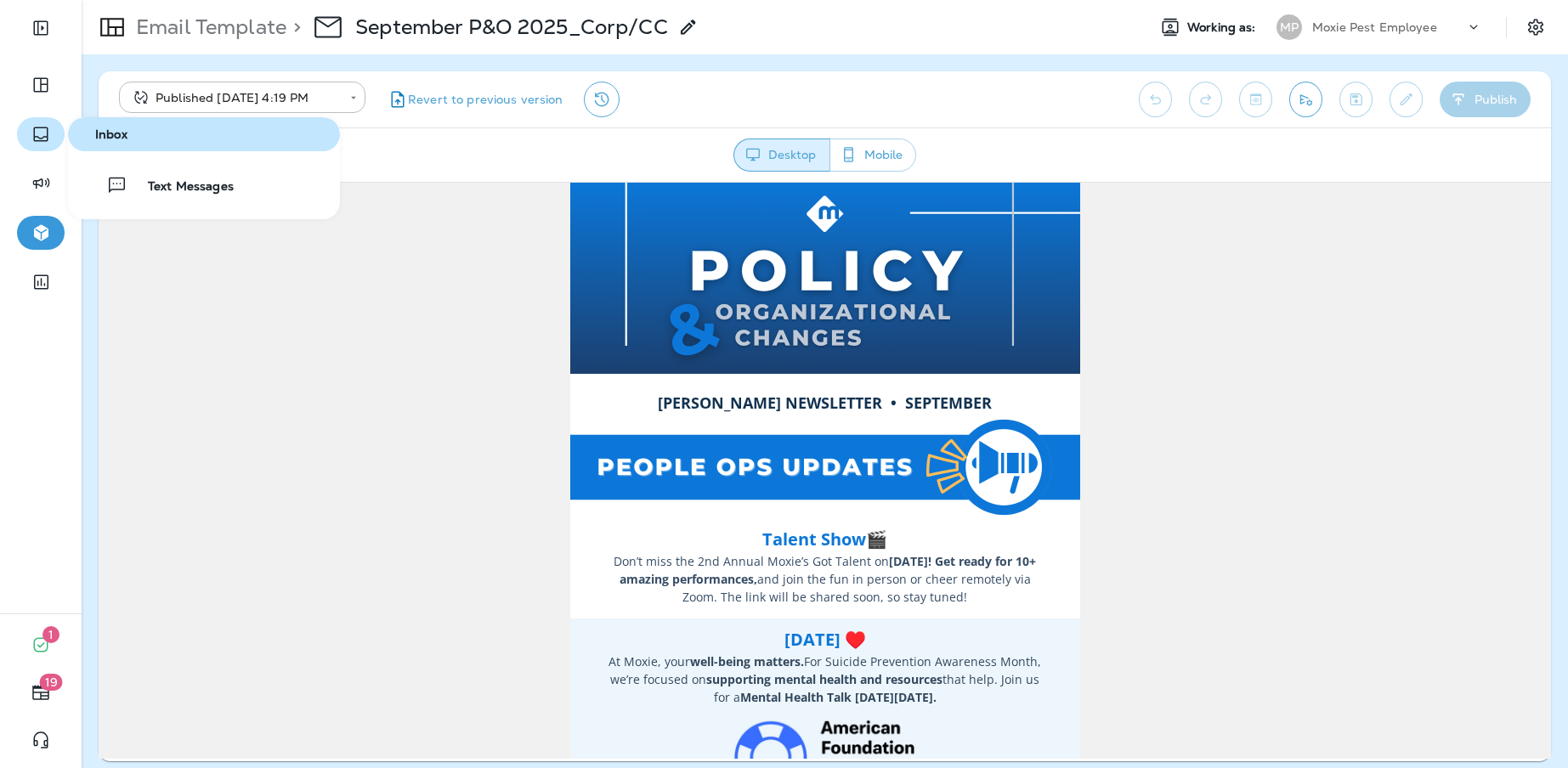
click at [38, 131] on icon "button" at bounding box center [40, 134] width 20 height 20
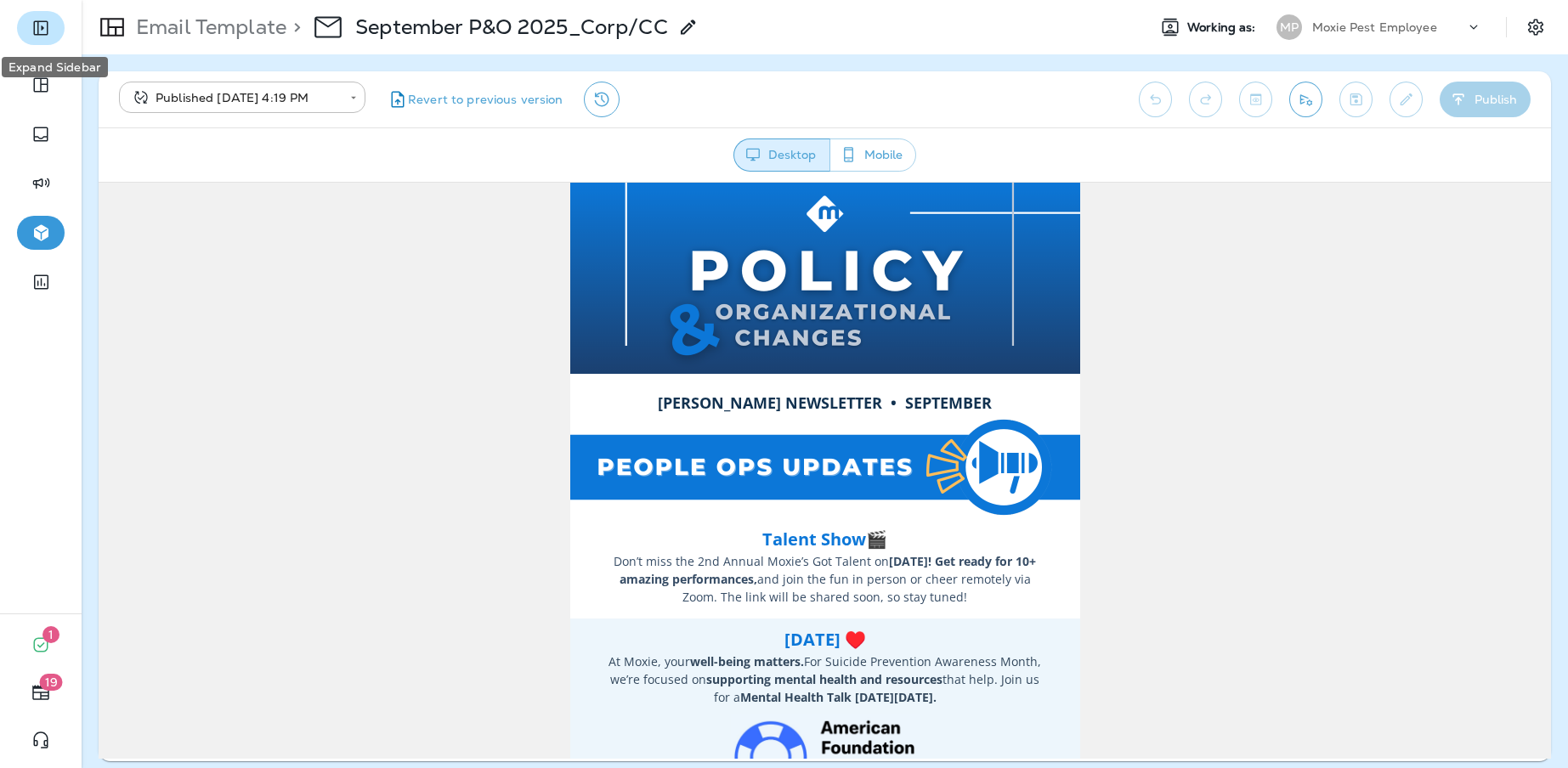
click at [46, 34] on icon "Expand Sidebar" at bounding box center [40, 28] width 15 height 15
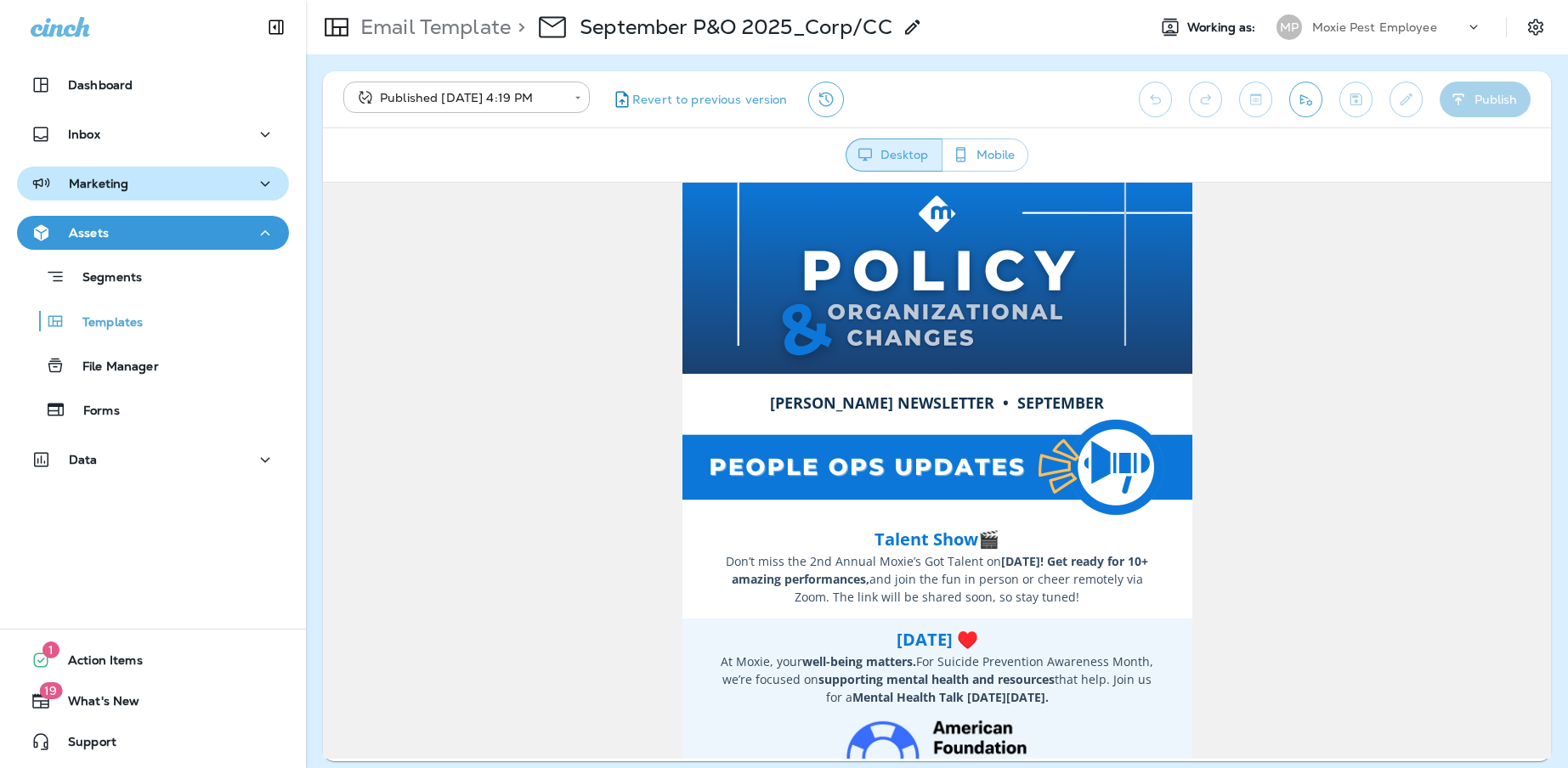
click at [152, 195] on button "Marketing" at bounding box center [153, 183] width 272 height 34
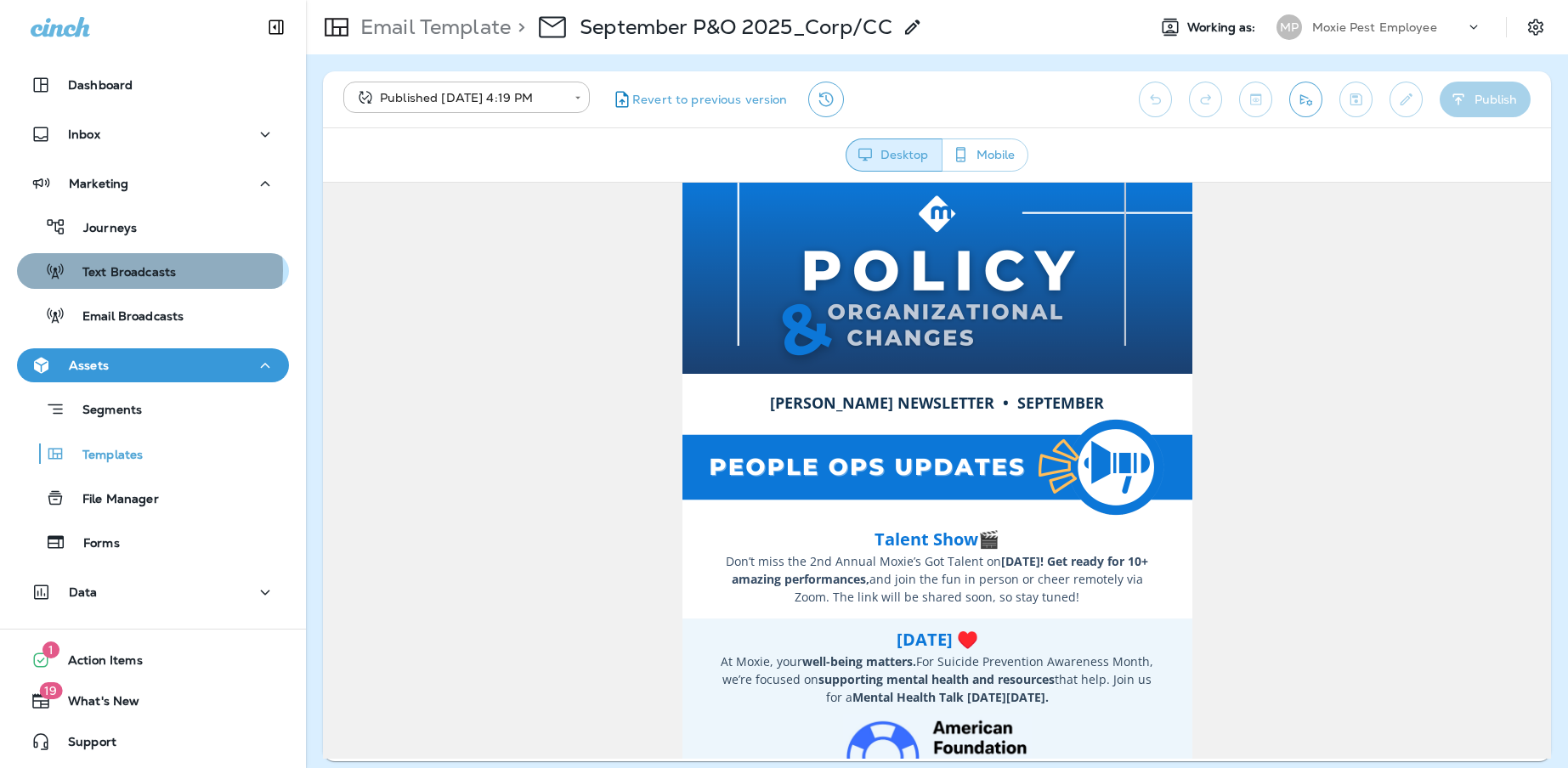
click at [149, 270] on p "Text Broadcasts" at bounding box center [121, 273] width 111 height 17
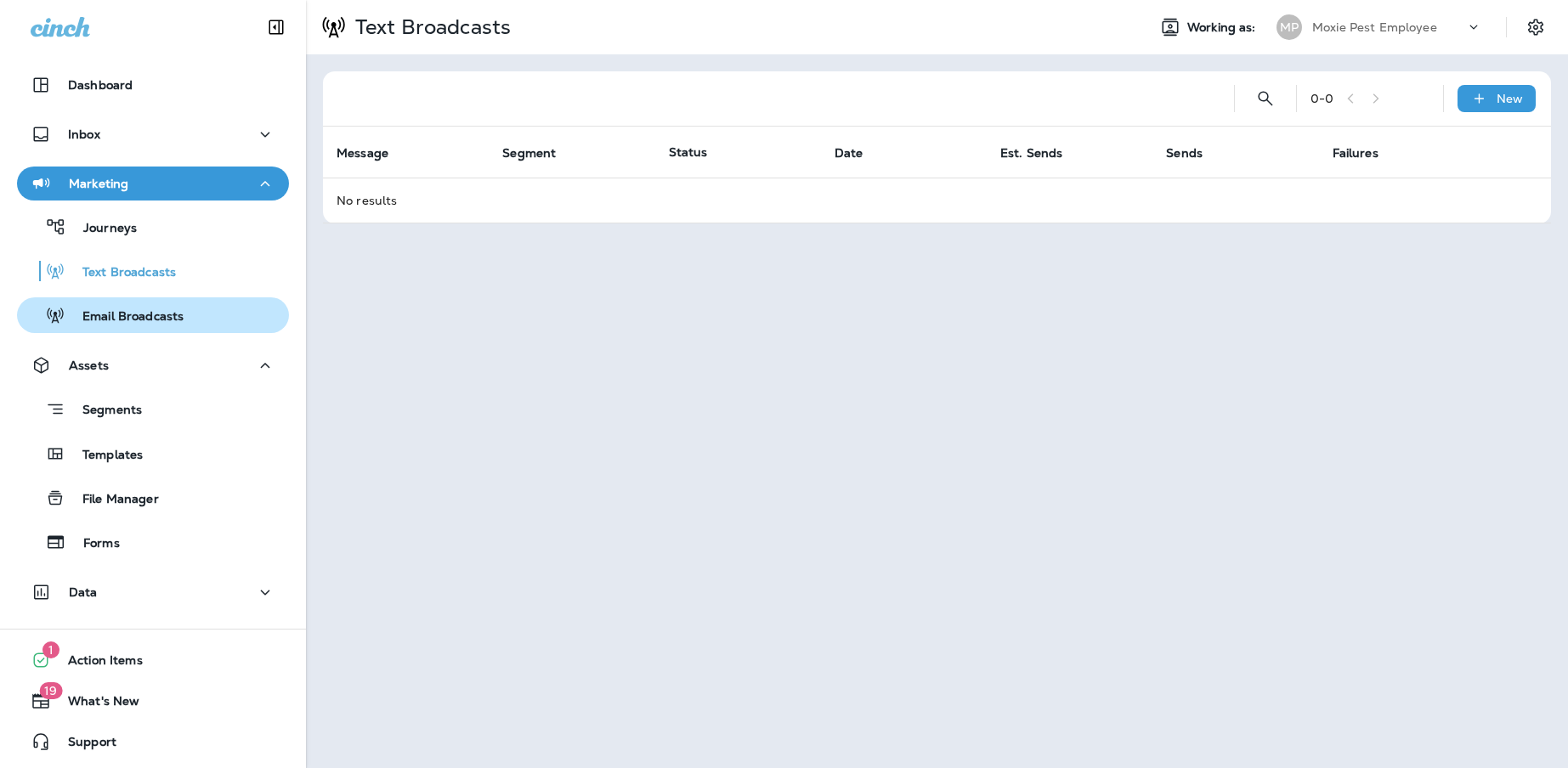
click at [159, 313] on p "Email Broadcasts" at bounding box center [124, 317] width 118 height 17
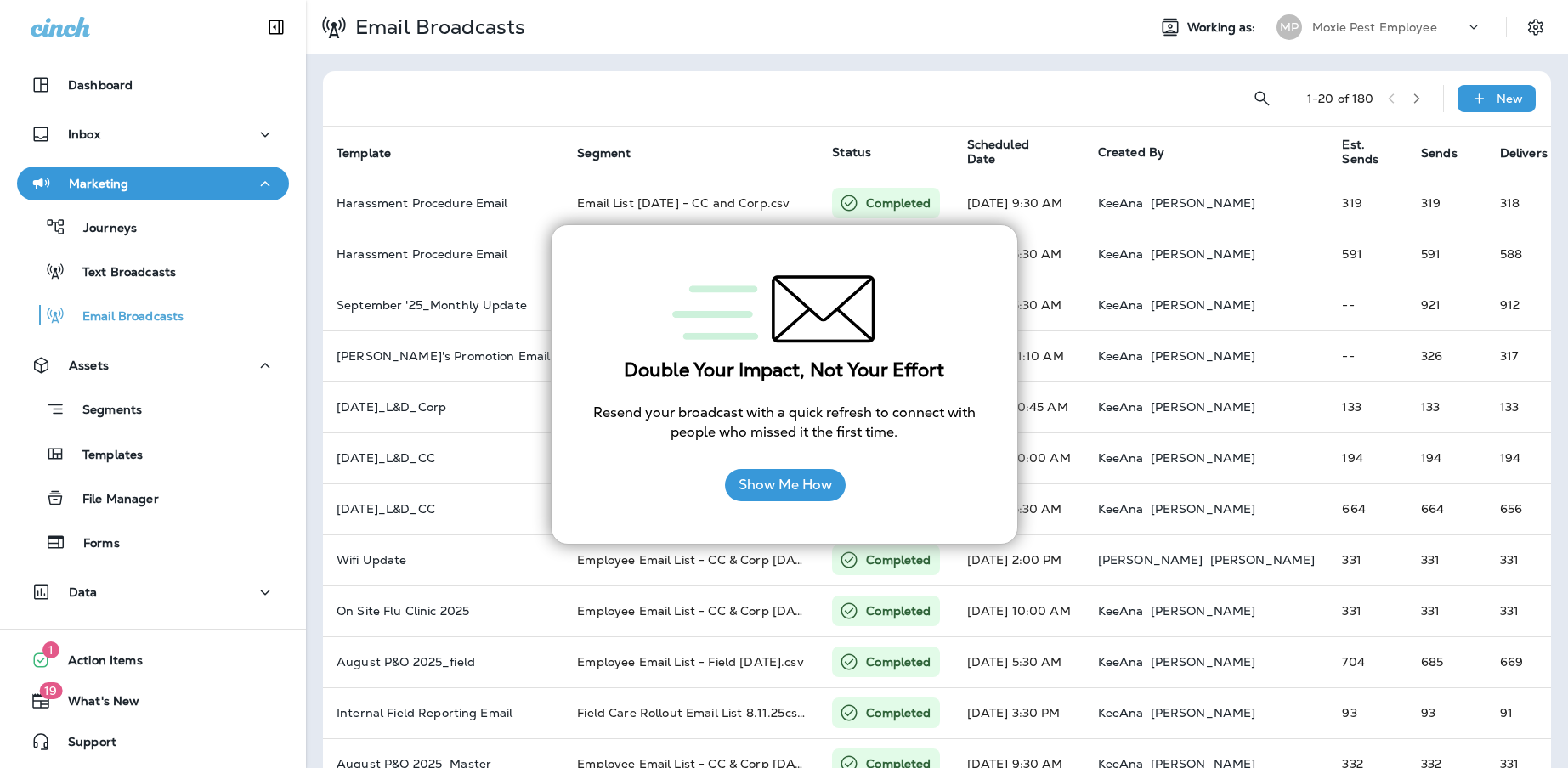
click at [997, 231] on div "Double Your Impact, Not Your Effort Resend your broadcast with a quick refresh …" at bounding box center [784, 385] width 468 height 321
click at [1143, 95] on div at bounding box center [776, 98] width 880 height 54
click at [785, 485] on button "Show Me How" at bounding box center [785, 484] width 121 height 32
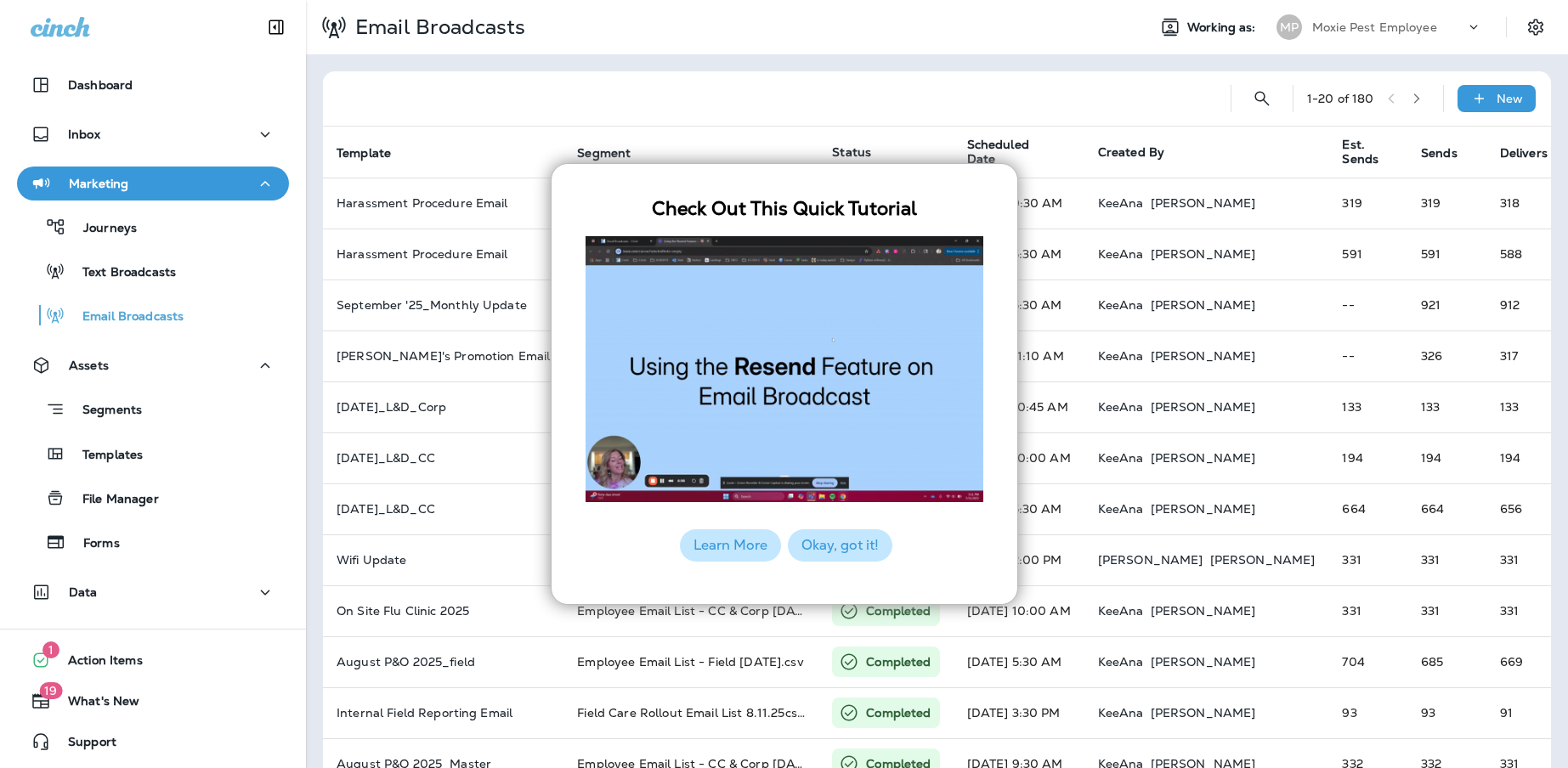
click at [833, 536] on button "Okay, got it!" at bounding box center [839, 544] width 104 height 32
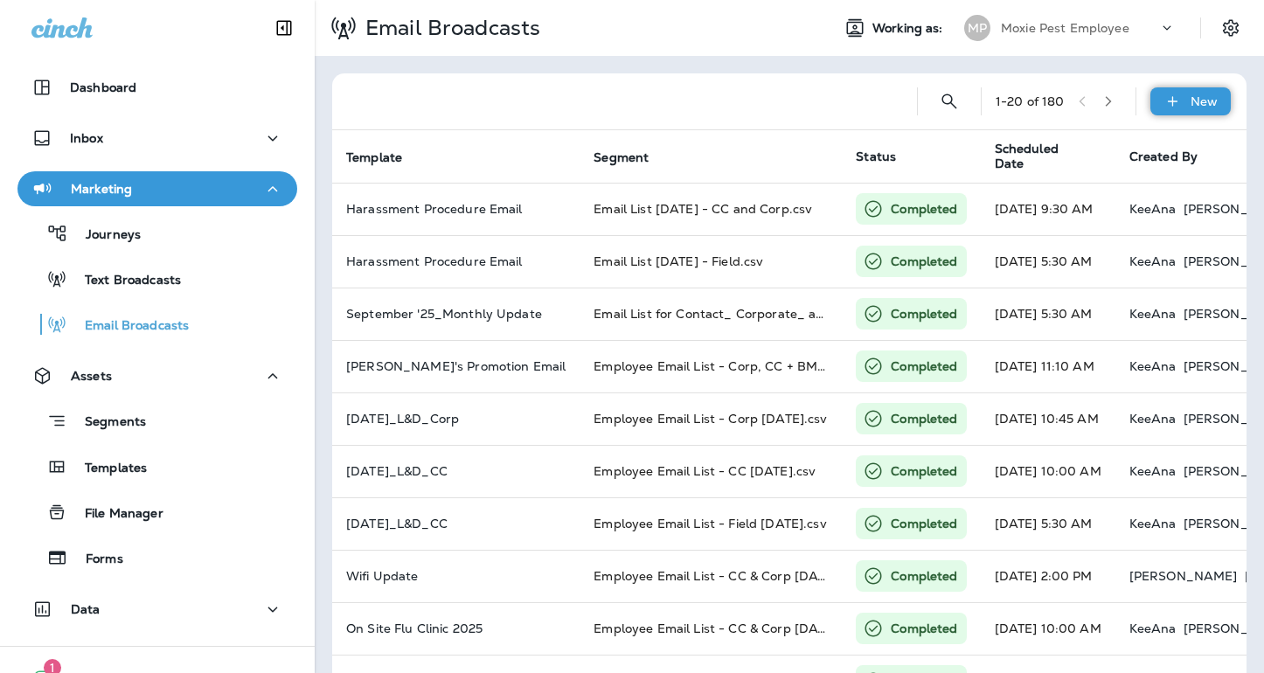
click at [1191, 100] on p "New" at bounding box center [1203, 101] width 27 height 14
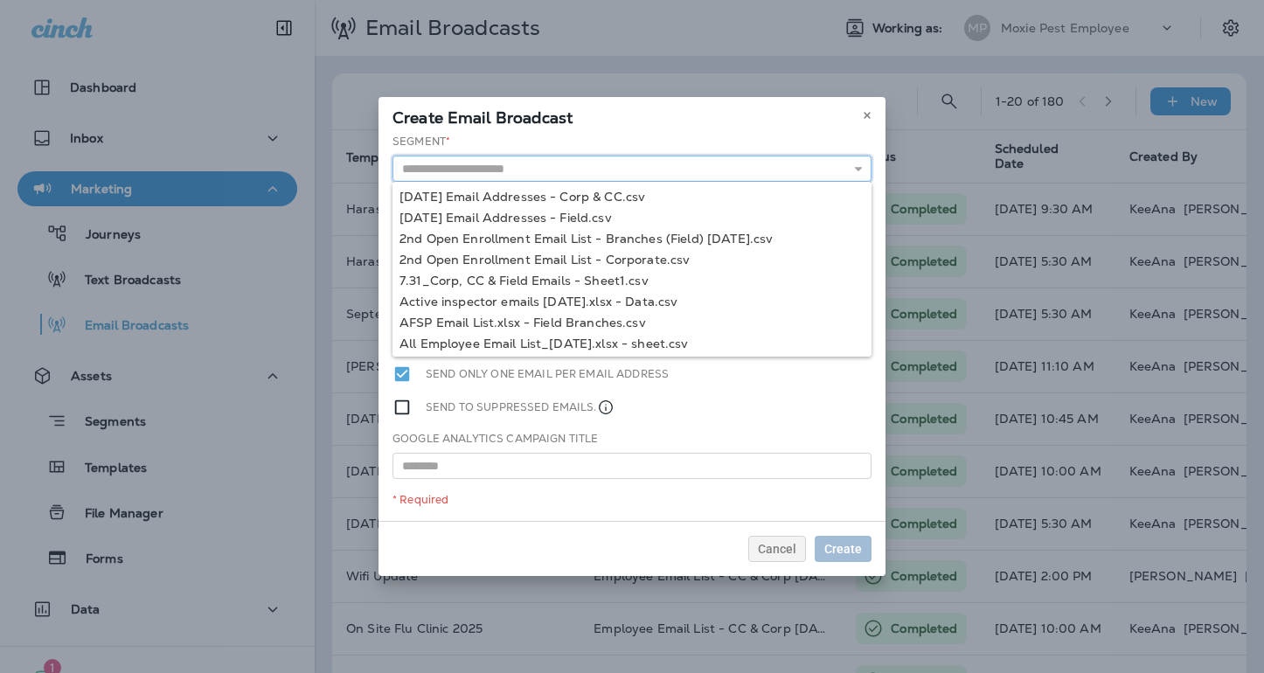
click at [621, 168] on input "text" at bounding box center [631, 169] width 479 height 26
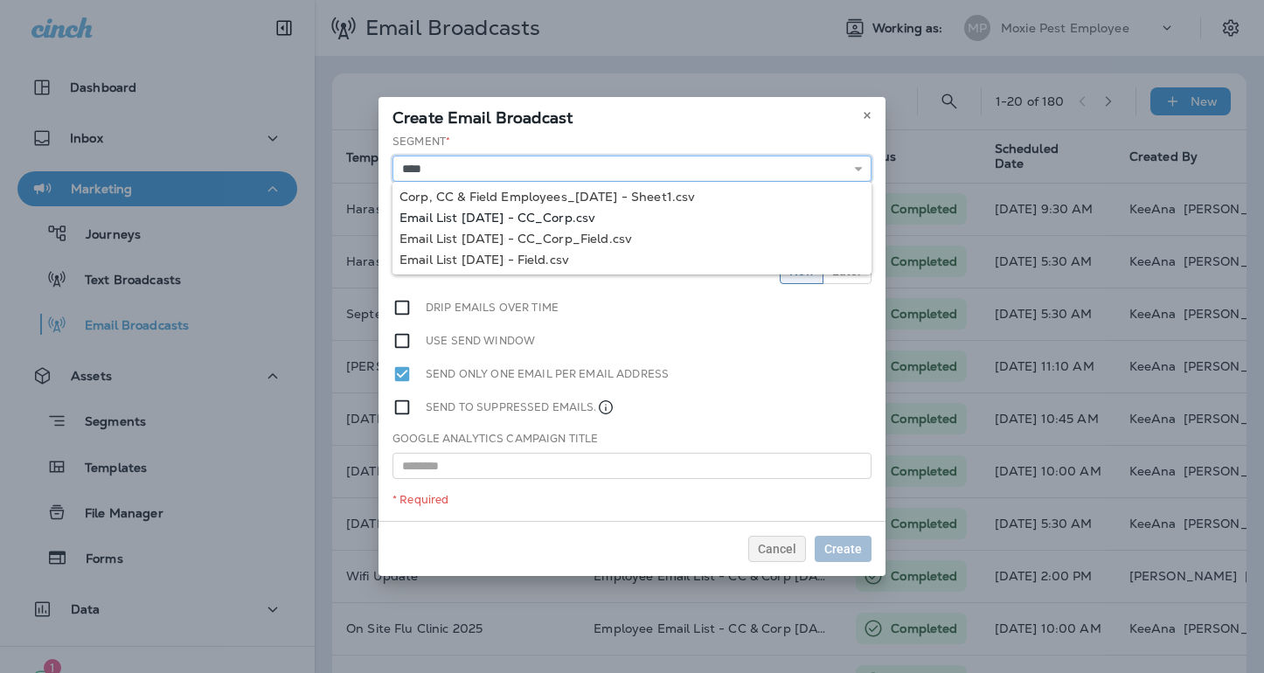
type input "**********"
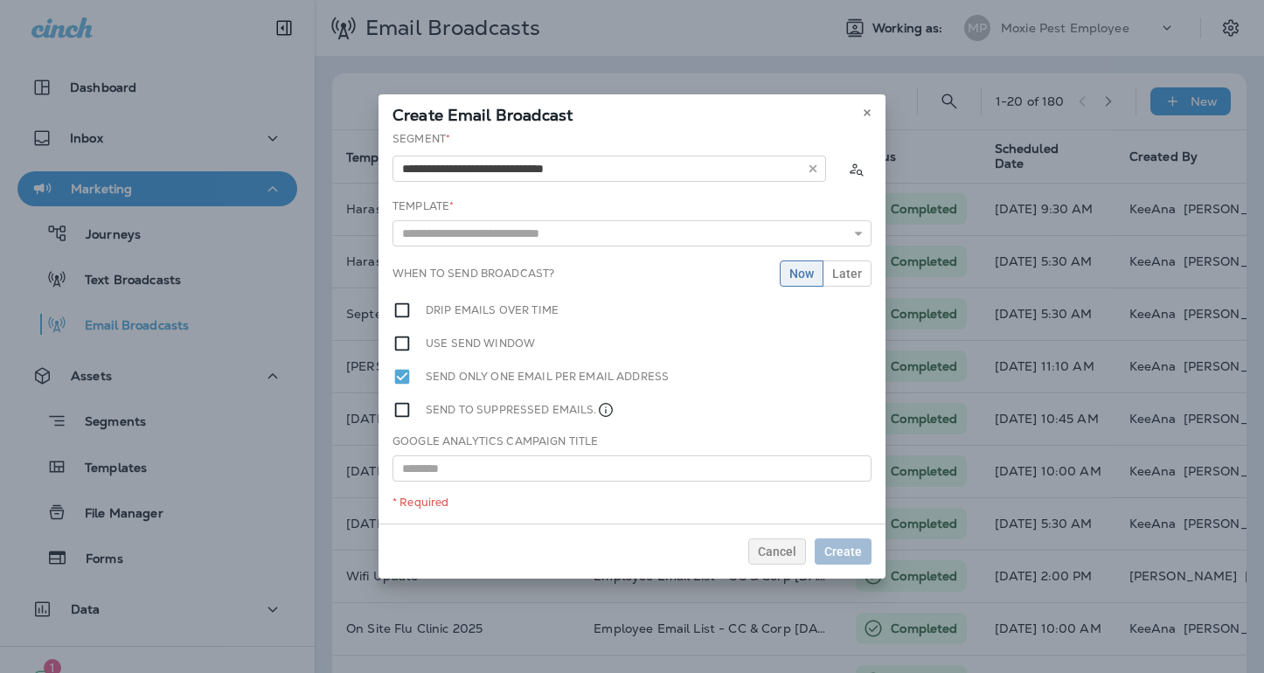
click at [565, 219] on div "**********" at bounding box center [631, 327] width 507 height 392
click at [568, 234] on input "text" at bounding box center [631, 233] width 479 height 26
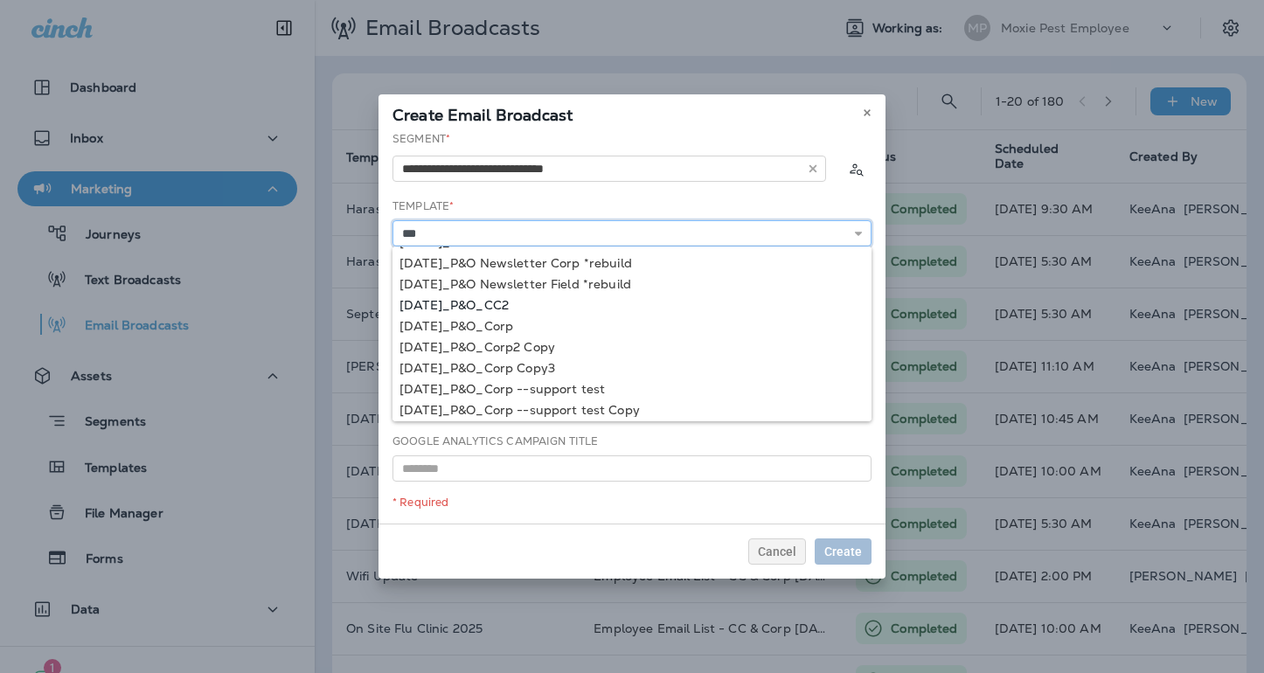
scroll to position [24, 0]
type input "*"
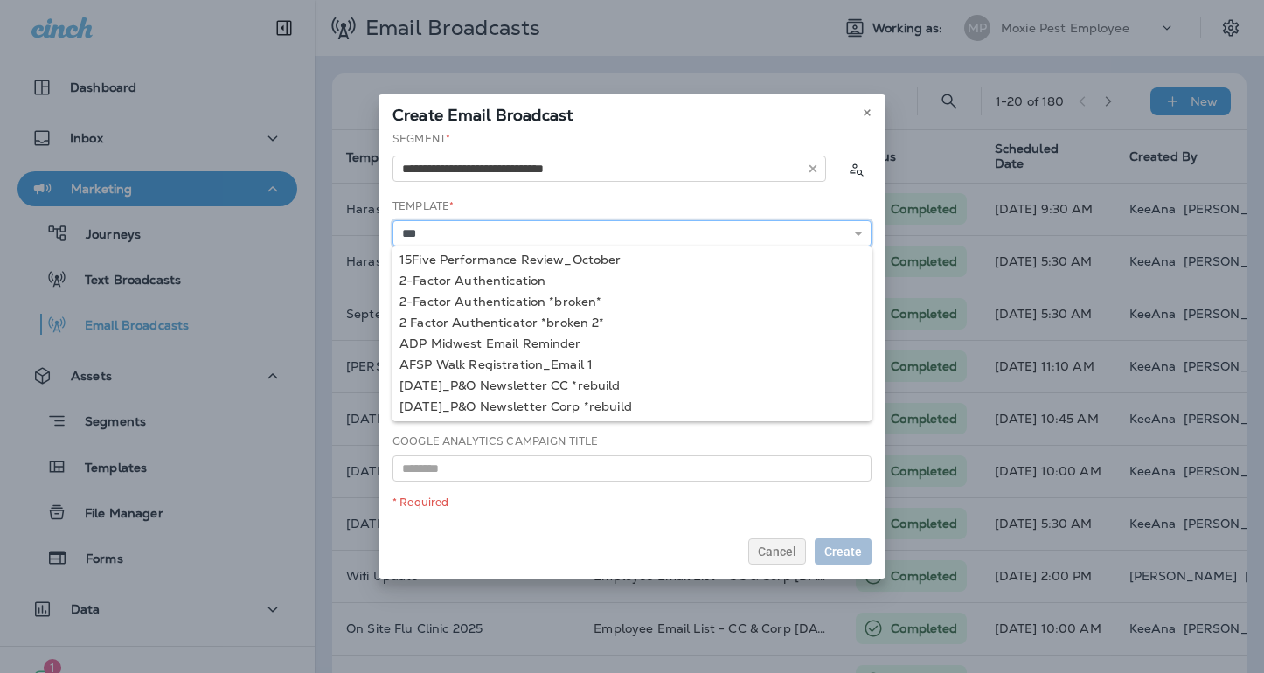
scroll to position [44, 0]
type input "**********"
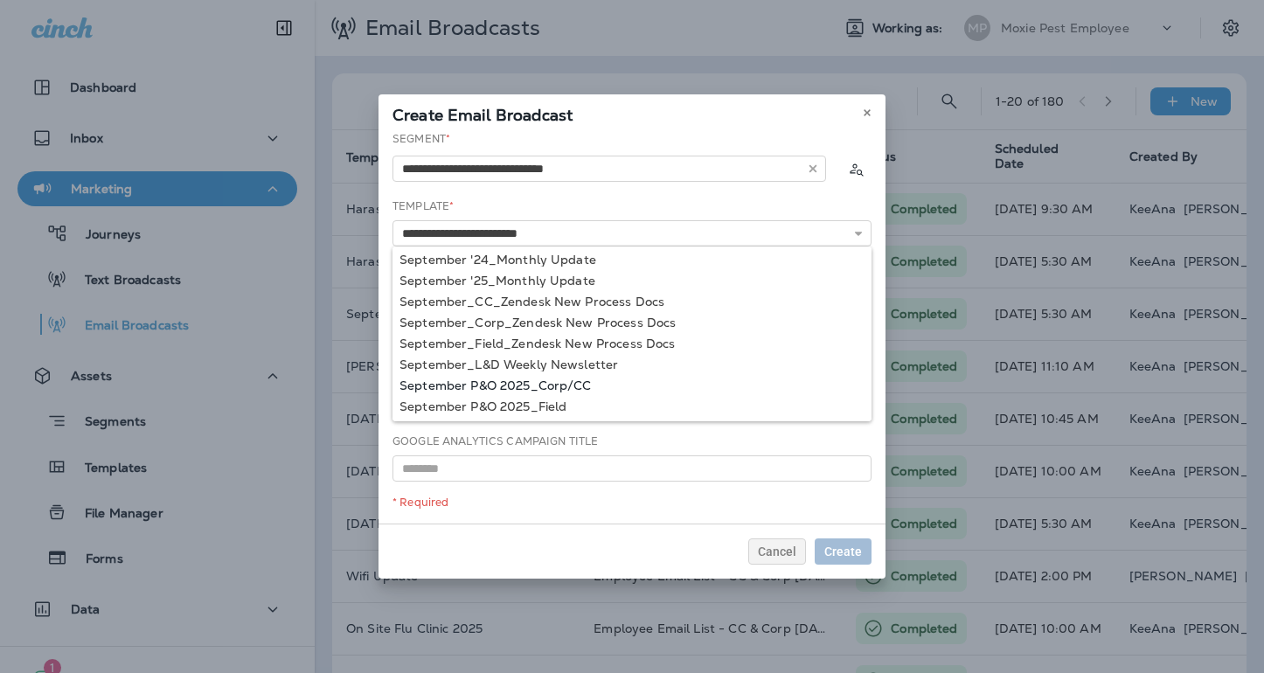
click at [559, 385] on div "**********" at bounding box center [631, 327] width 507 height 392
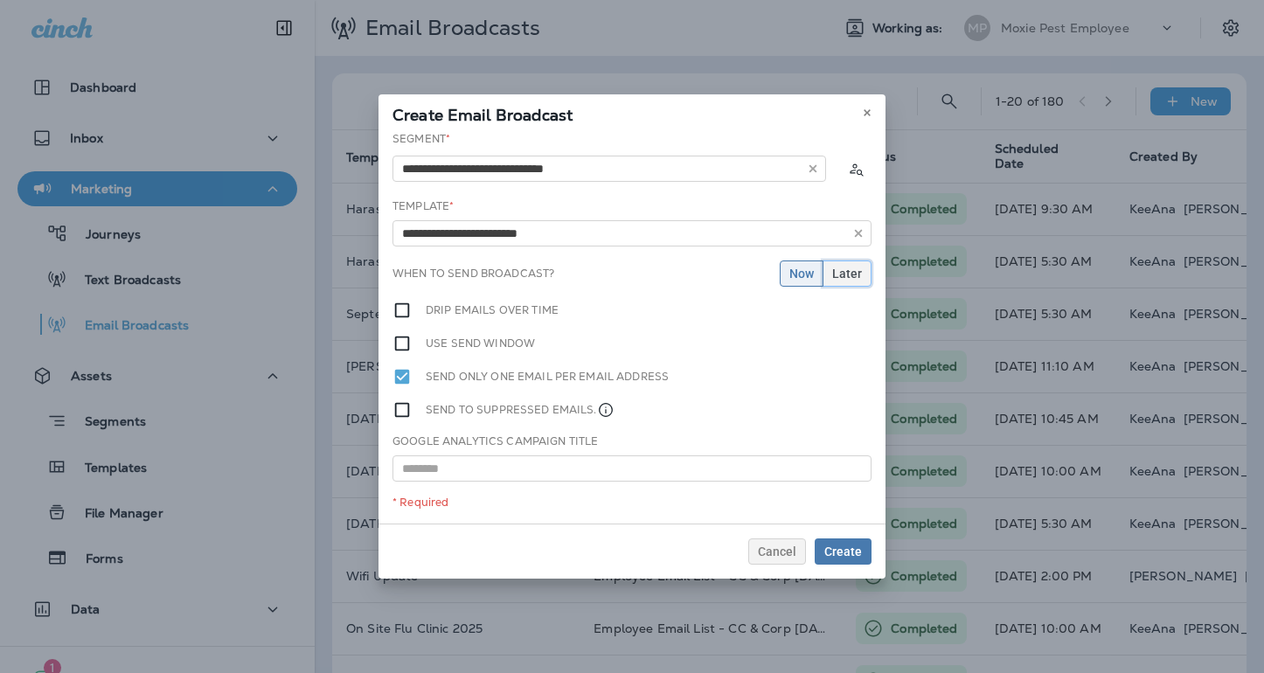
click at [846, 271] on span "Later" at bounding box center [847, 273] width 30 height 12
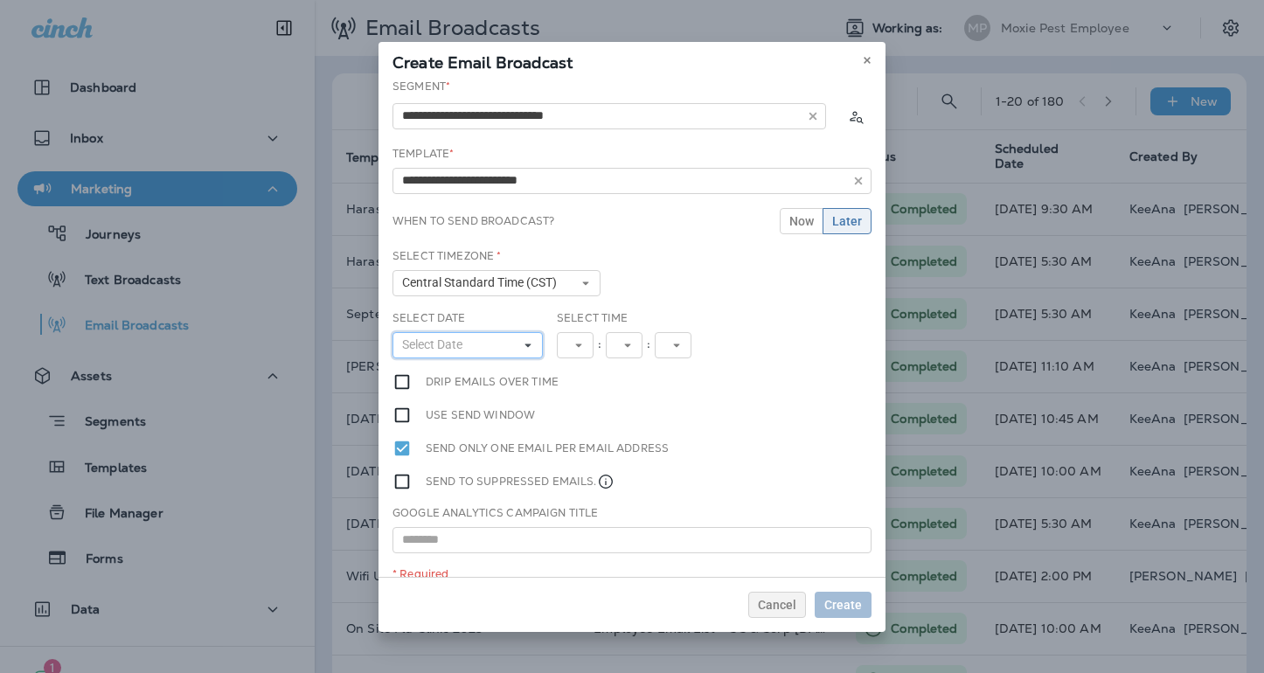
click at [447, 343] on span "Select Date" at bounding box center [435, 344] width 67 height 15
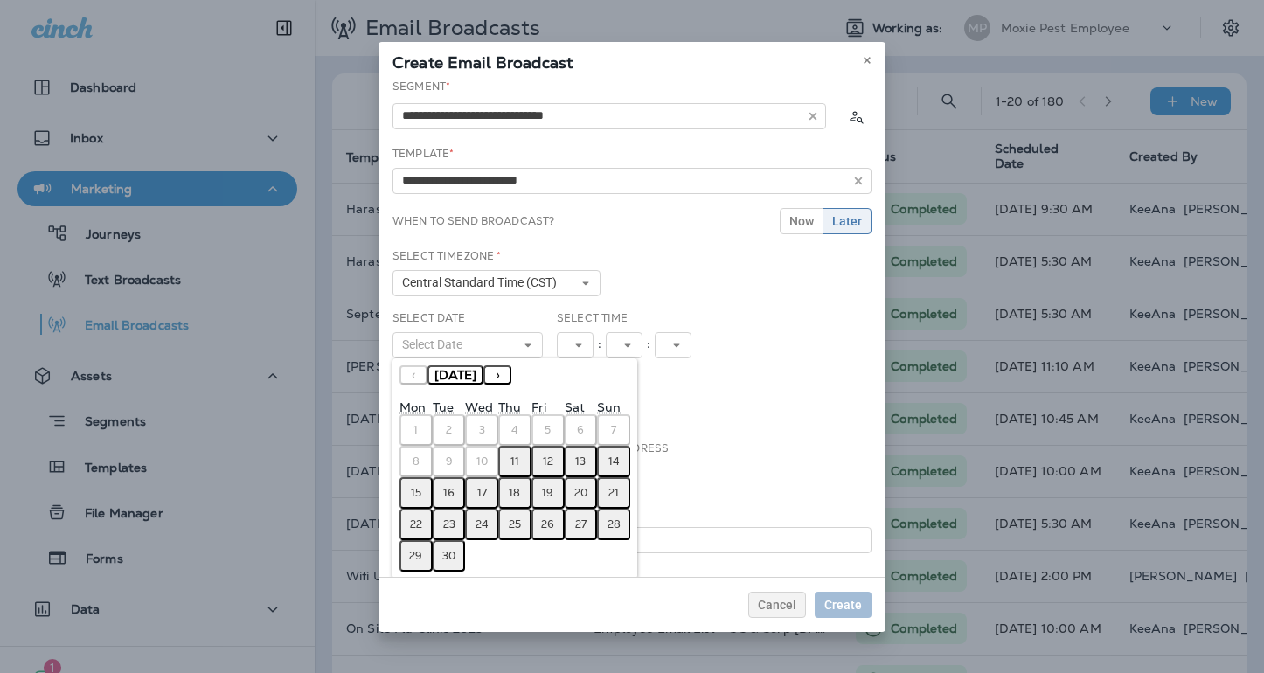
click at [522, 460] on button "11" at bounding box center [514, 461] width 33 height 31
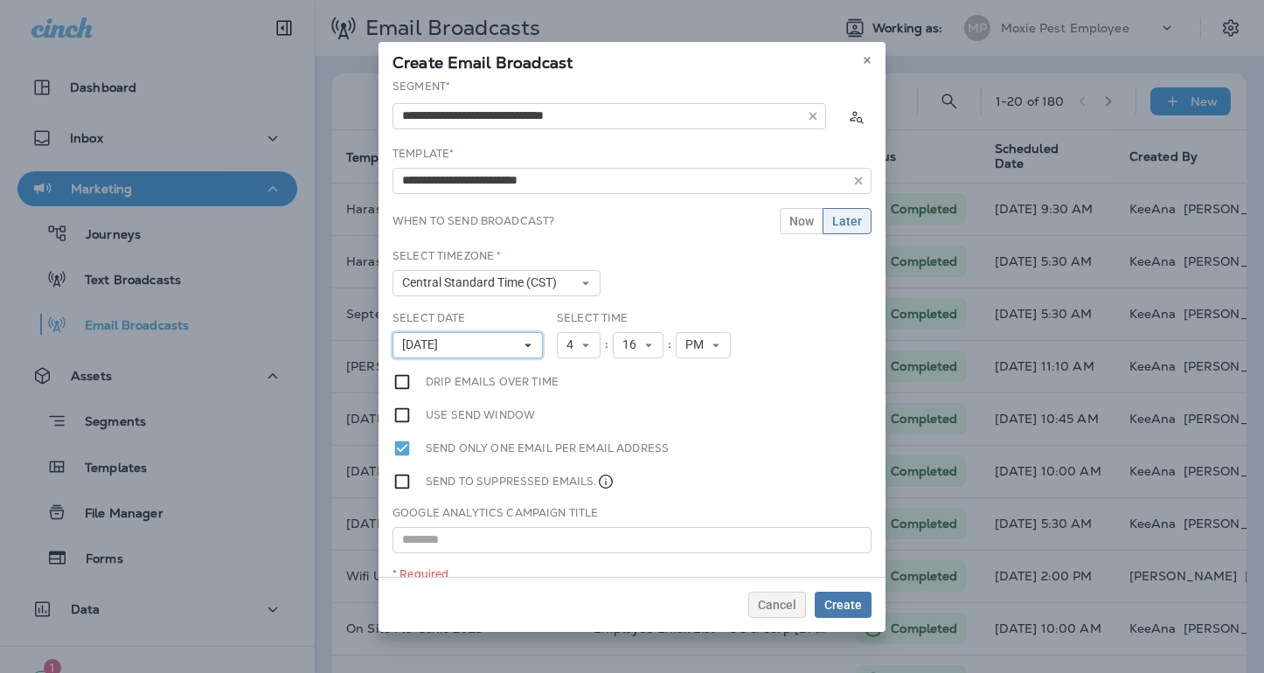
click at [521, 348] on button "[DATE]" at bounding box center [467, 345] width 150 height 26
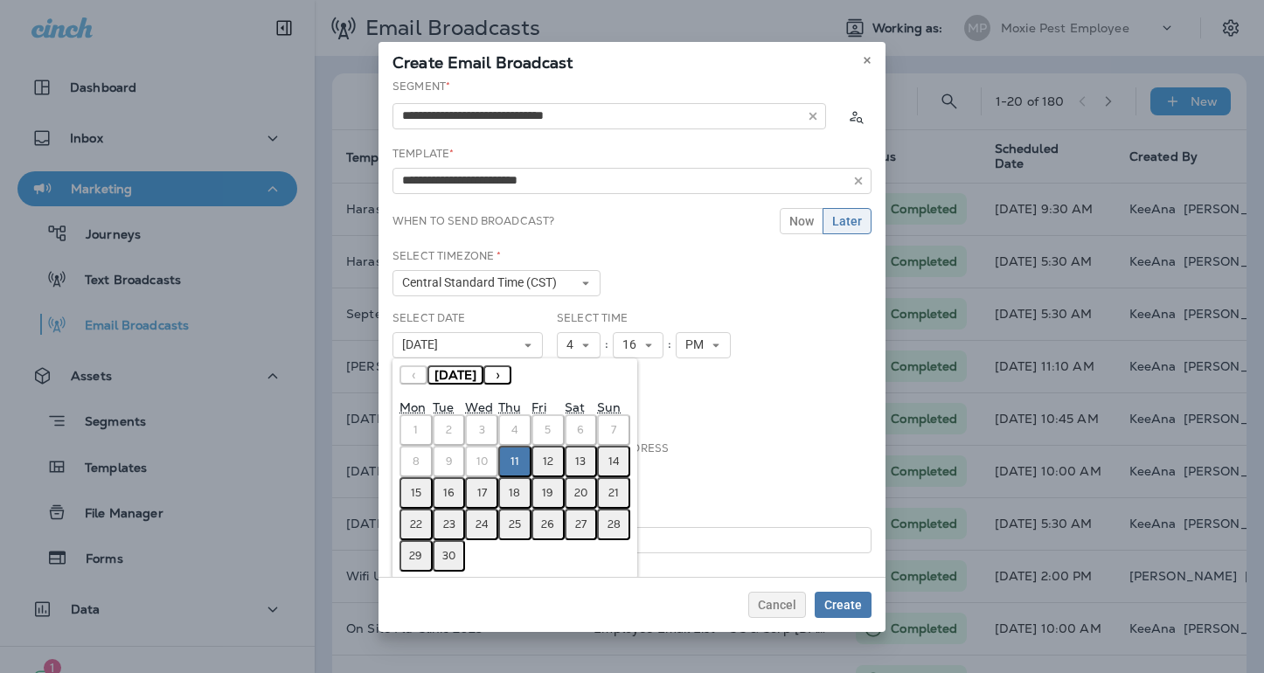
click at [545, 461] on abbr "12" at bounding box center [548, 461] width 10 height 14
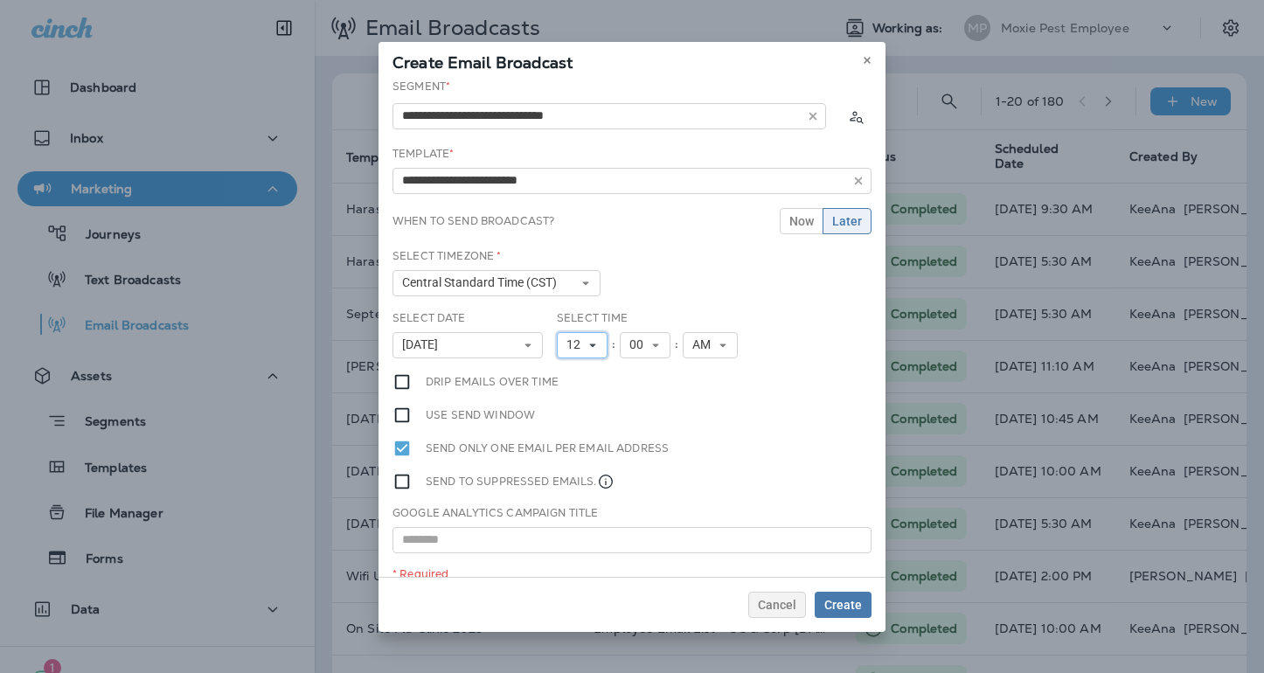
click at [578, 347] on span "12" at bounding box center [576, 344] width 21 height 15
click at [581, 555] on link "10" at bounding box center [582, 561] width 51 height 21
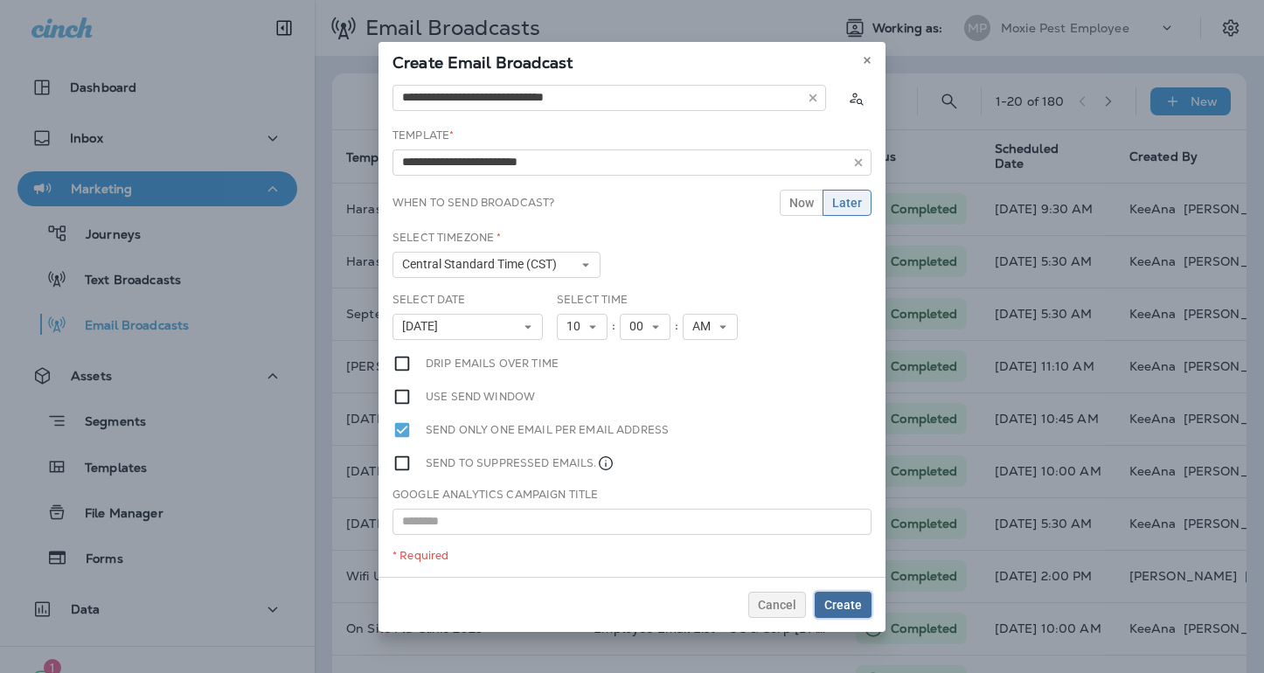
click at [849, 606] on span "Create" at bounding box center [843, 605] width 38 height 12
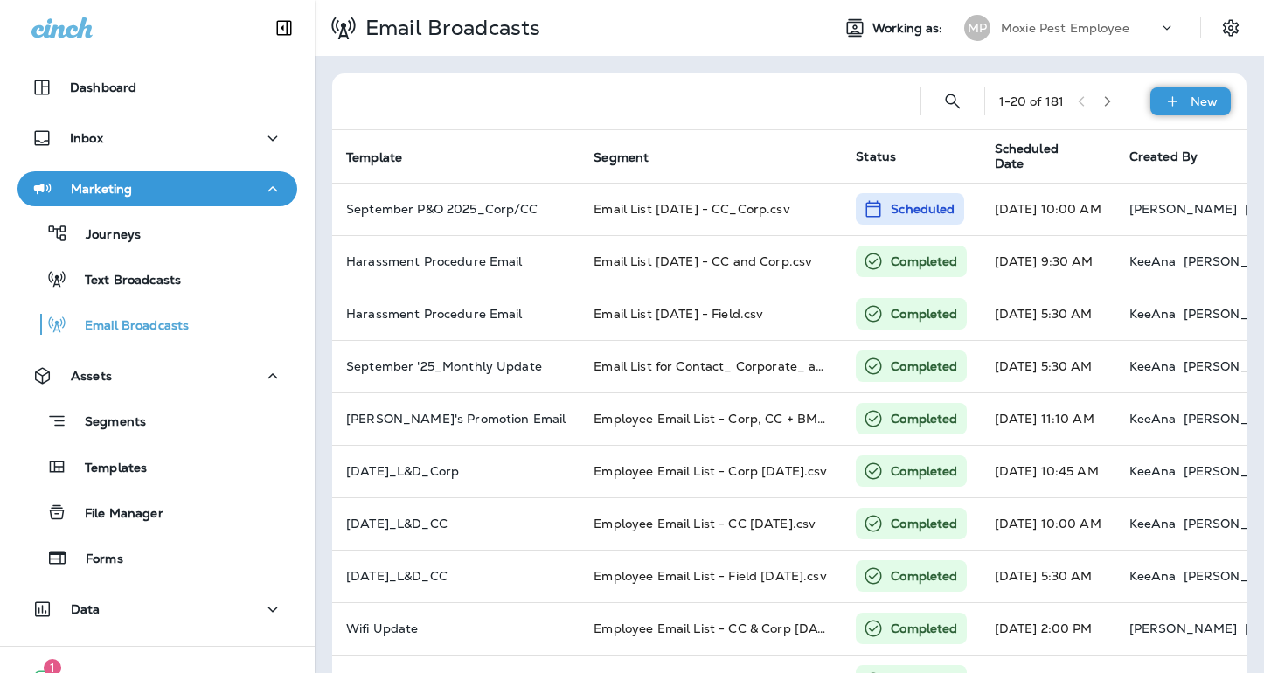
click at [1174, 93] on icon at bounding box center [1172, 101] width 18 height 17
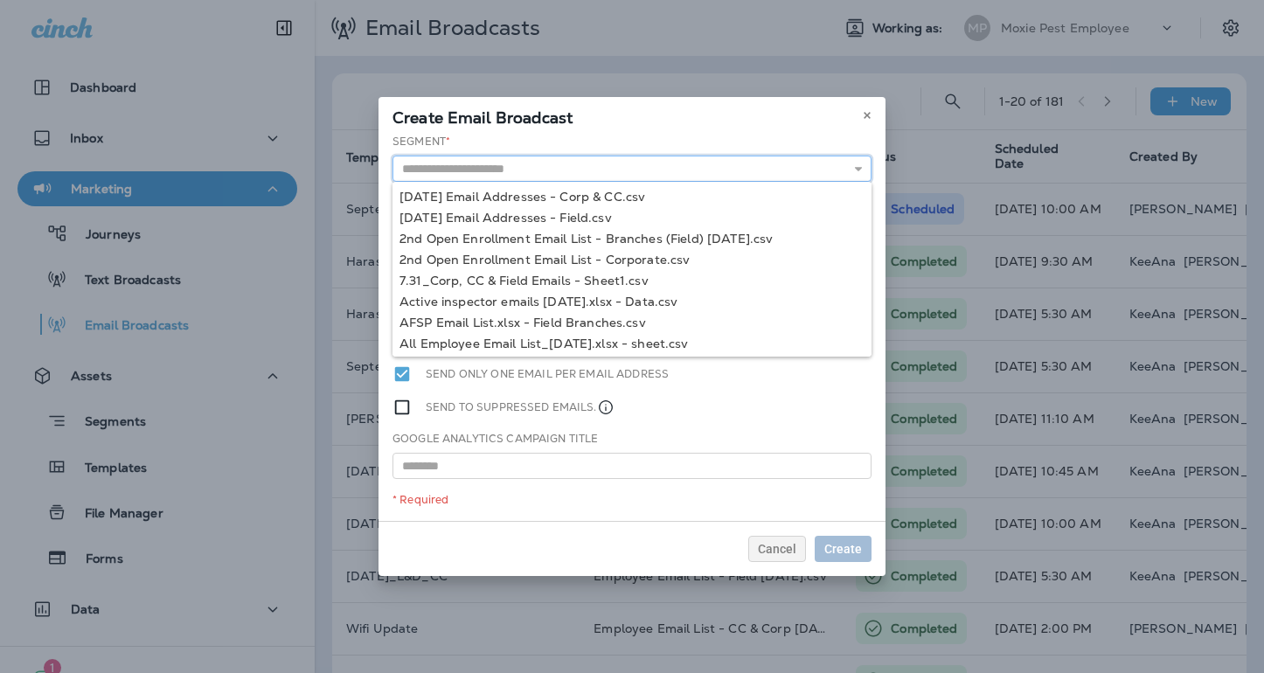
click at [552, 176] on input "text" at bounding box center [631, 169] width 479 height 26
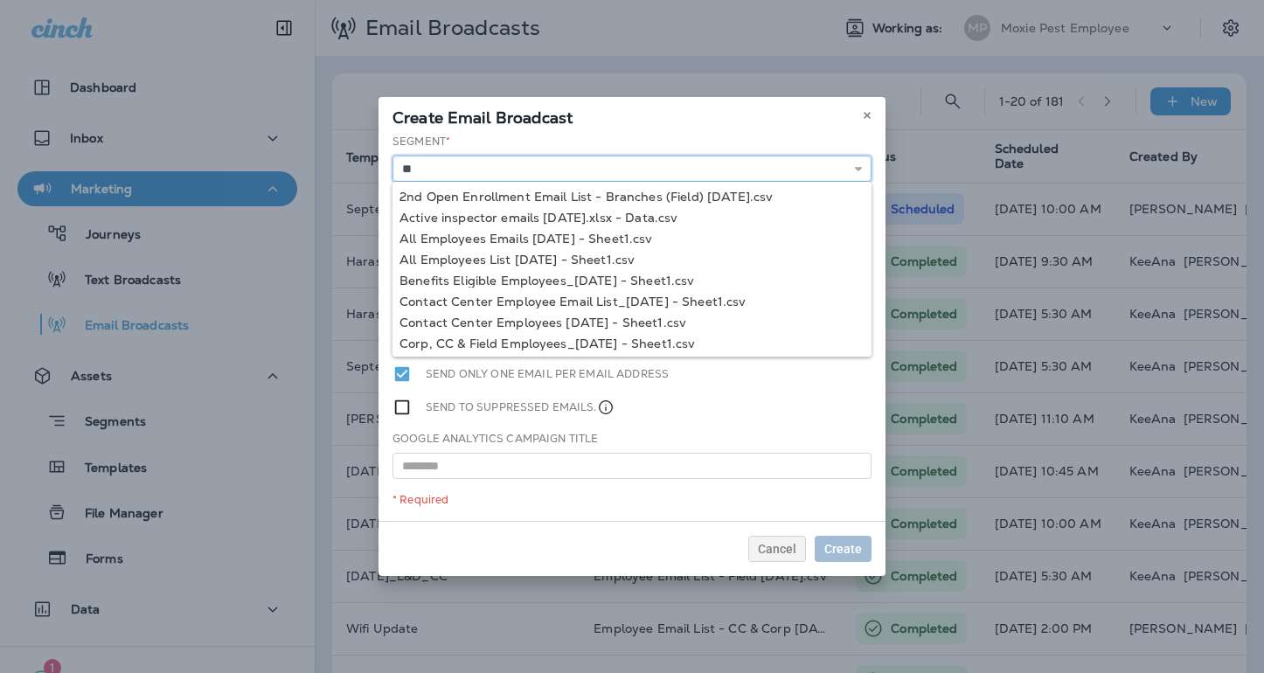
type input "*"
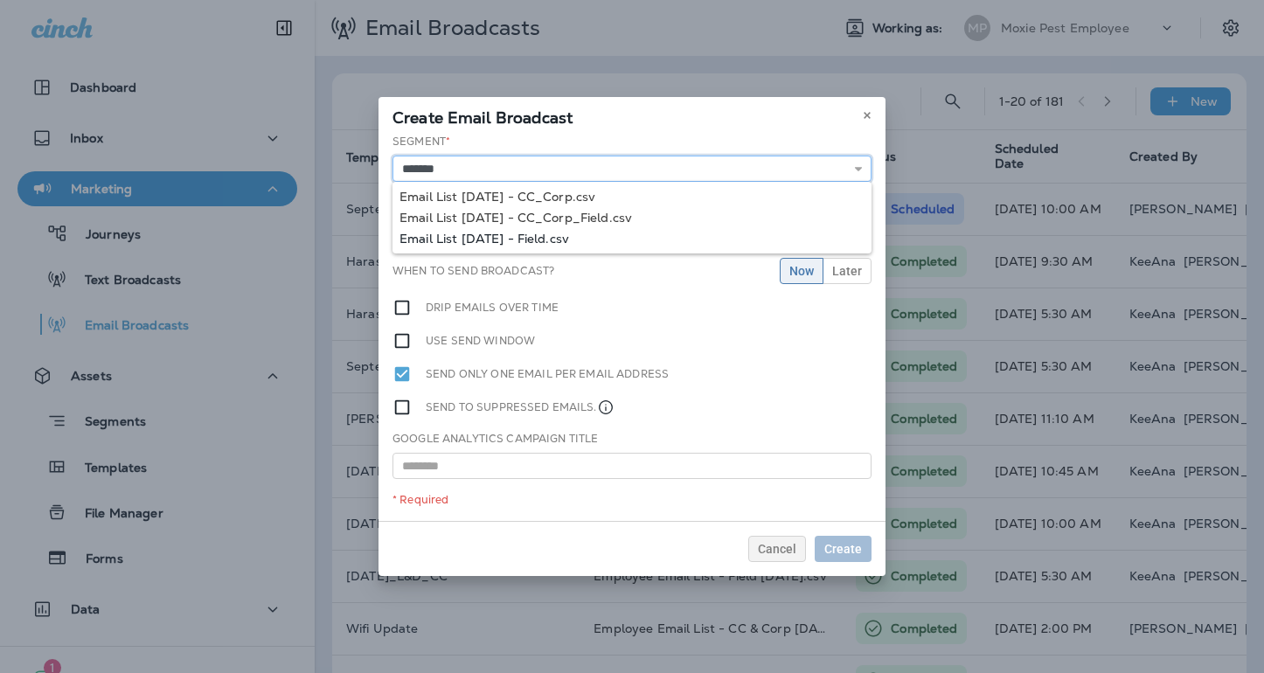
type input "**********"
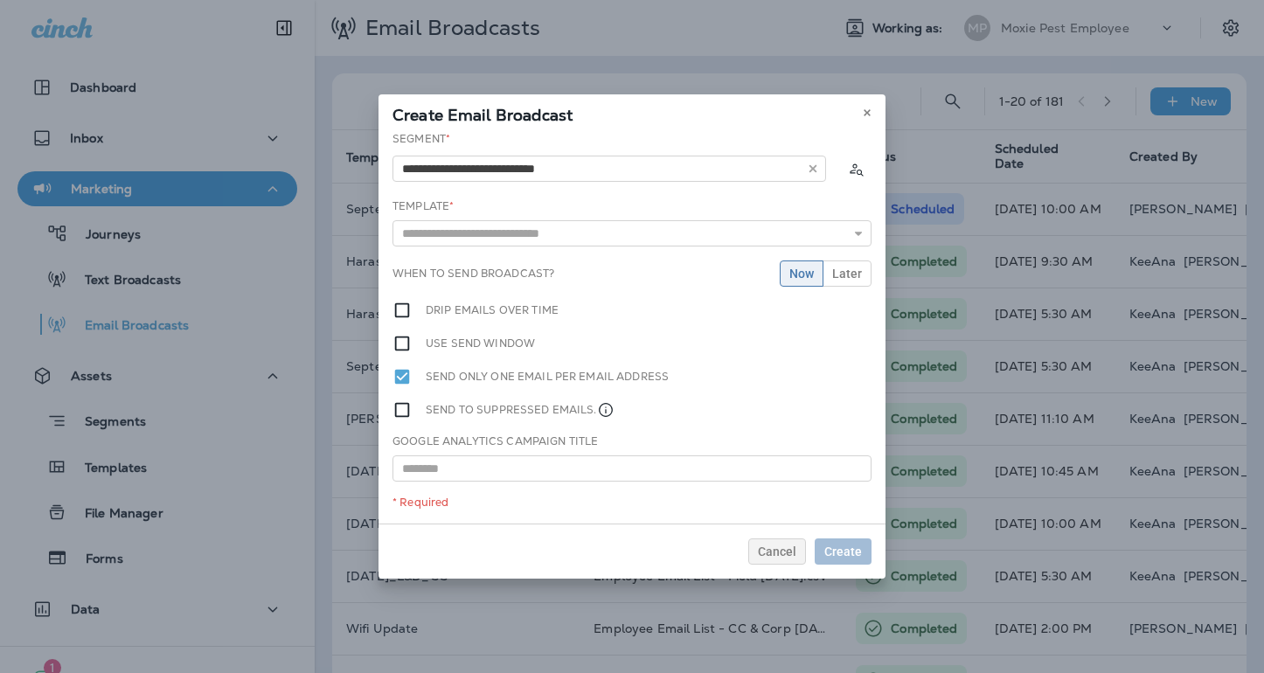
click at [562, 238] on div "**********" at bounding box center [631, 327] width 507 height 392
click at [561, 237] on input "text" at bounding box center [631, 233] width 479 height 26
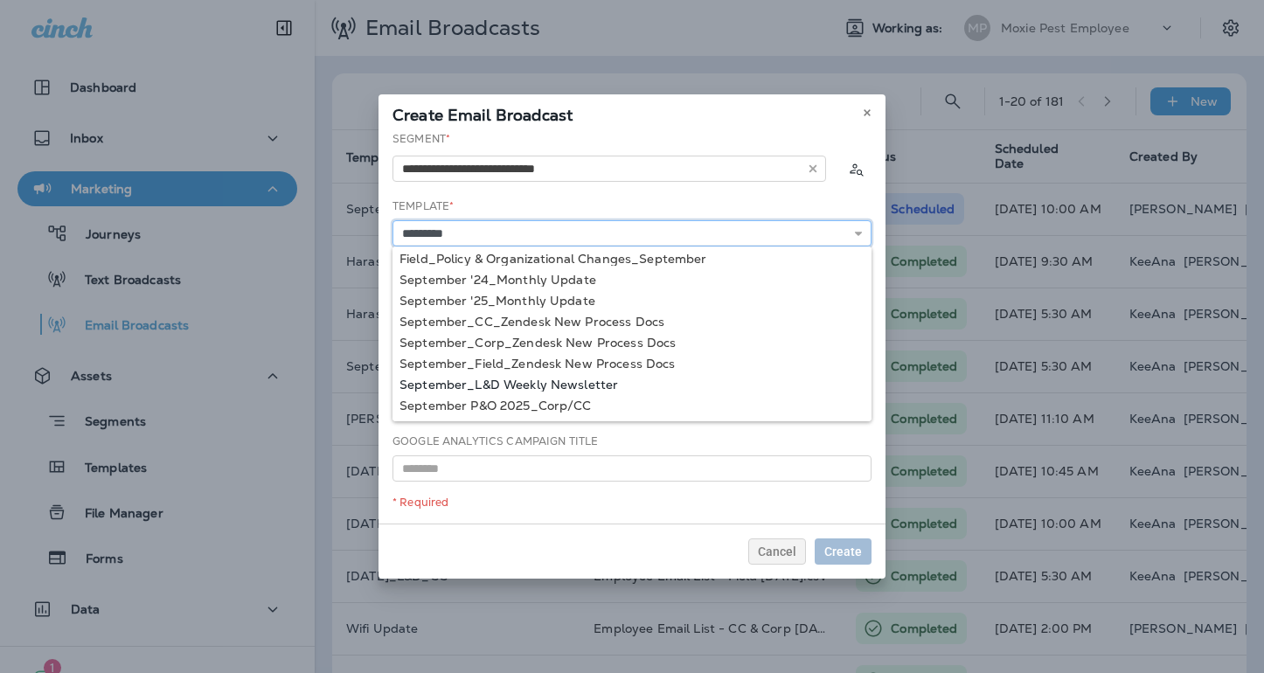
scroll to position [44, 0]
type input "**********"
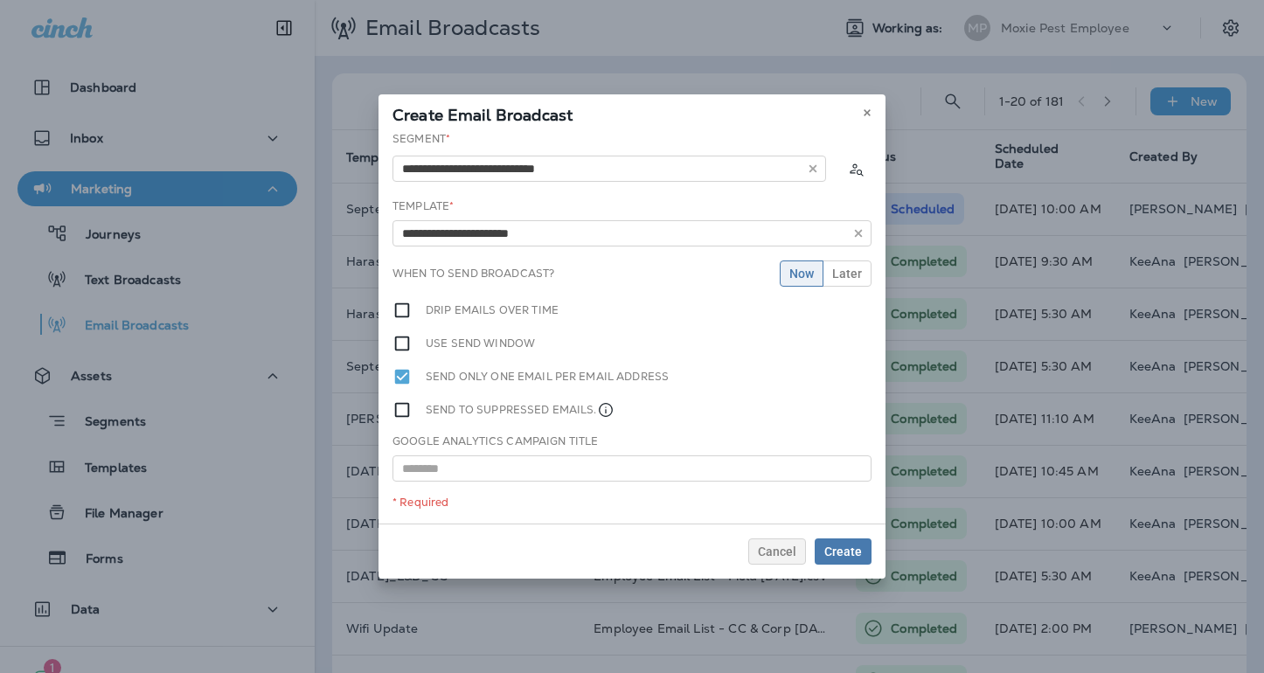
click at [531, 407] on div "**********" at bounding box center [631, 327] width 507 height 392
click at [844, 279] on span "Later" at bounding box center [847, 273] width 30 height 12
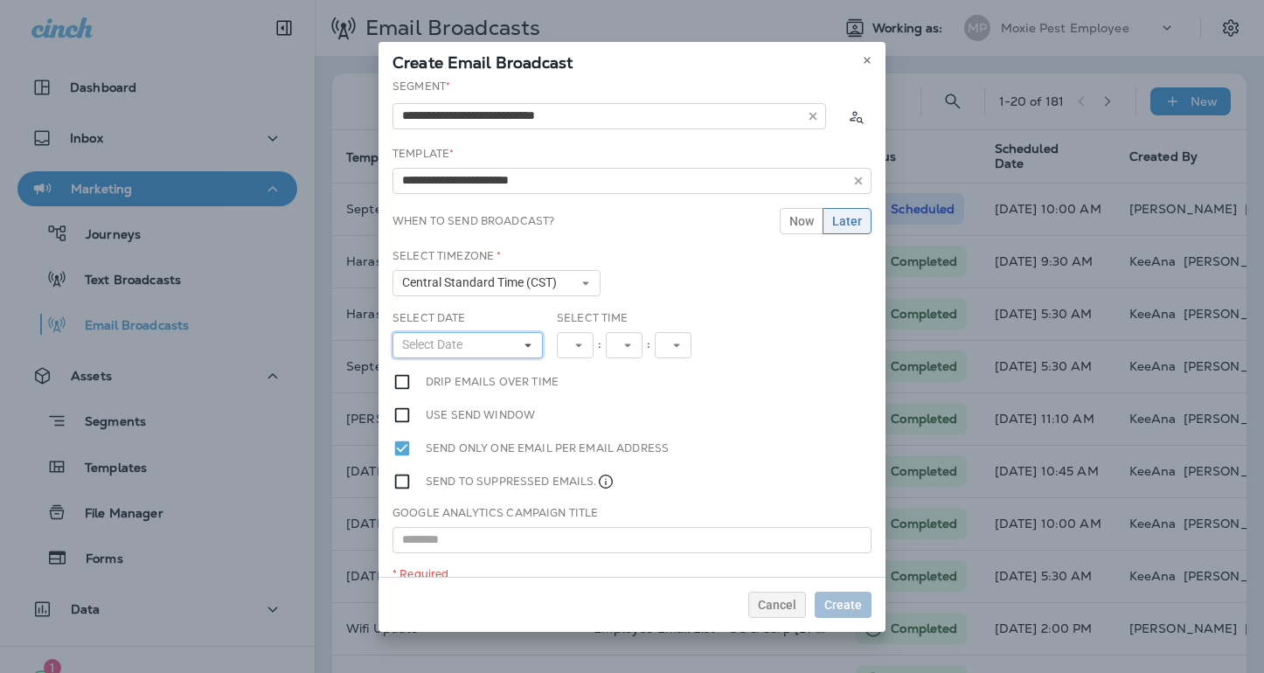
click at [495, 346] on button "Select Date" at bounding box center [467, 345] width 150 height 26
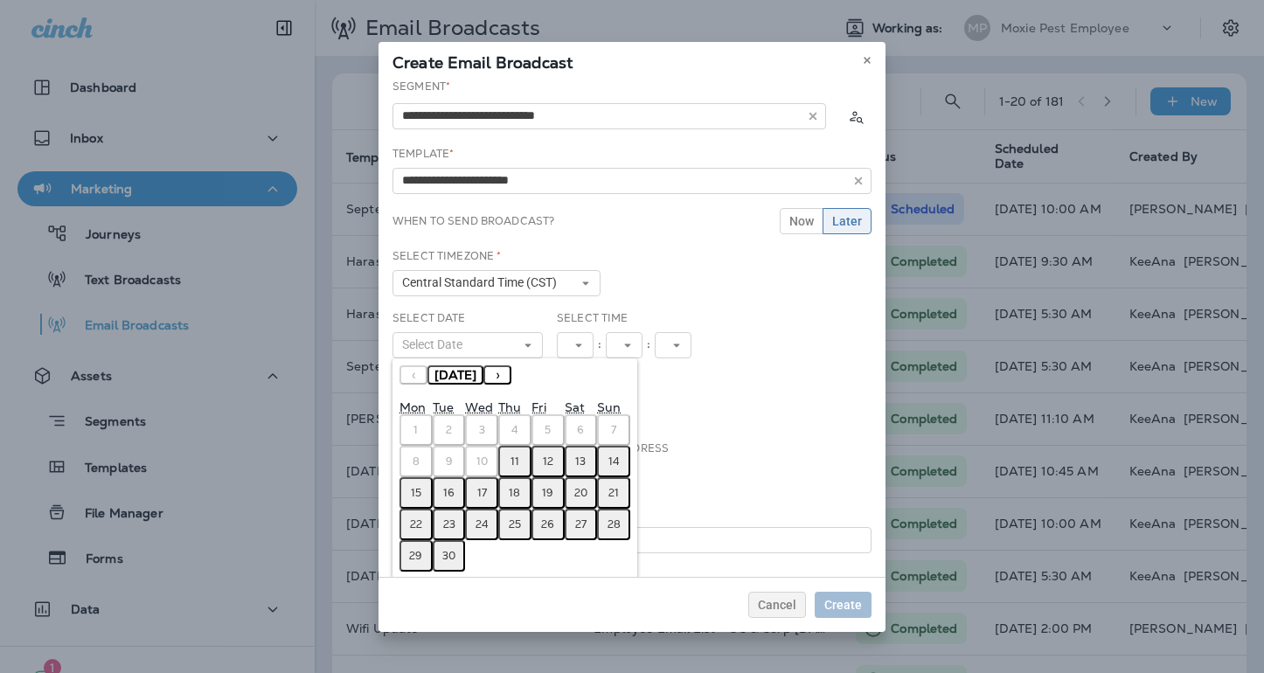
click at [546, 456] on abbr "12" at bounding box center [548, 461] width 10 height 14
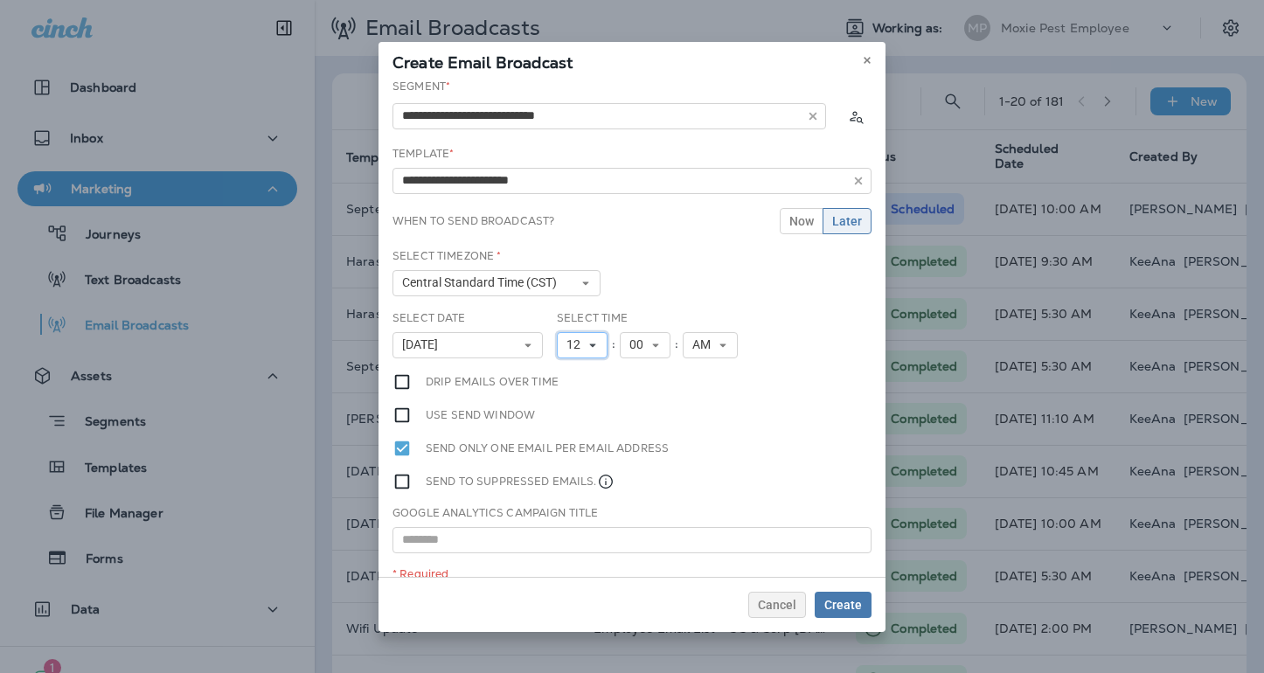
click at [577, 347] on span "12" at bounding box center [576, 344] width 21 height 15
click at [572, 461] on link "5" at bounding box center [582, 457] width 51 height 21
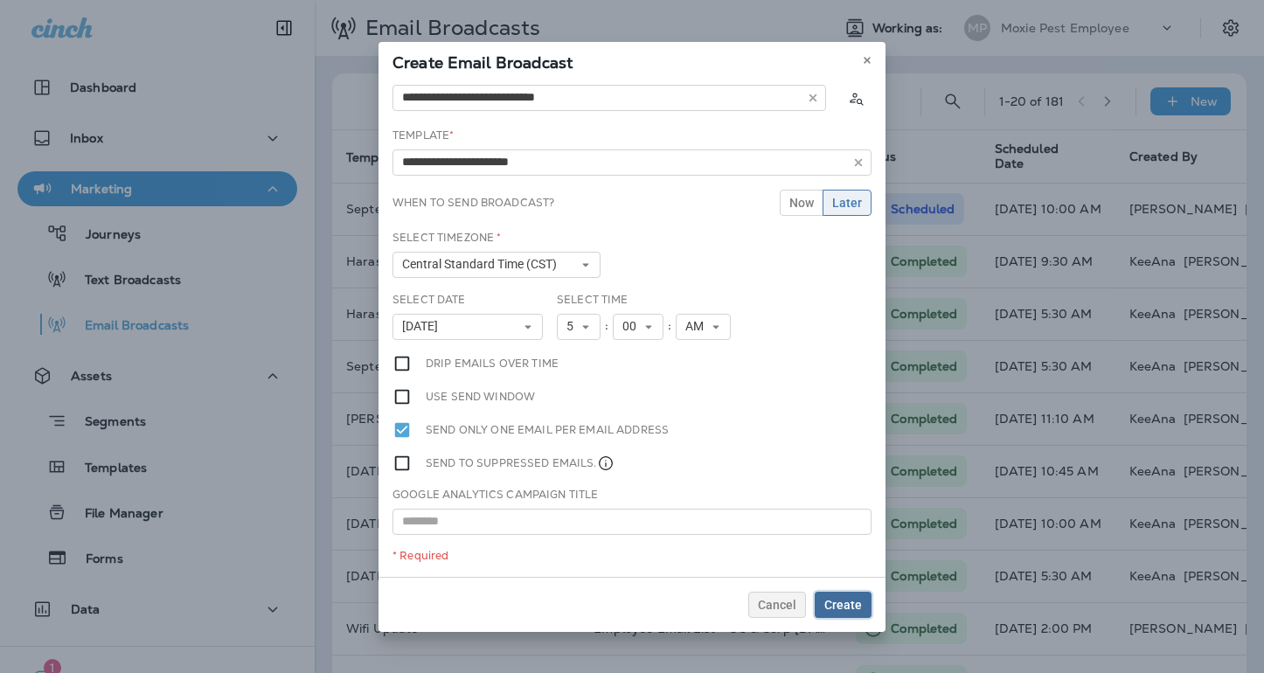
click at [835, 605] on span "Create" at bounding box center [843, 605] width 38 height 12
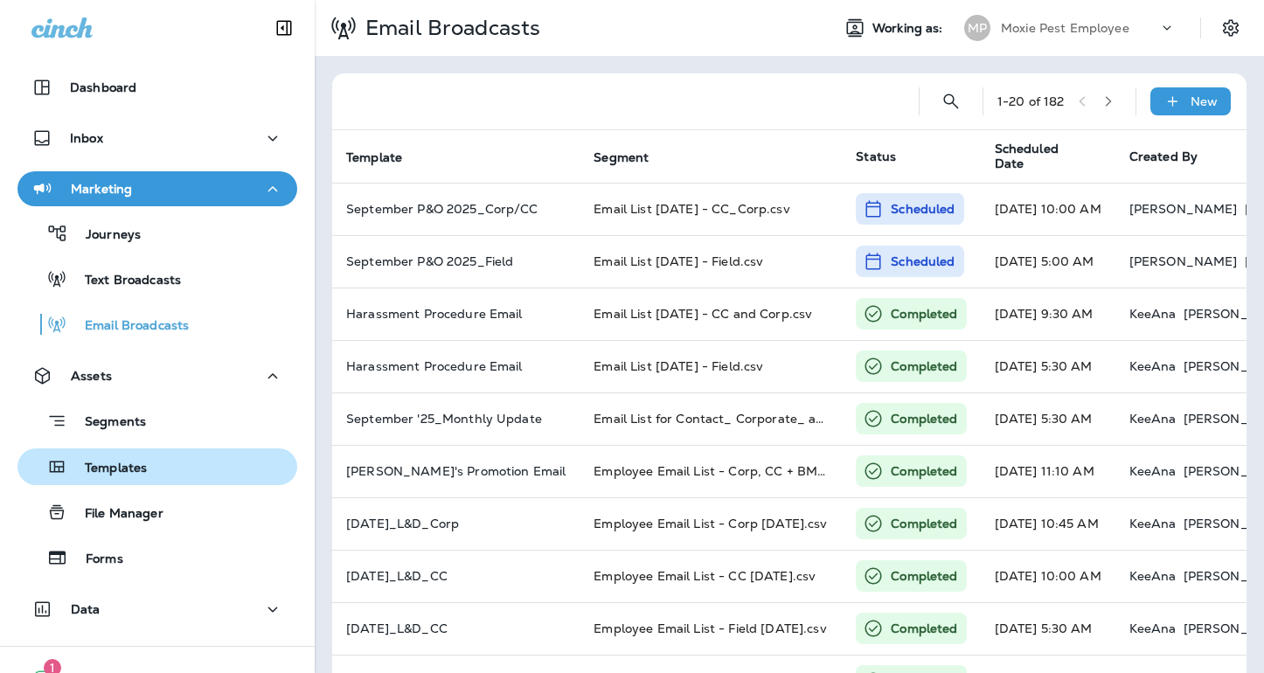
click at [176, 461] on div "Templates" at bounding box center [157, 467] width 266 height 26
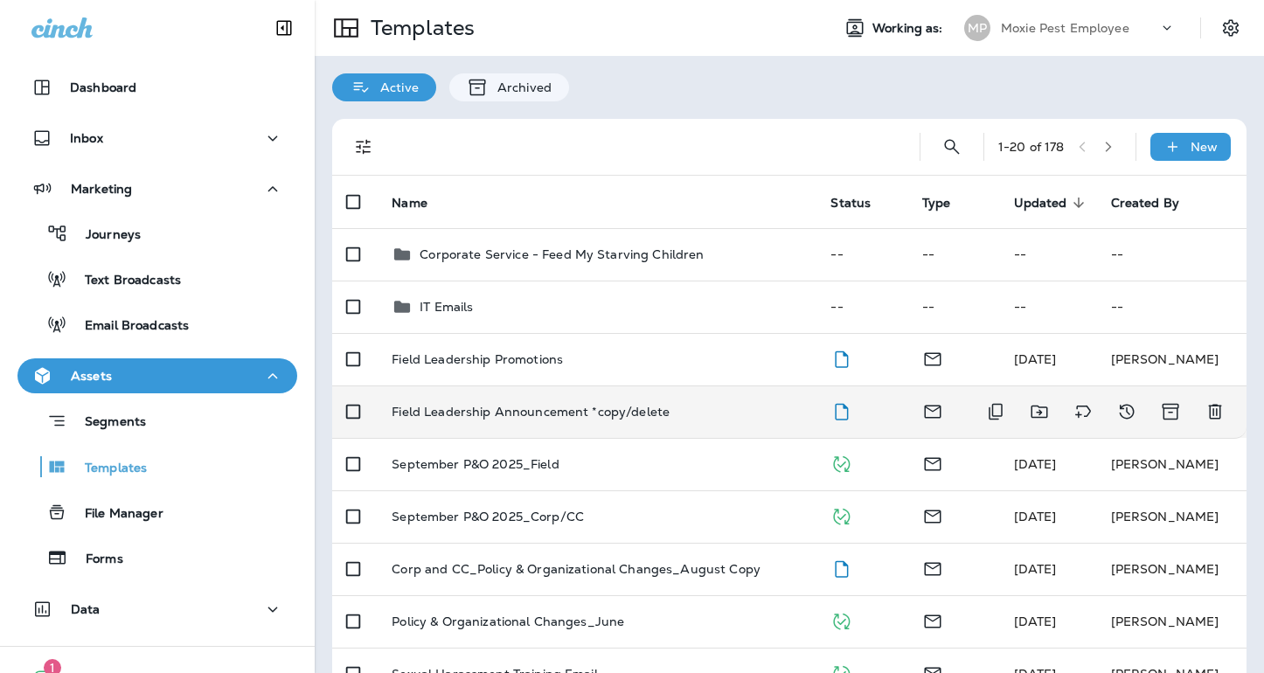
click at [489, 411] on p "Field Leadership Announcement *copy/delete" at bounding box center [531, 412] width 278 height 14
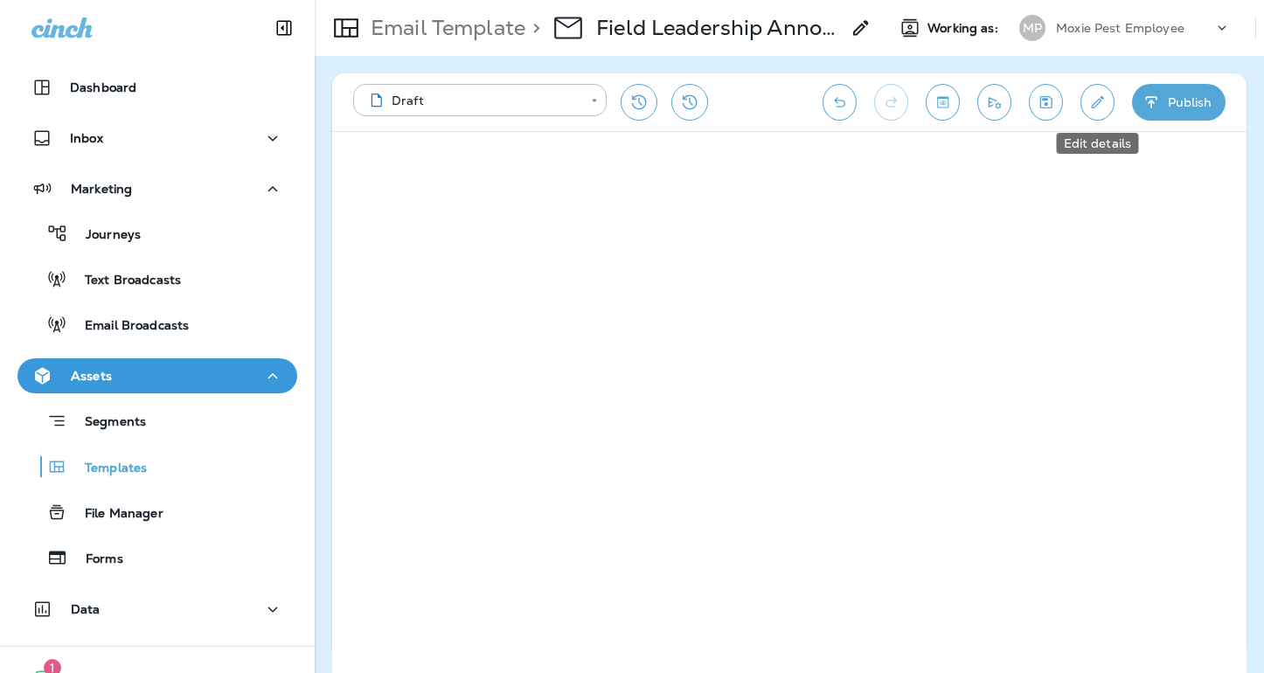
click at [1092, 106] on icon "Edit details" at bounding box center [1097, 102] width 18 height 17
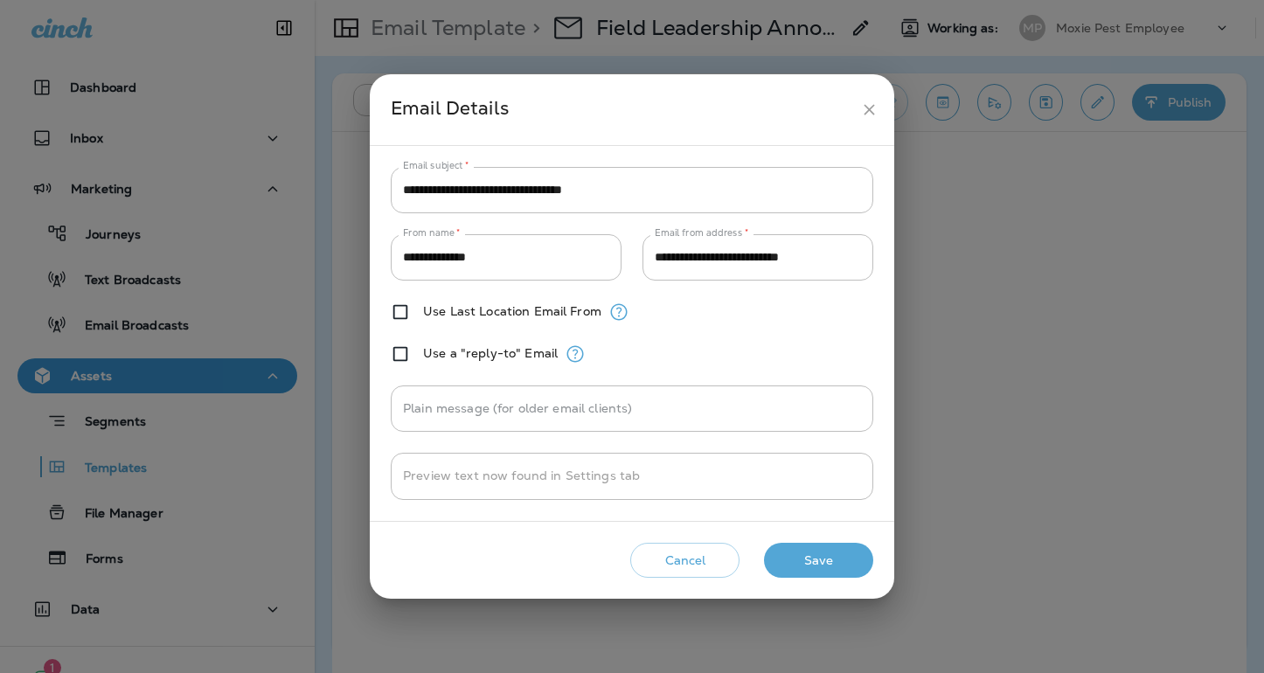
click at [874, 107] on icon "close" at bounding box center [869, 110] width 18 height 18
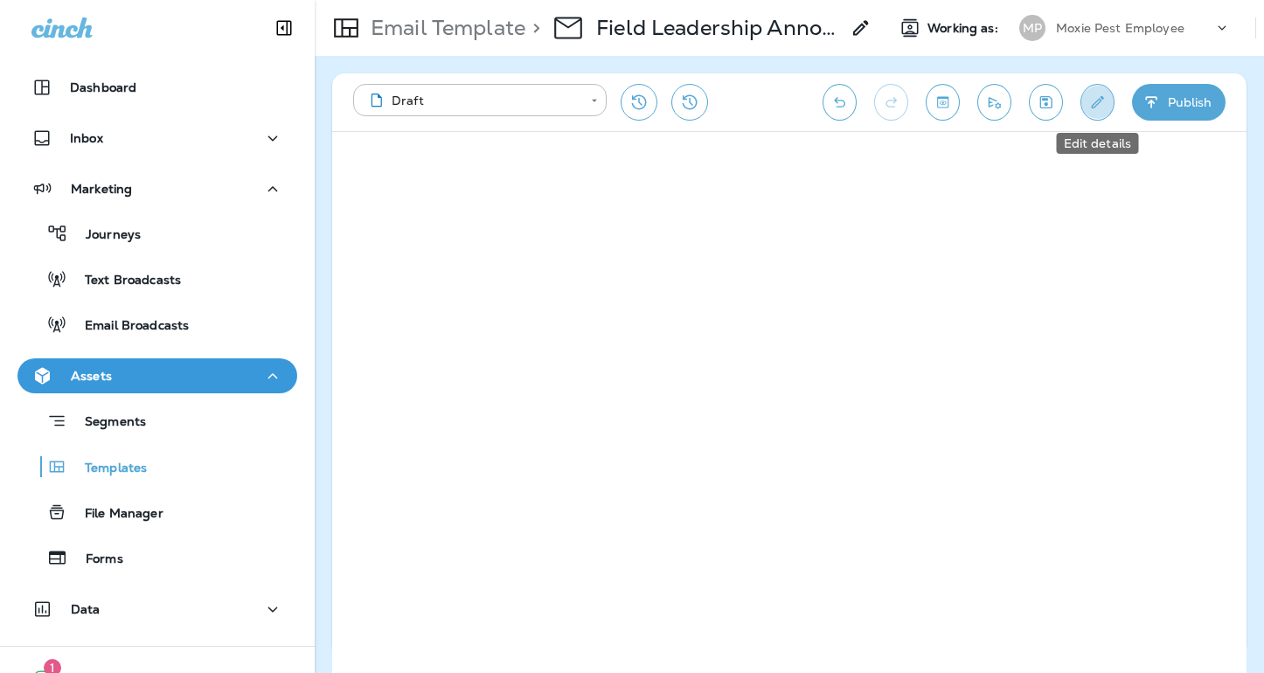
click at [1090, 101] on icon "Edit details" at bounding box center [1097, 102] width 18 height 17
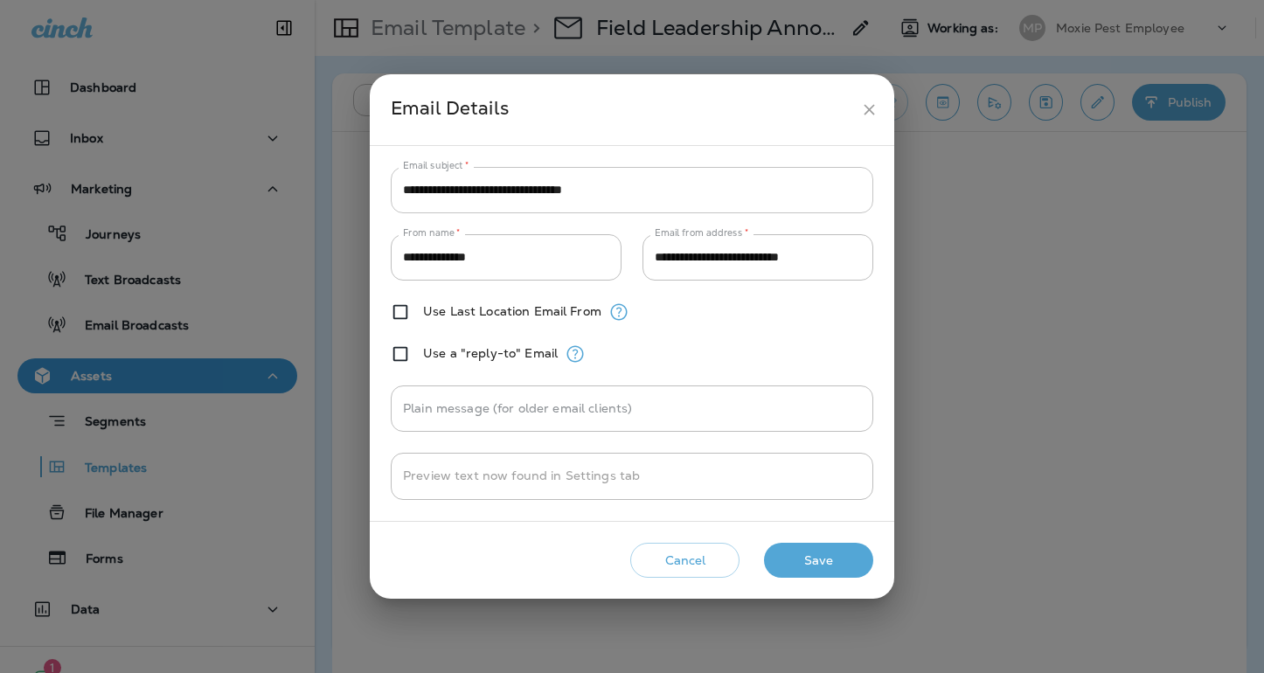
click at [548, 196] on input "**********" at bounding box center [632, 190] width 482 height 46
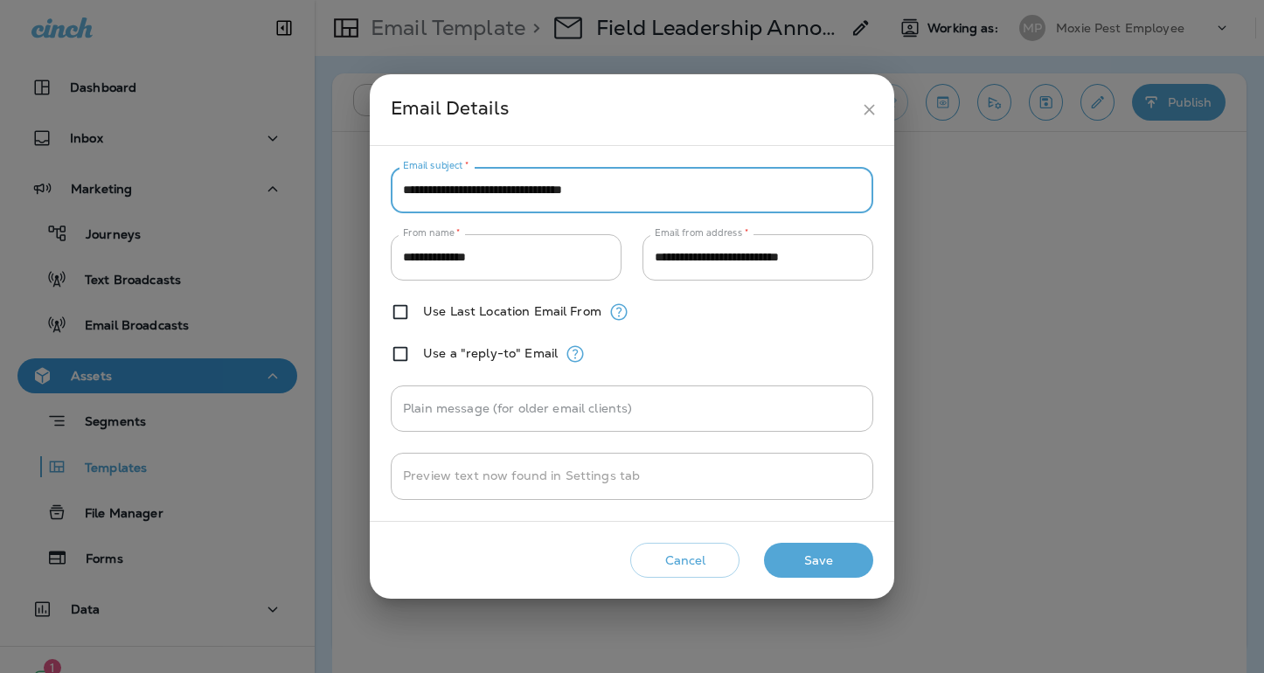
click at [548, 196] on input "**********" at bounding box center [632, 190] width 482 height 46
click at [869, 111] on icon "close" at bounding box center [869, 110] width 18 height 18
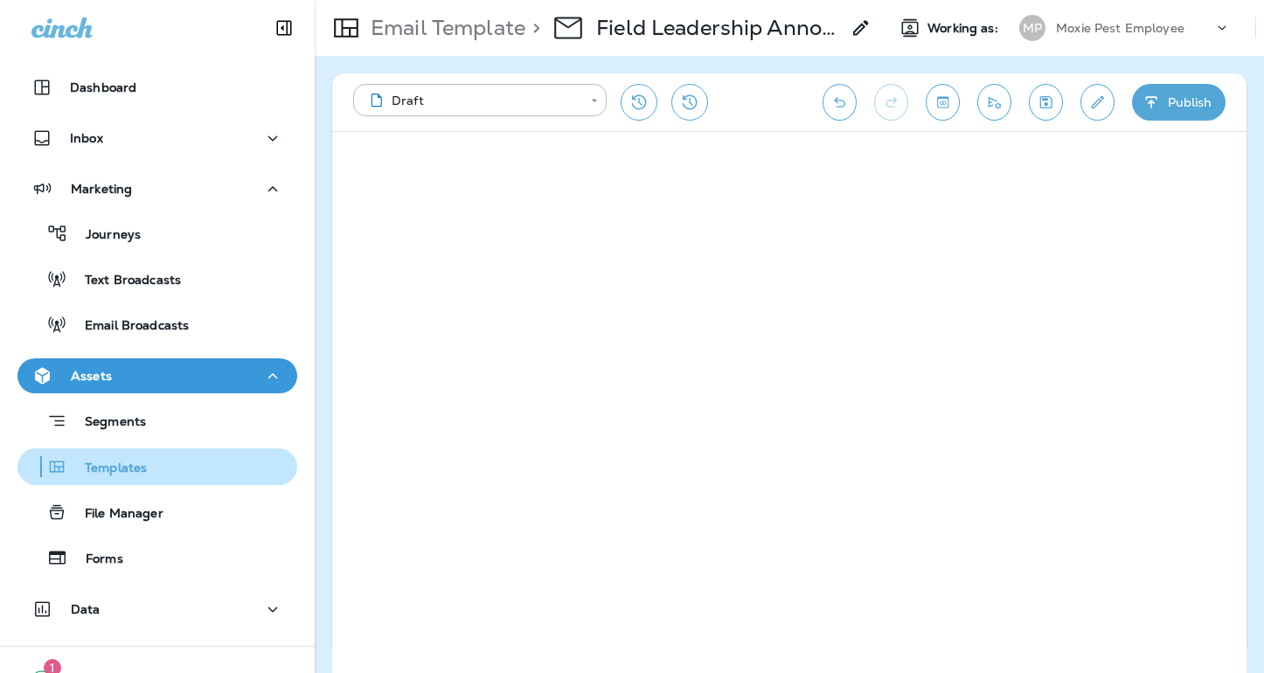
click at [128, 471] on p "Templates" at bounding box center [107, 469] width 80 height 17
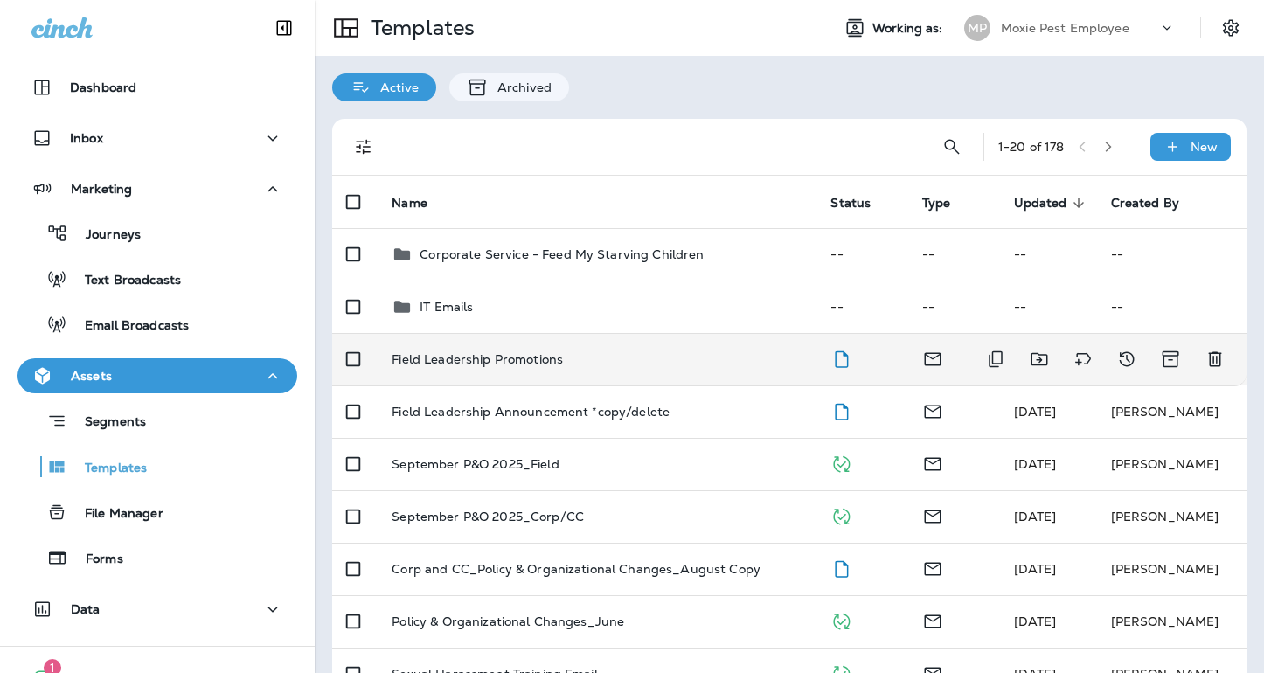
click at [475, 361] on p "Field Leadership Promotions" at bounding box center [477, 359] width 171 height 14
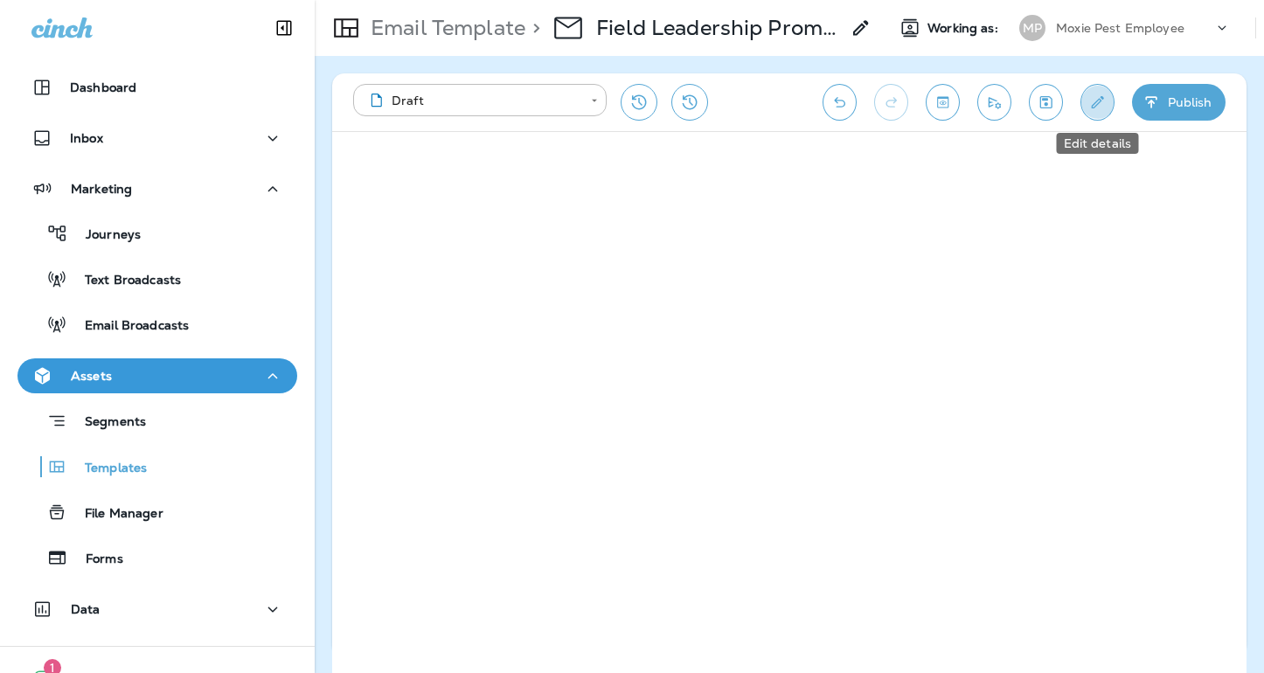
click at [1095, 103] on icon "Edit details" at bounding box center [1097, 102] width 18 height 17
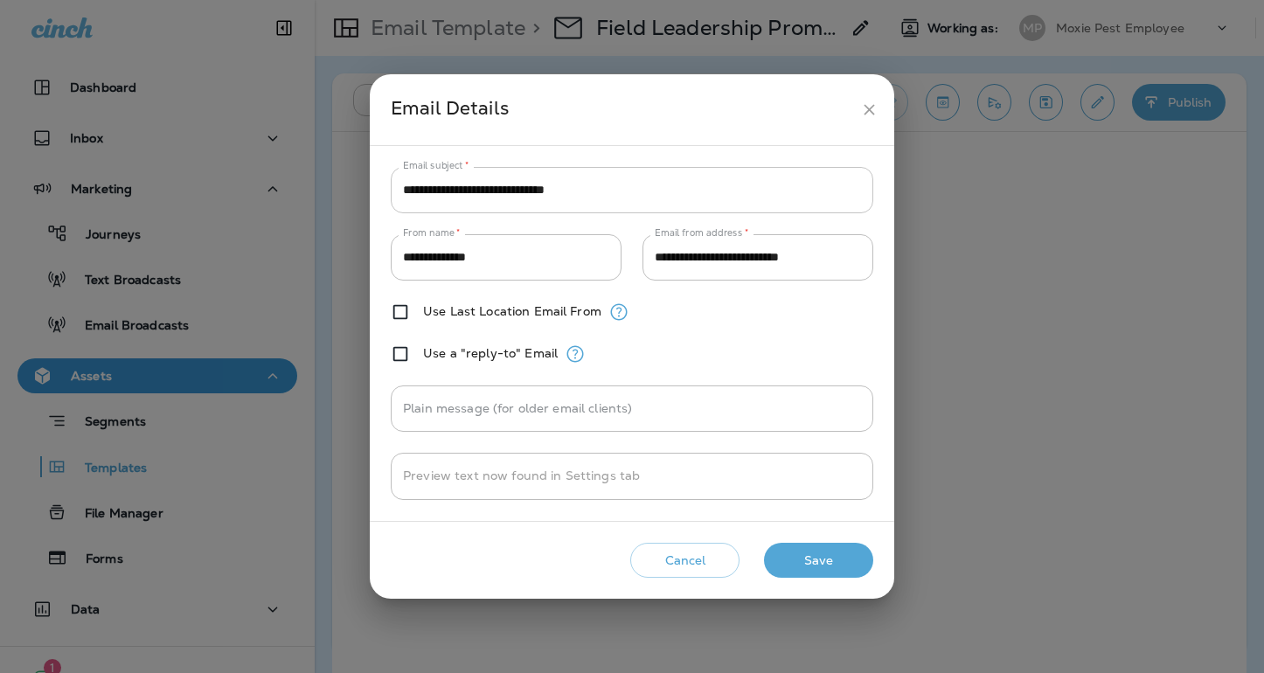
click at [542, 191] on input "**********" at bounding box center [632, 190] width 482 height 46
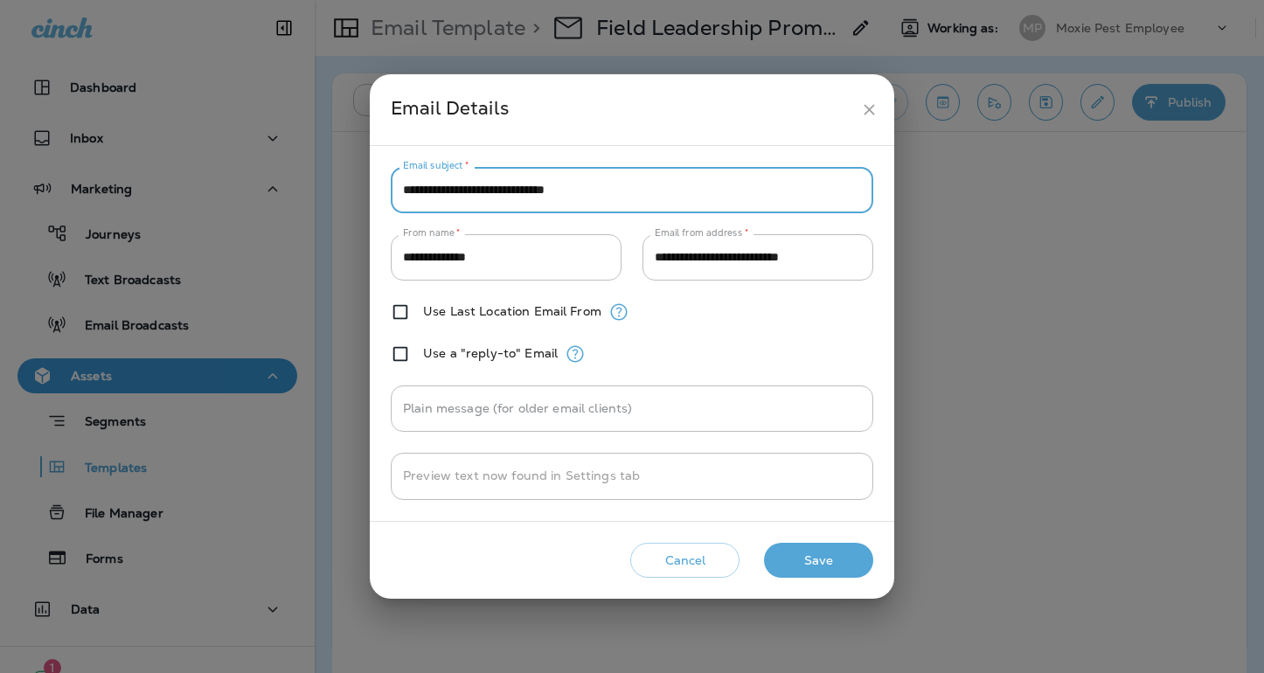
click at [542, 191] on input "**********" at bounding box center [632, 190] width 482 height 46
paste input "****"
type input "**********"
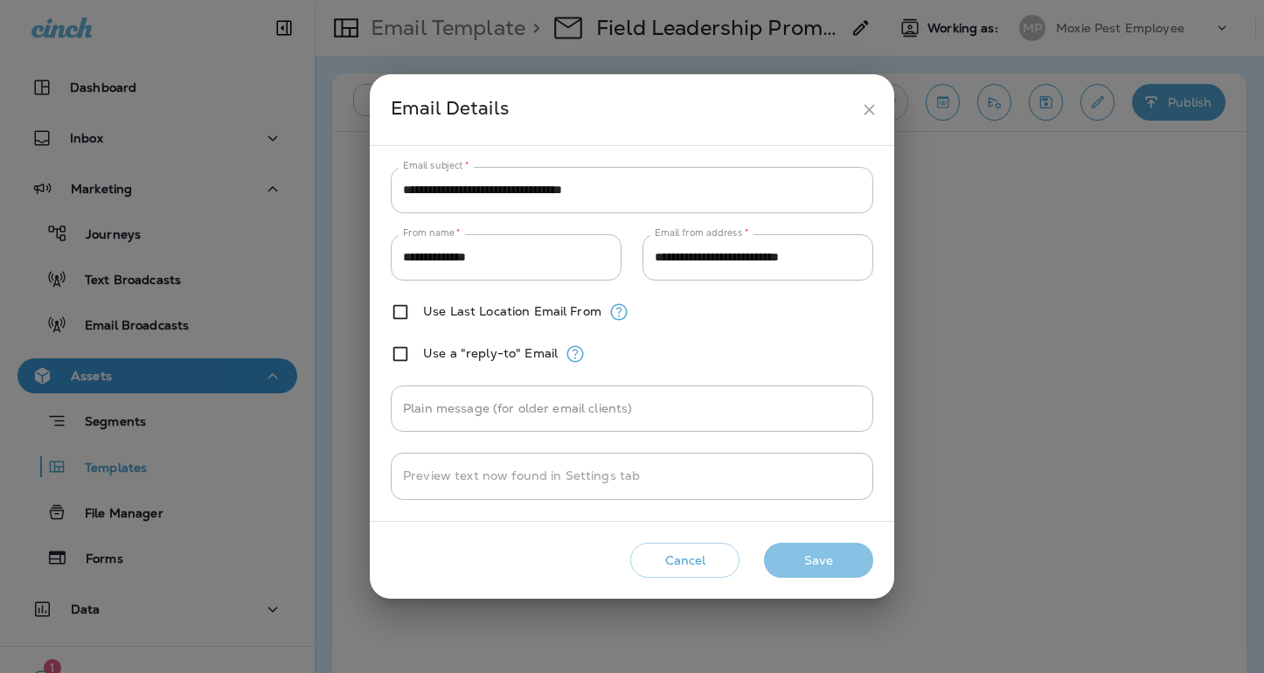
click at [807, 552] on button "Save" at bounding box center [818, 561] width 109 height 36
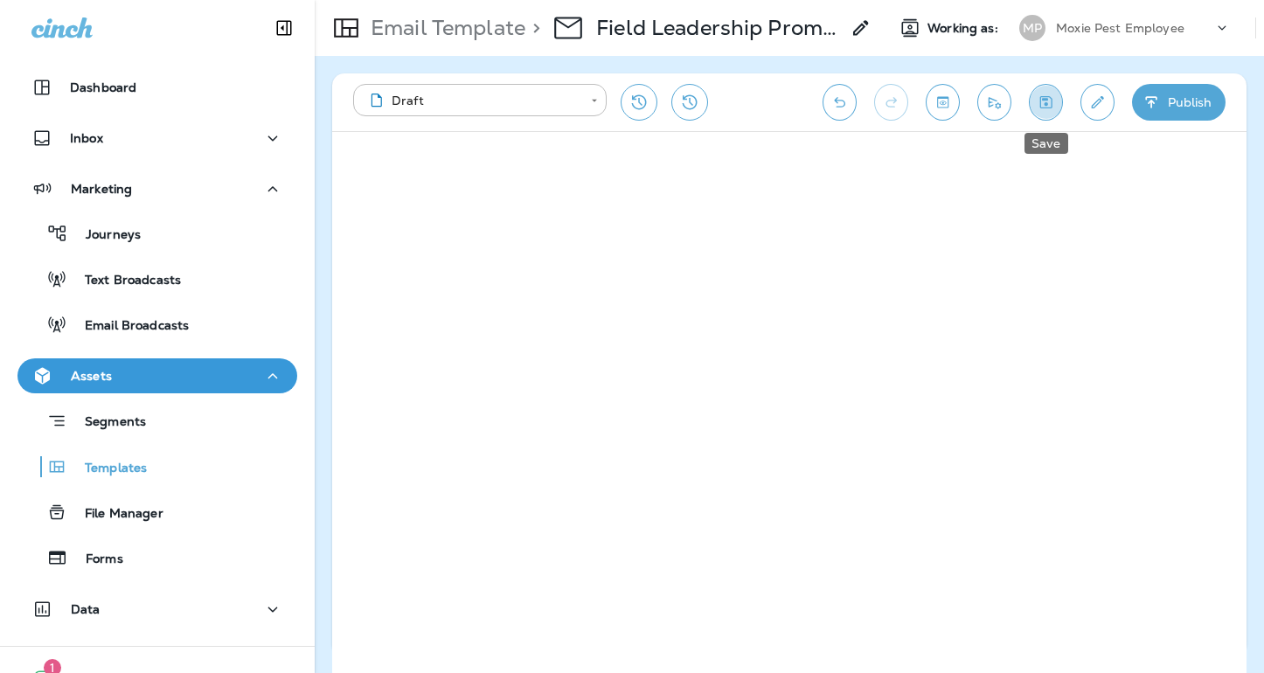
click at [1041, 102] on icon "Save" at bounding box center [1045, 102] width 18 height 17
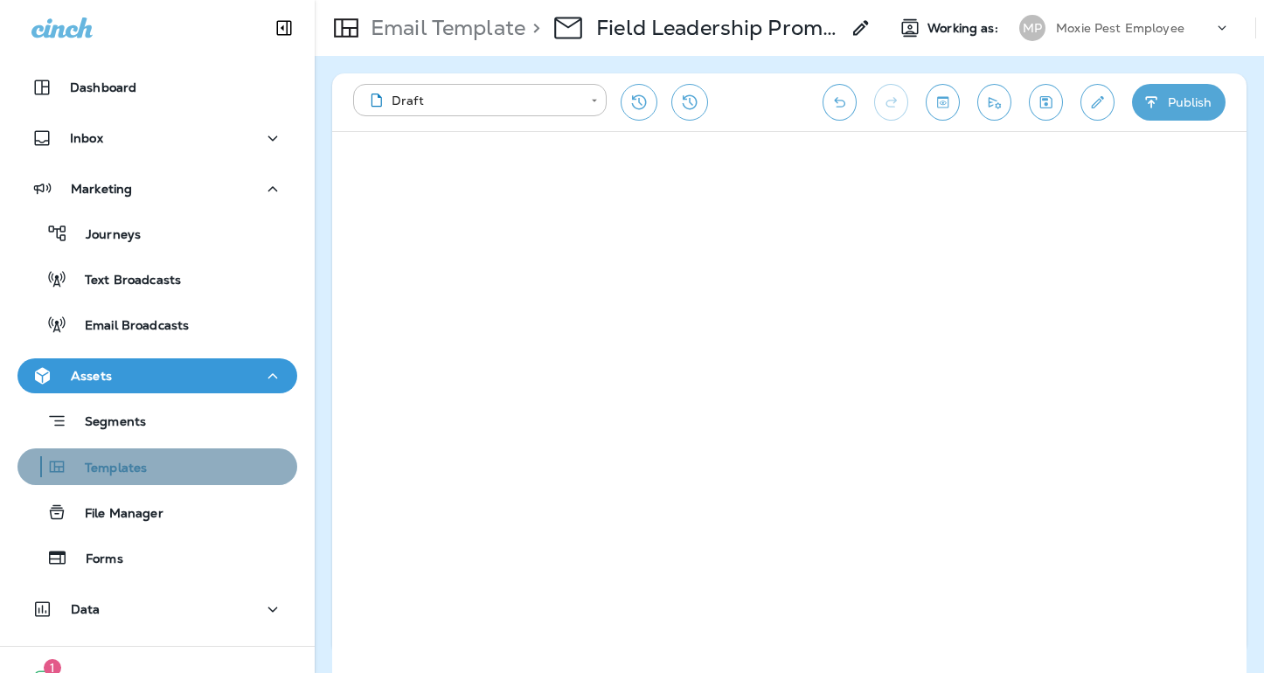
click at [125, 467] on p "Templates" at bounding box center [107, 469] width 80 height 17
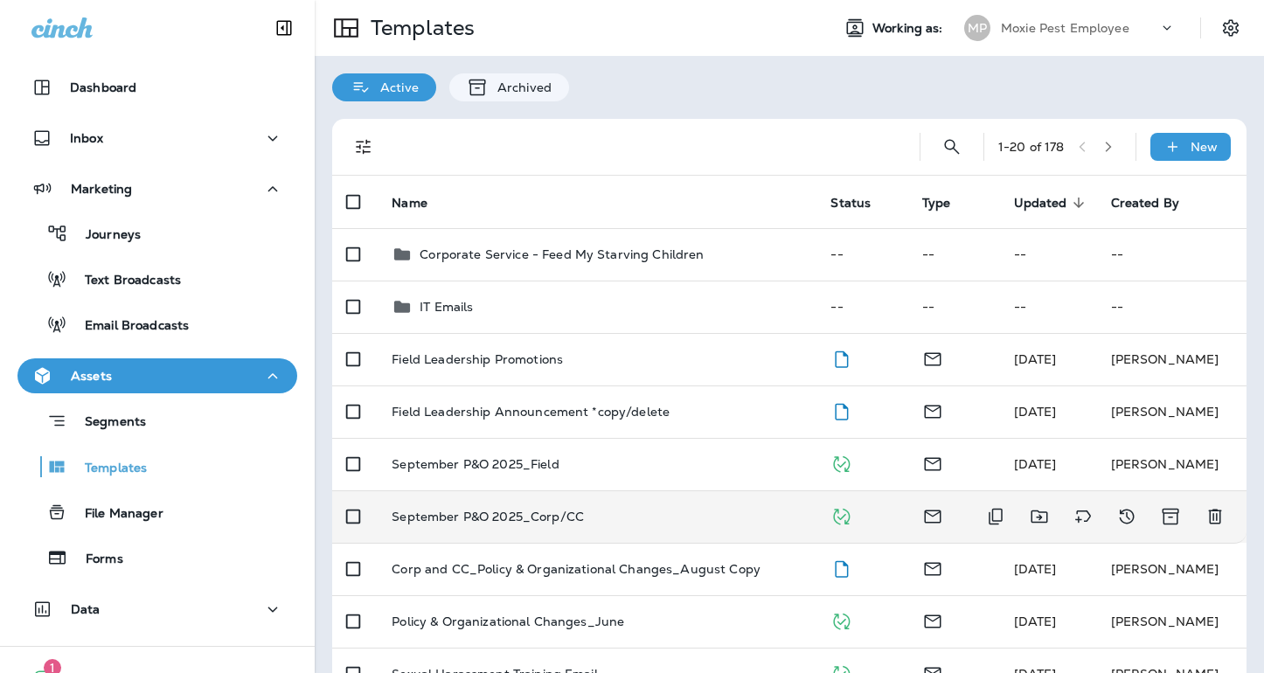
click at [507, 522] on p "September P&O 2025_Corp/CC" at bounding box center [488, 516] width 192 height 14
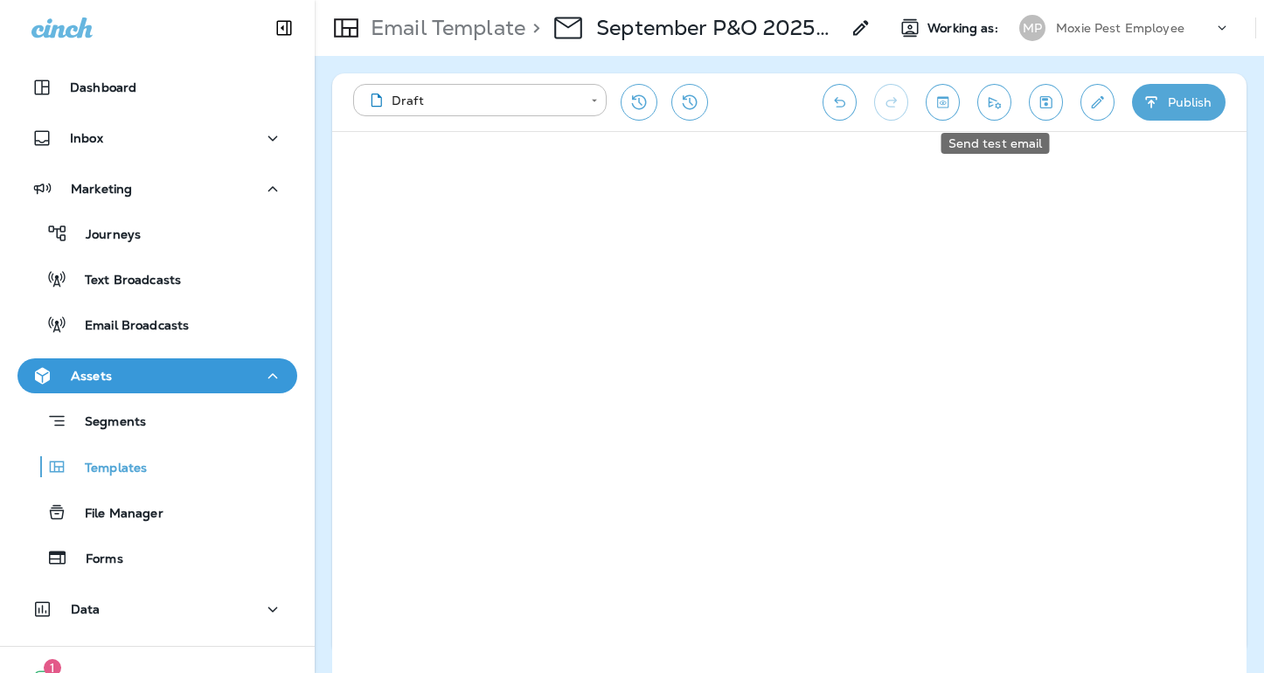
click at [1000, 106] on icon "Send test email" at bounding box center [994, 102] width 12 height 11
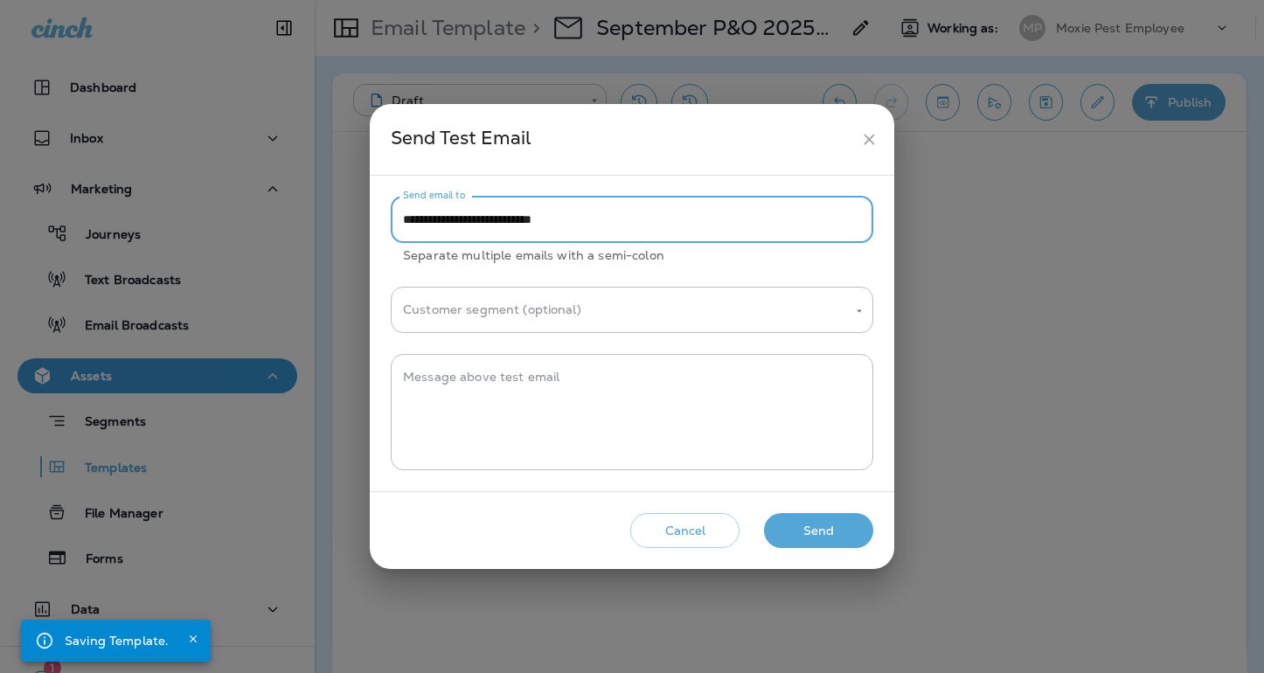
drag, startPoint x: 459, startPoint y: 222, endPoint x: 410, endPoint y: 221, distance: 48.9
click at [410, 221] on input "**********" at bounding box center [632, 220] width 482 height 46
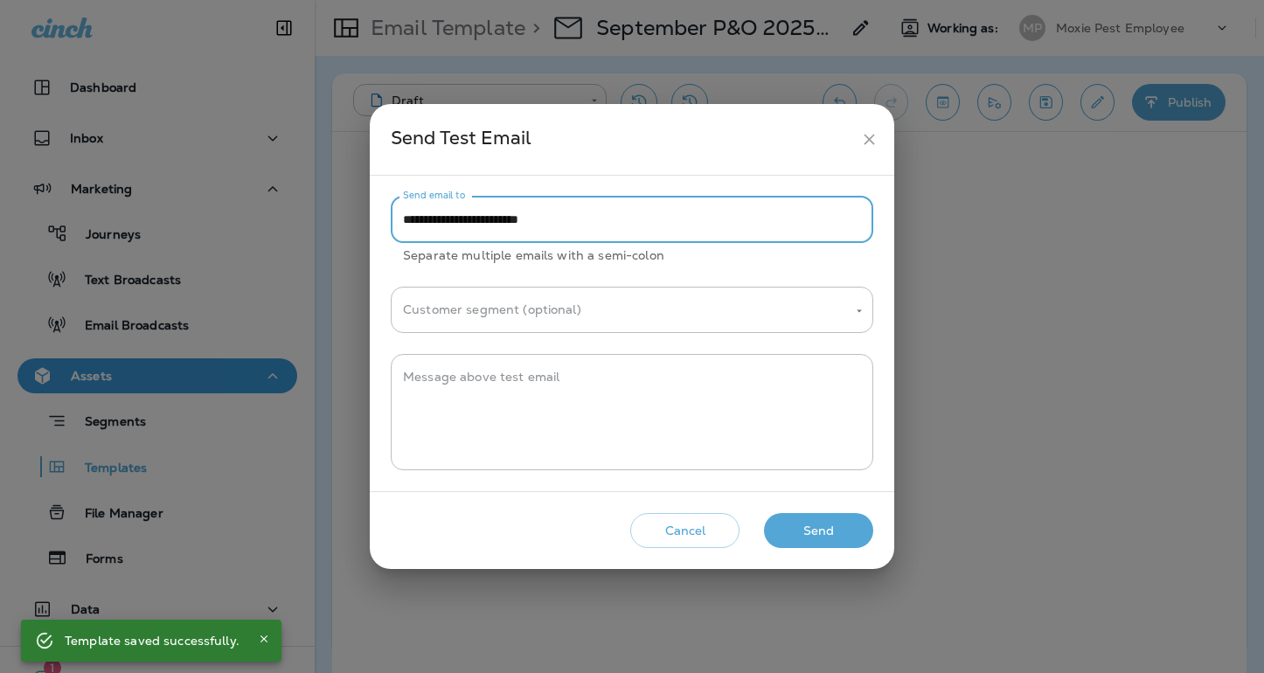
type input "**********"
click at [805, 531] on button "Send" at bounding box center [818, 531] width 109 height 36
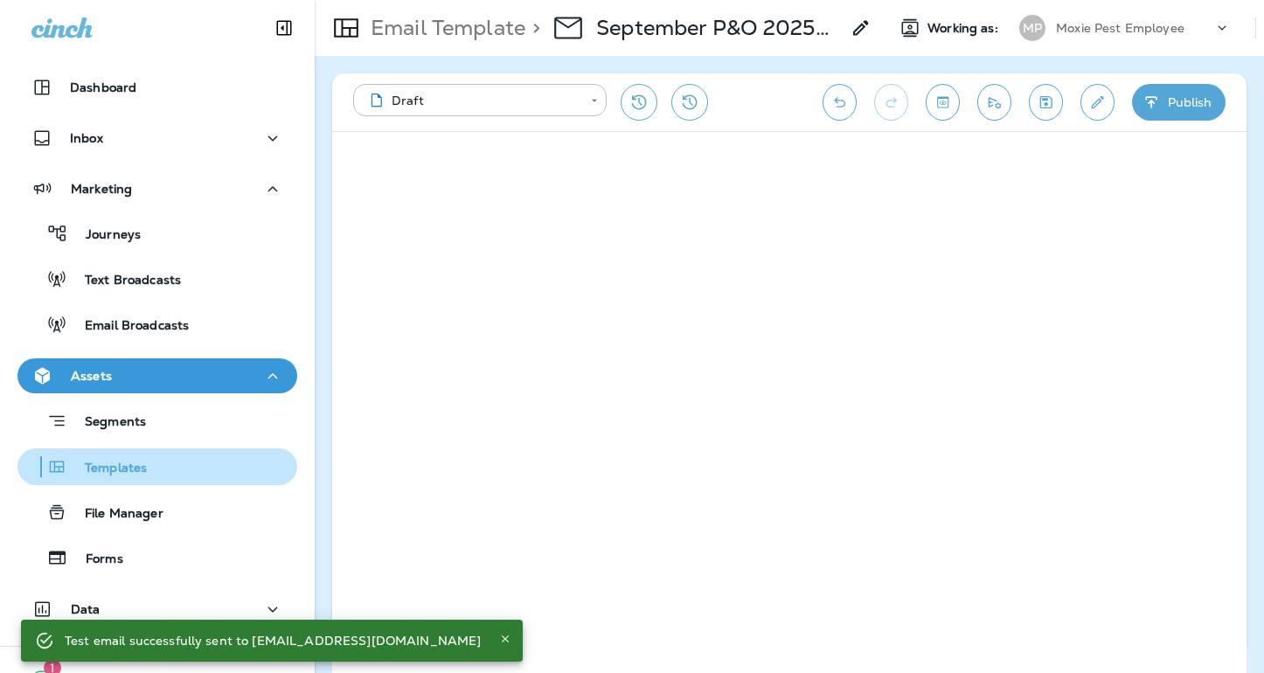
click at [144, 458] on div "Templates" at bounding box center [85, 467] width 122 height 26
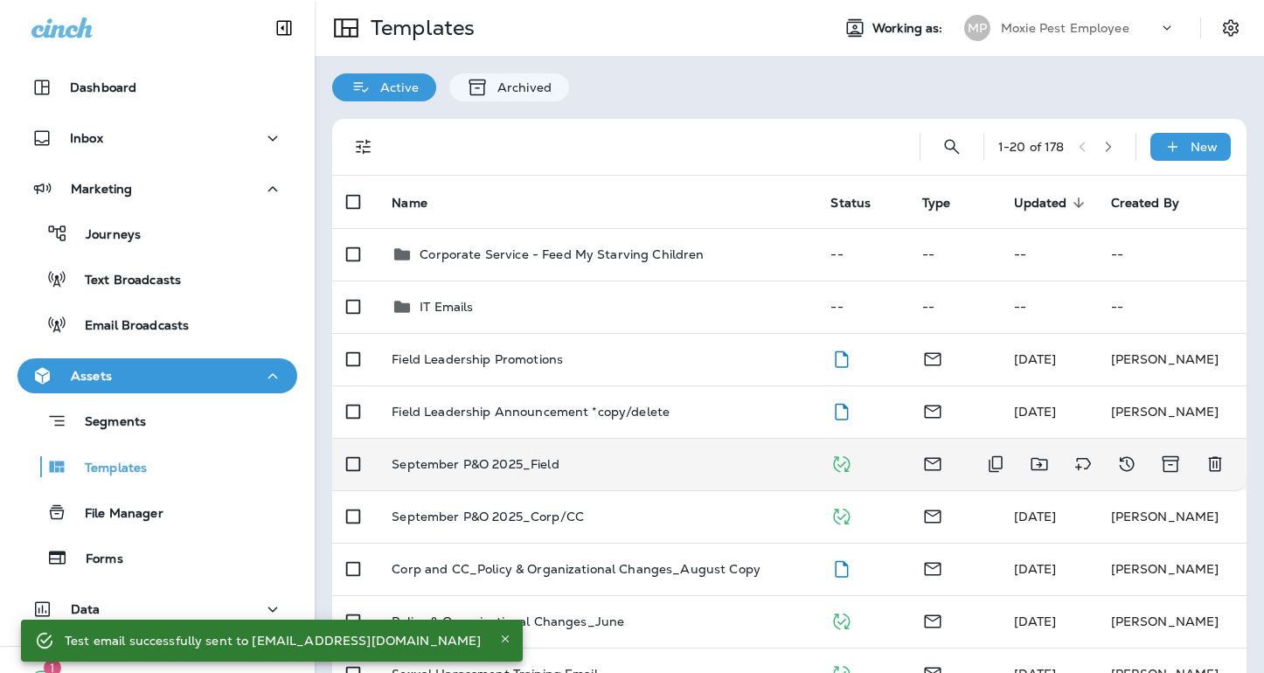
click at [527, 465] on p "September P&O 2025_Field" at bounding box center [475, 464] width 167 height 14
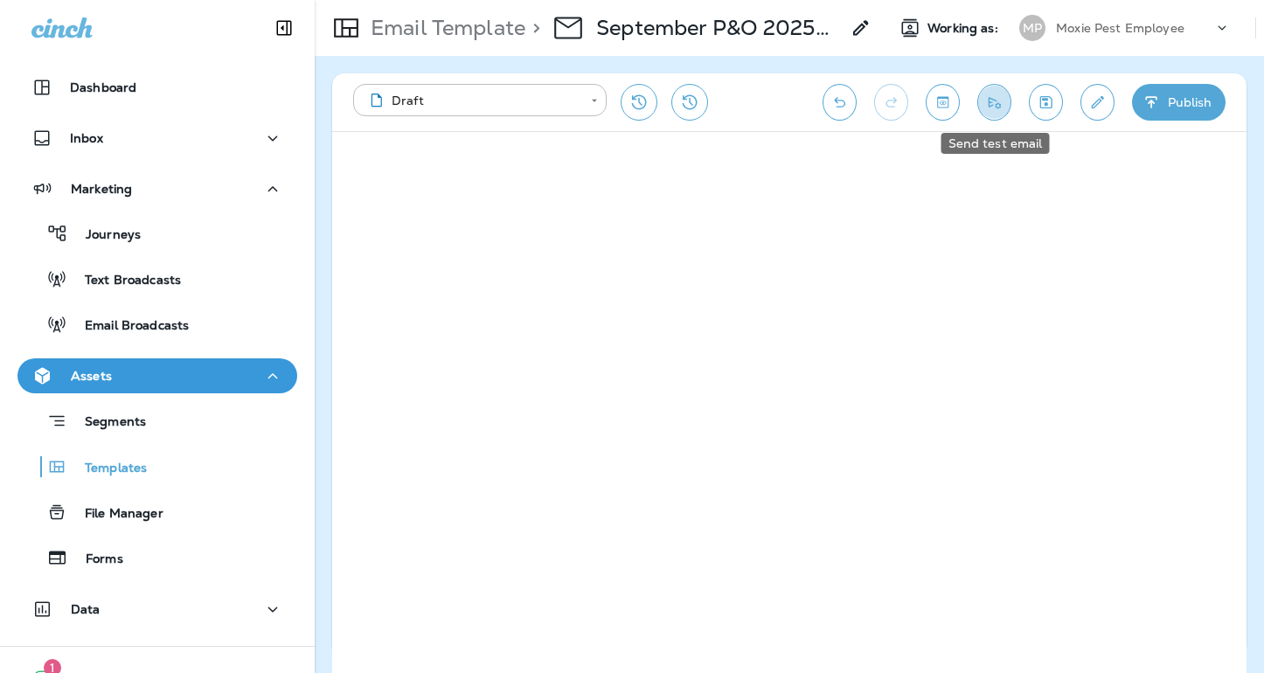
click at [1003, 109] on button "Send test email" at bounding box center [994, 102] width 34 height 37
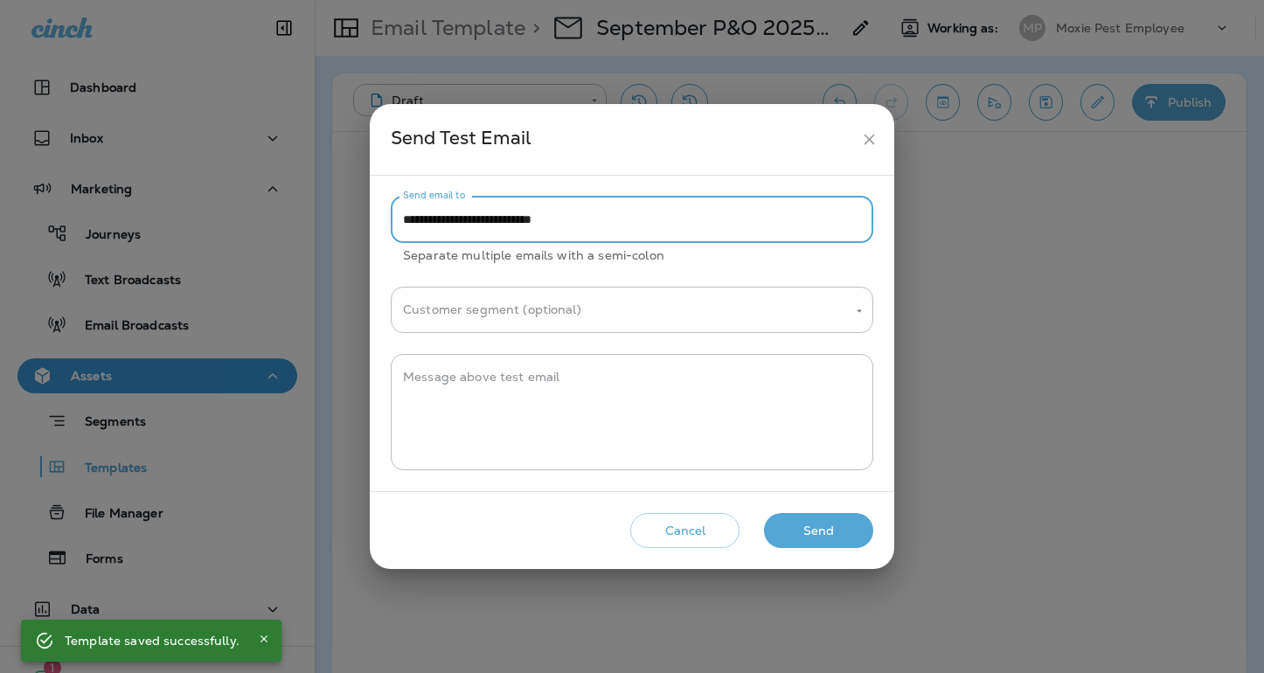
drag, startPoint x: 460, startPoint y: 221, endPoint x: 412, endPoint y: 220, distance: 47.2
click at [412, 220] on input "**********" at bounding box center [632, 220] width 482 height 46
type input "**********"
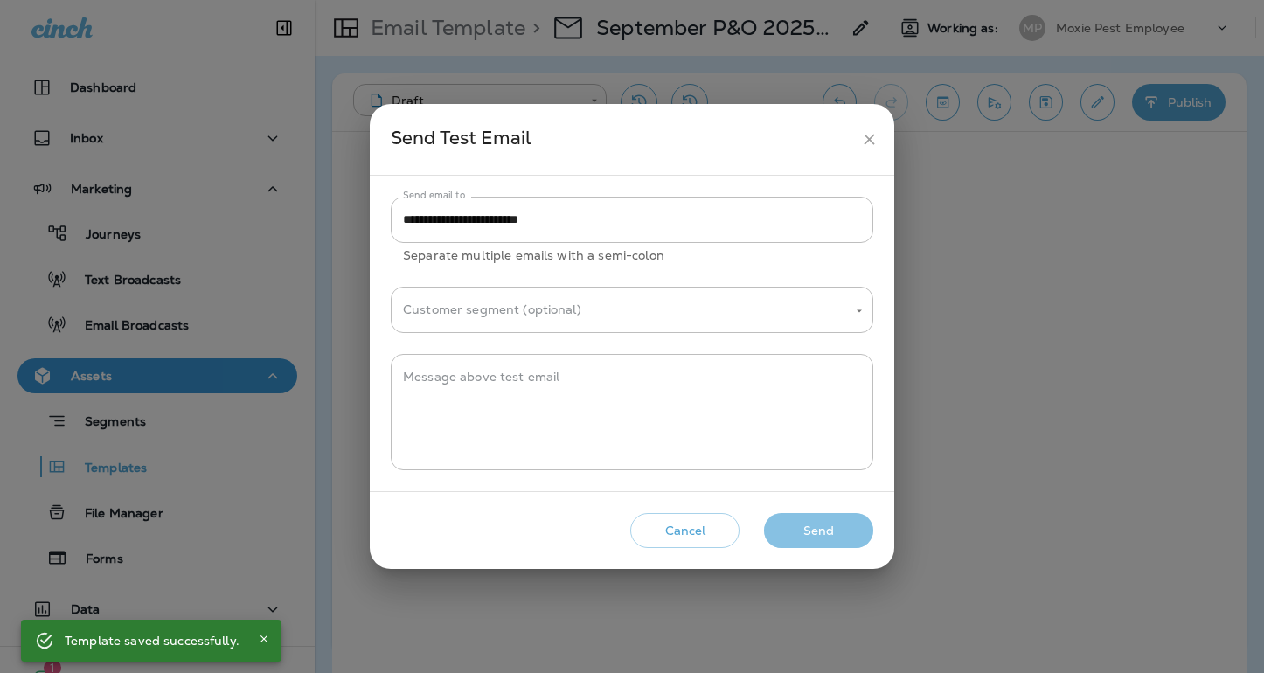
click at [836, 537] on button "Send" at bounding box center [818, 531] width 109 height 36
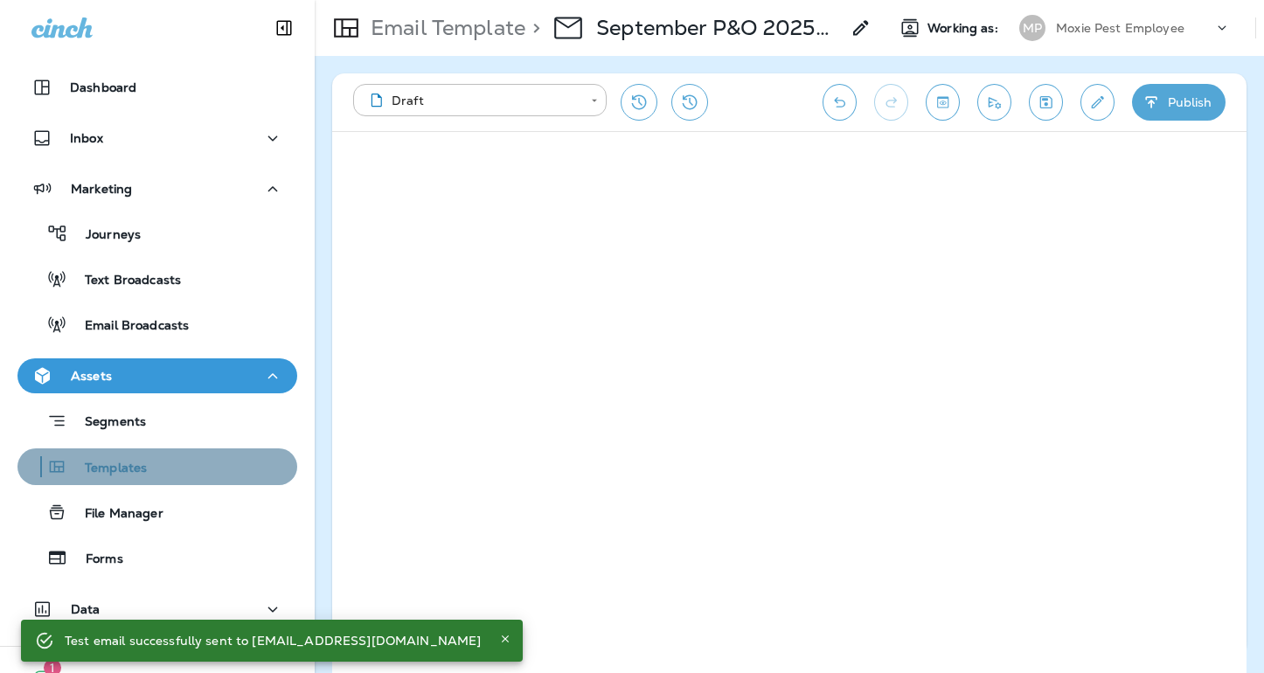
click at [111, 468] on p "Templates" at bounding box center [107, 469] width 80 height 17
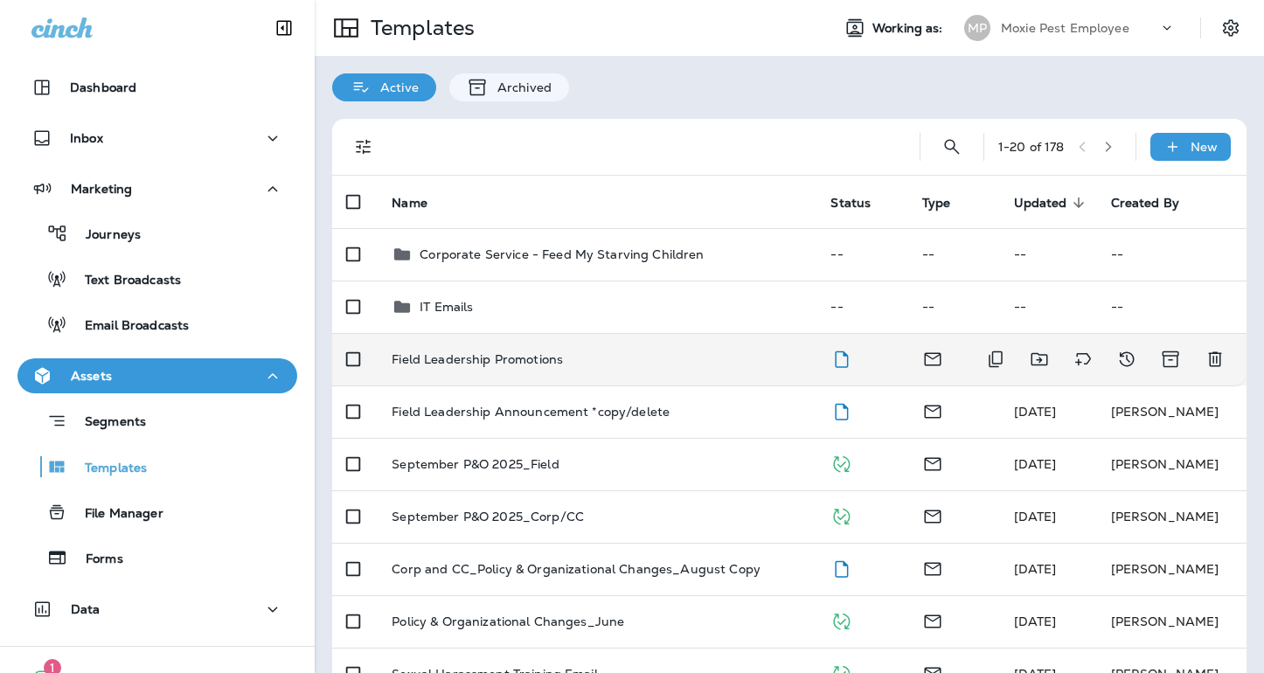
click at [515, 364] on p "Field Leadership Promotions" at bounding box center [477, 359] width 171 height 14
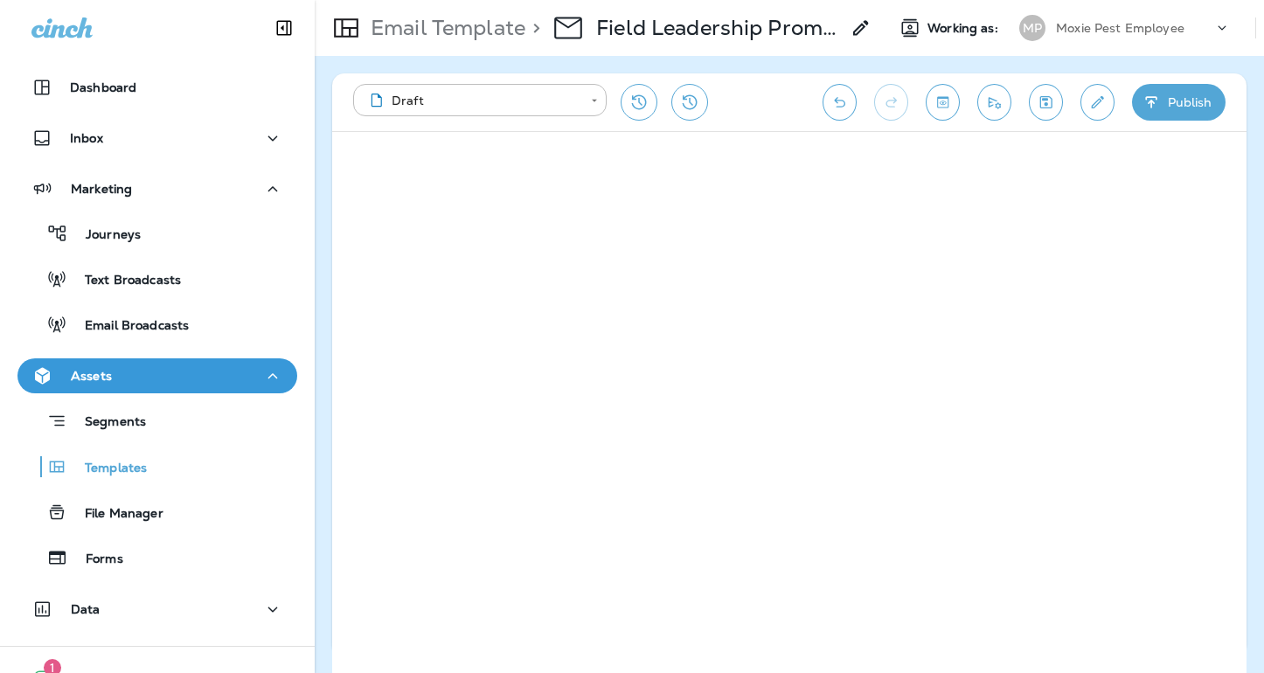
click at [1160, 106] on icon "button" at bounding box center [1151, 102] width 18 height 17
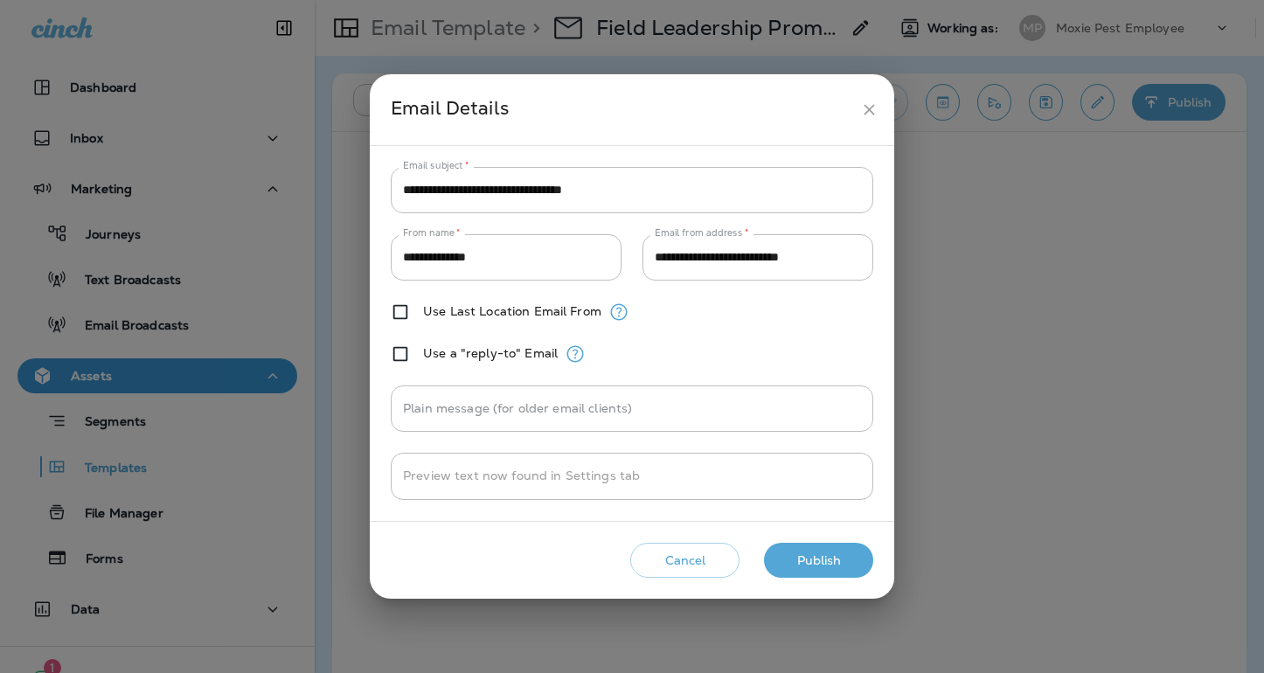
click at [787, 558] on button "Publish" at bounding box center [818, 561] width 109 height 36
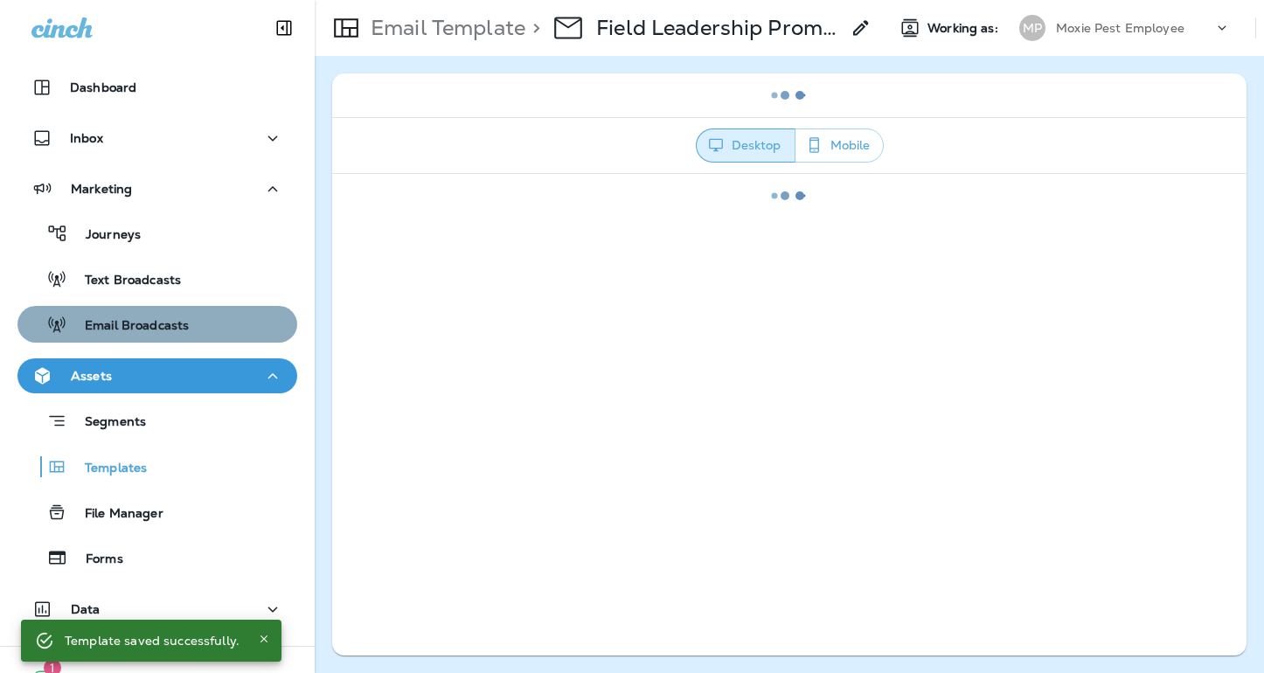
click at [128, 330] on p "Email Broadcasts" at bounding box center [127, 326] width 121 height 17
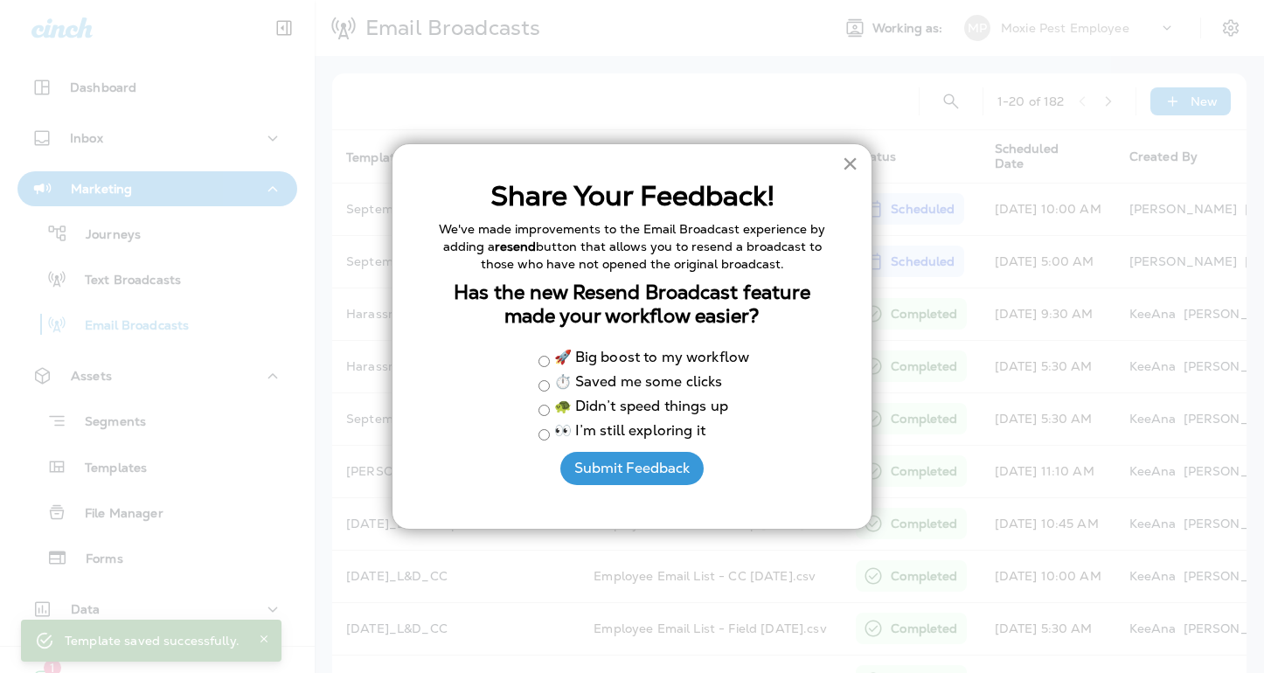
click at [842, 163] on button "×" at bounding box center [850, 163] width 17 height 28
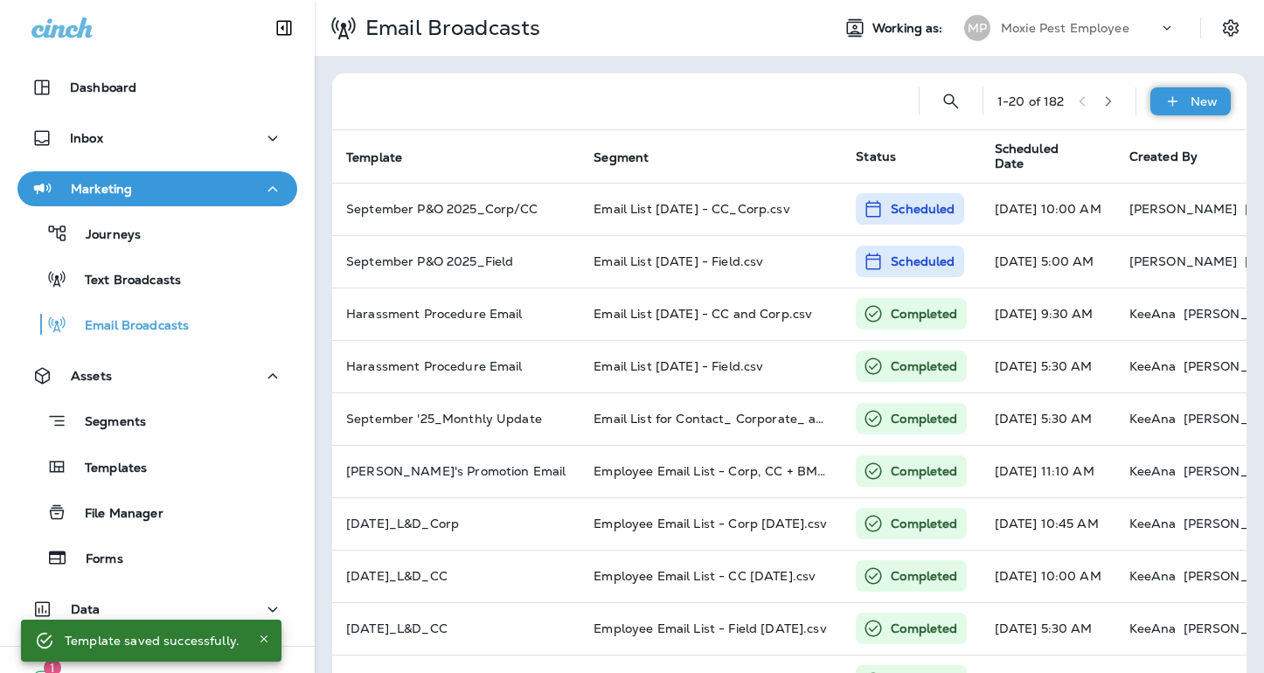
click at [1190, 101] on p "New" at bounding box center [1203, 101] width 27 height 14
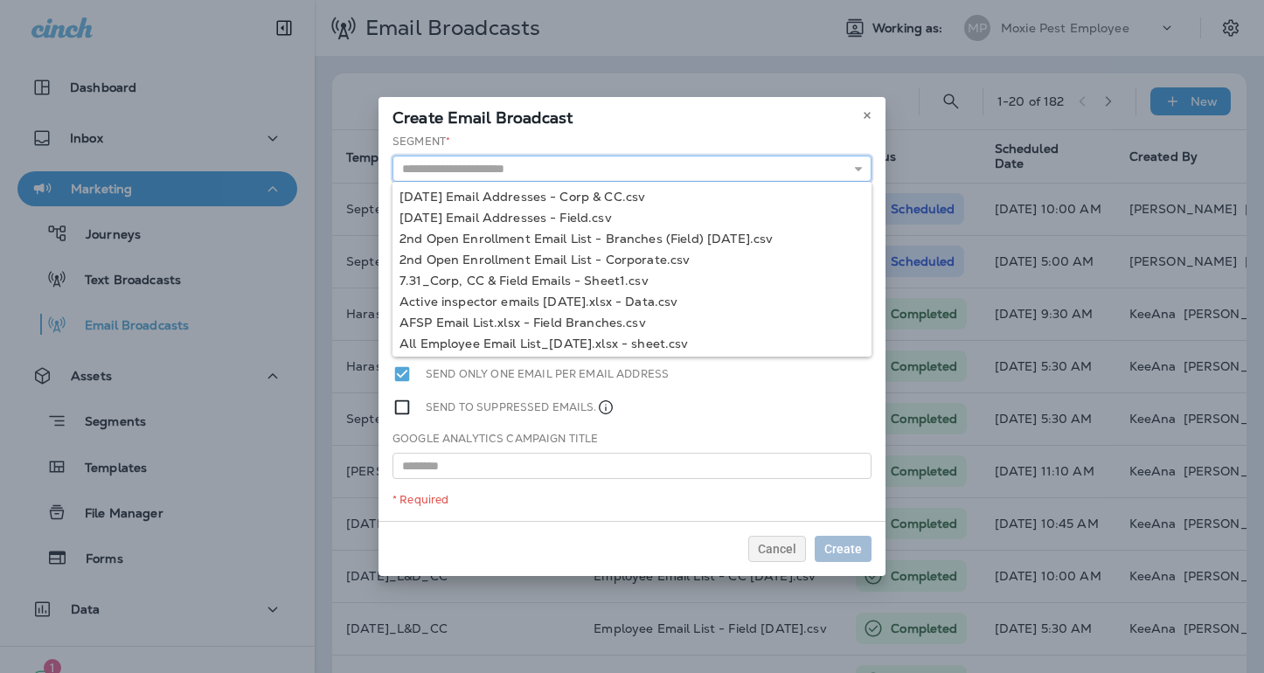
click at [496, 170] on input "text" at bounding box center [631, 169] width 479 height 26
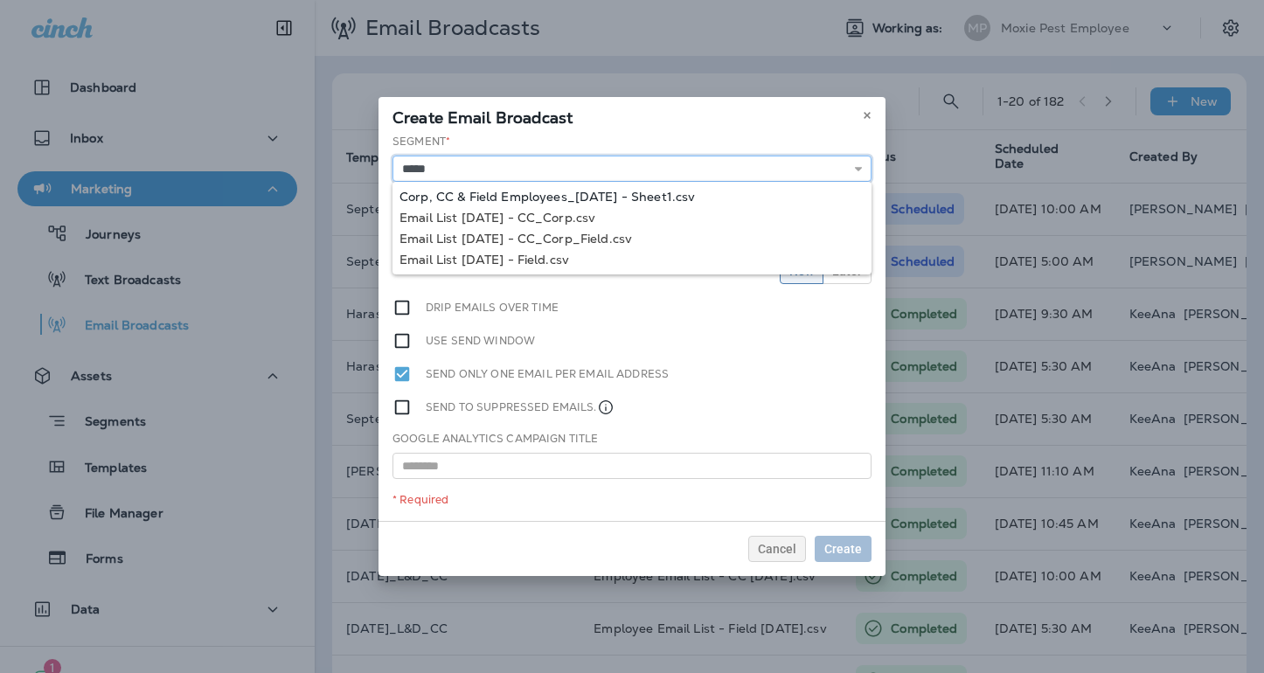
type input "**********"
click at [498, 198] on div "**********" at bounding box center [631, 327] width 507 height 387
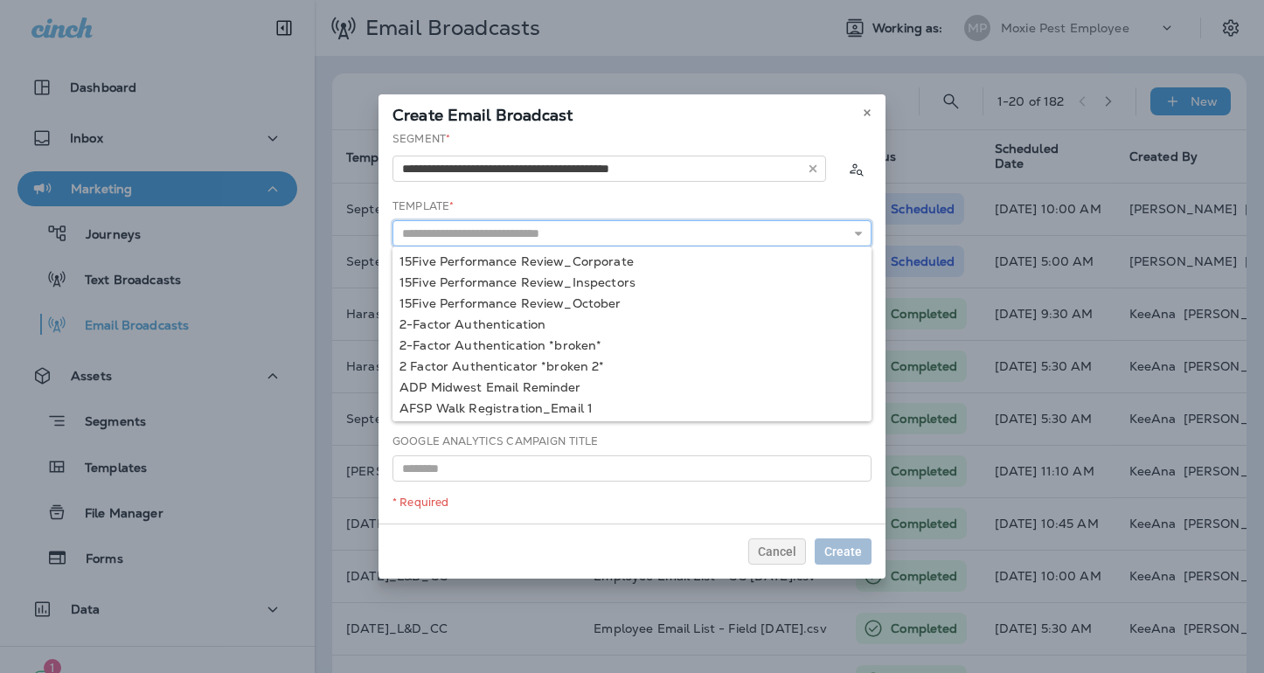
click at [482, 235] on input "text" at bounding box center [631, 233] width 479 height 26
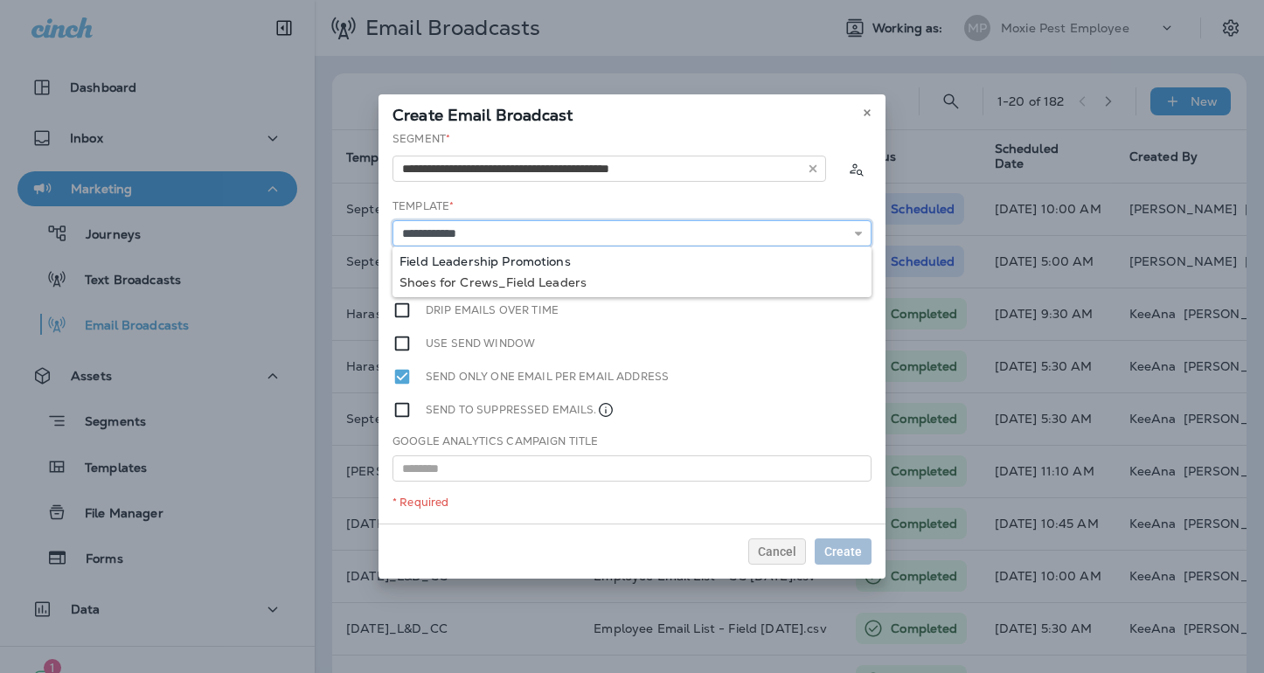
type input "**********"
click at [449, 254] on div "**********" at bounding box center [631, 327] width 507 height 392
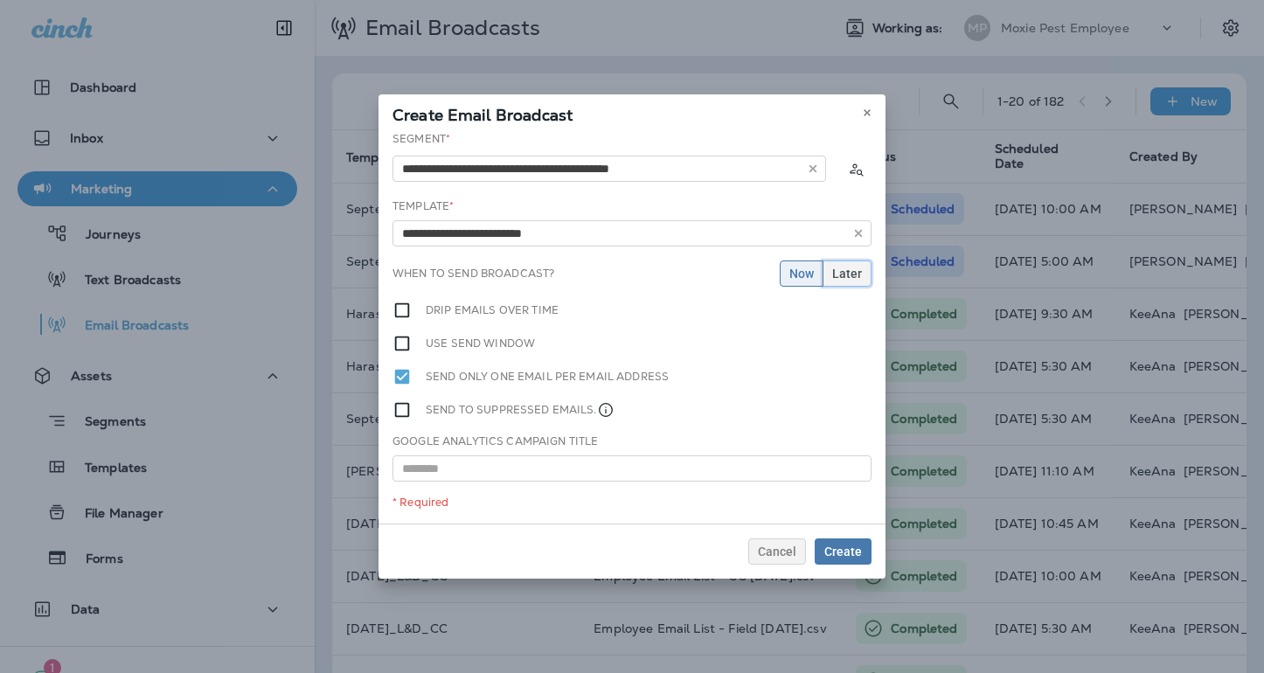
click at [852, 278] on span "Later" at bounding box center [847, 273] width 30 height 12
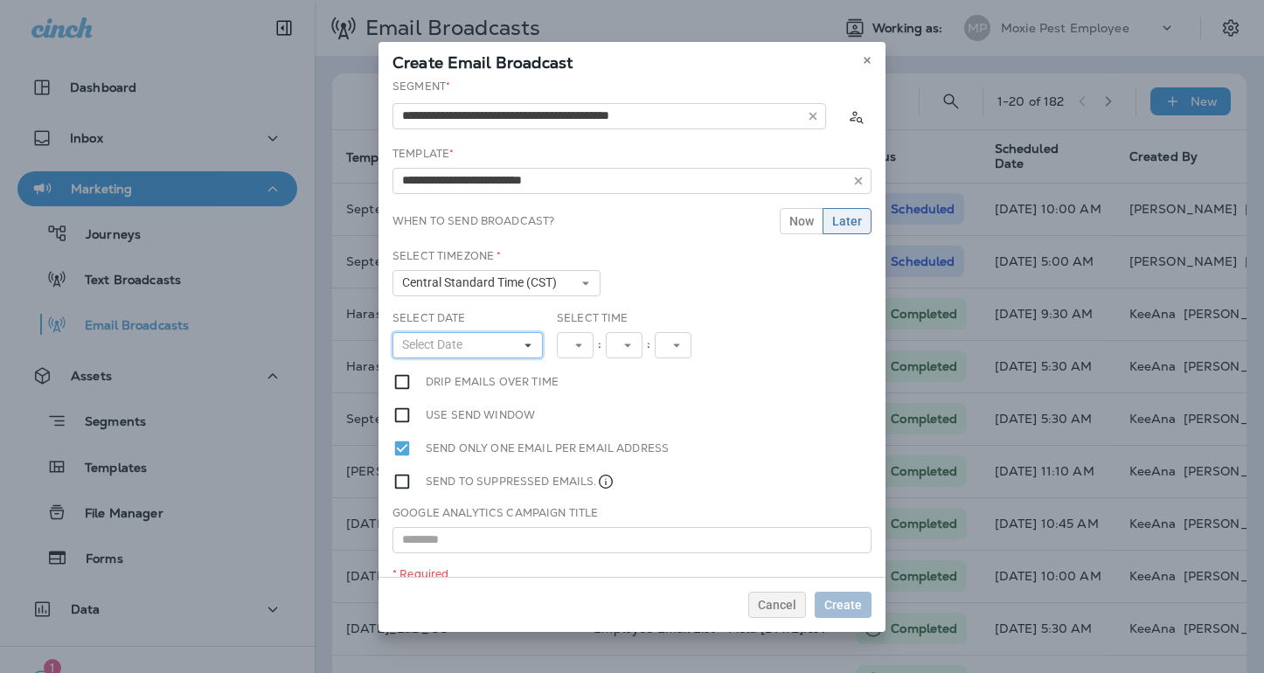
click at [467, 347] on span "Select Date" at bounding box center [435, 344] width 67 height 15
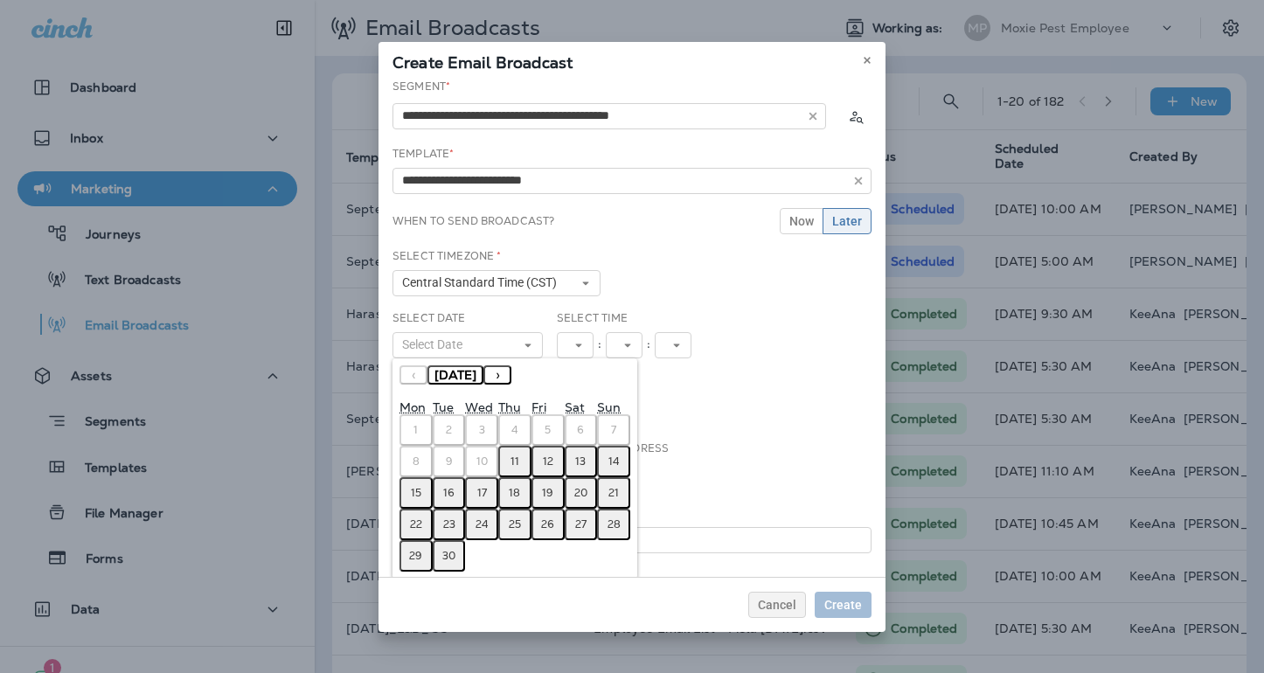
click at [512, 460] on abbr "11" at bounding box center [514, 461] width 9 height 14
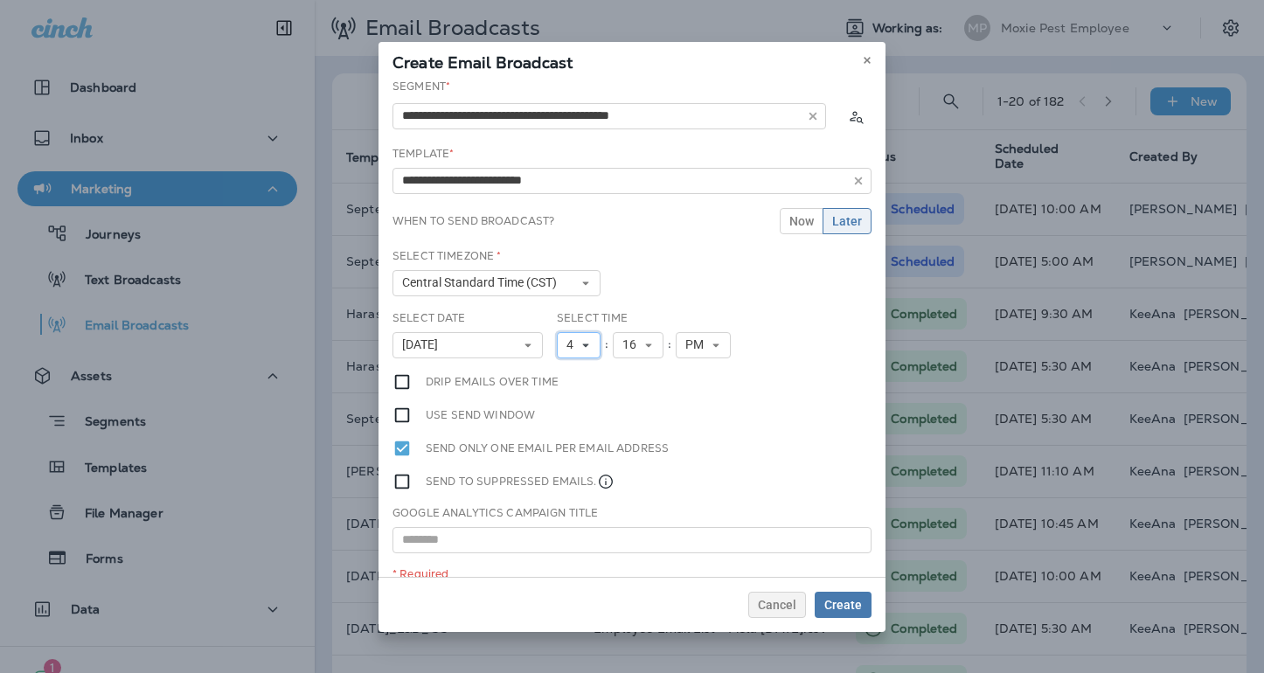
click at [587, 351] on button "4" at bounding box center [579, 345] width 44 height 26
click at [586, 439] on link "5" at bounding box center [579, 441] width 44 height 21
click at [646, 342] on icon at bounding box center [648, 345] width 10 height 10
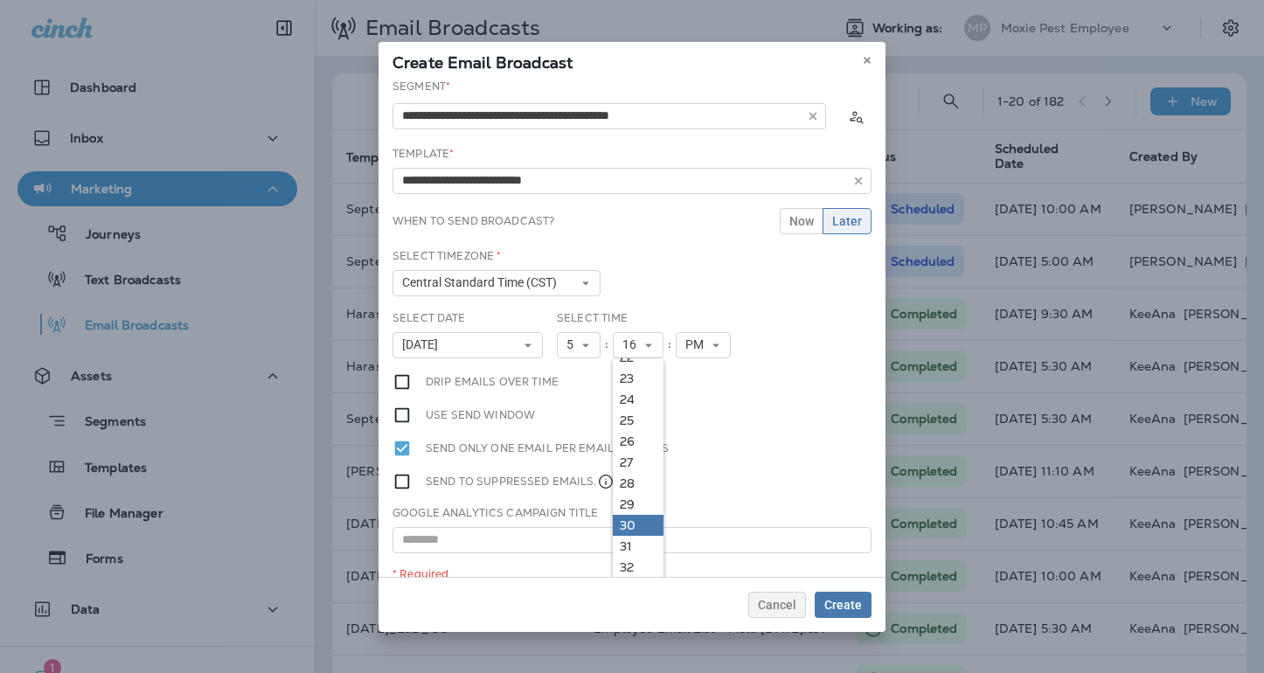
click at [628, 519] on link "30" at bounding box center [638, 525] width 51 height 21
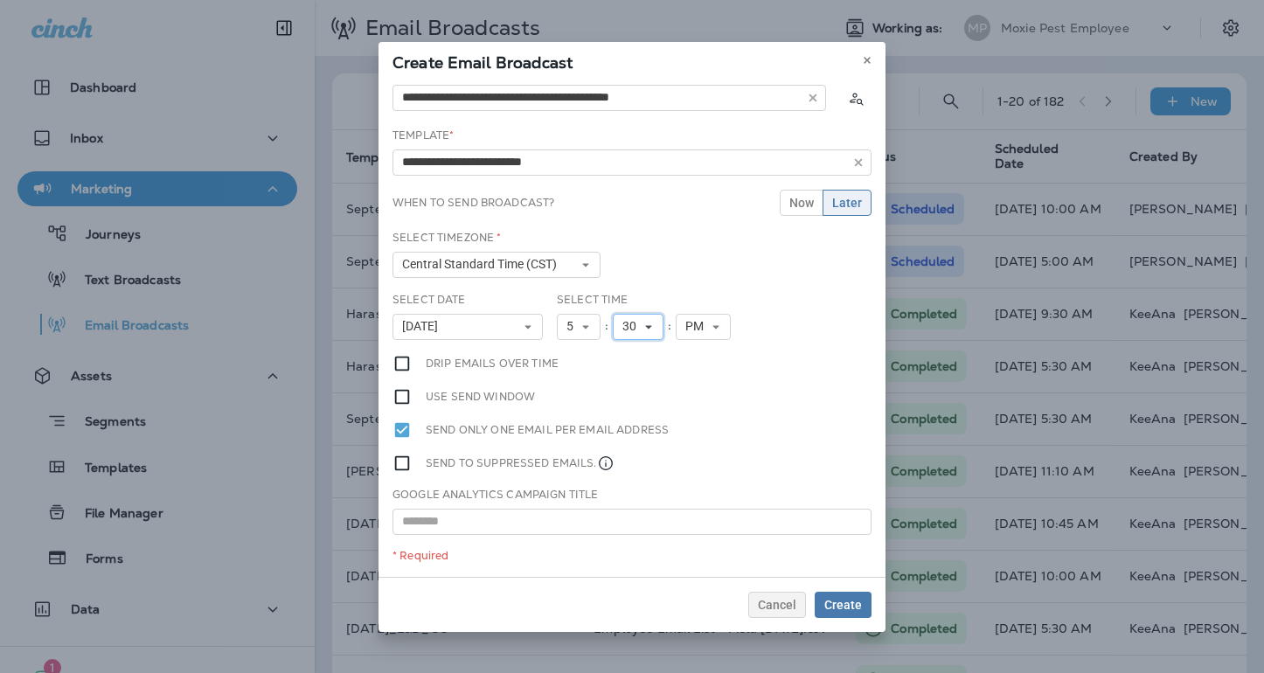
click at [634, 322] on span "30" at bounding box center [632, 326] width 21 height 15
click at [635, 501] on link "30" at bounding box center [638, 506] width 51 height 21
click at [808, 209] on button "Now" at bounding box center [802, 203] width 44 height 26
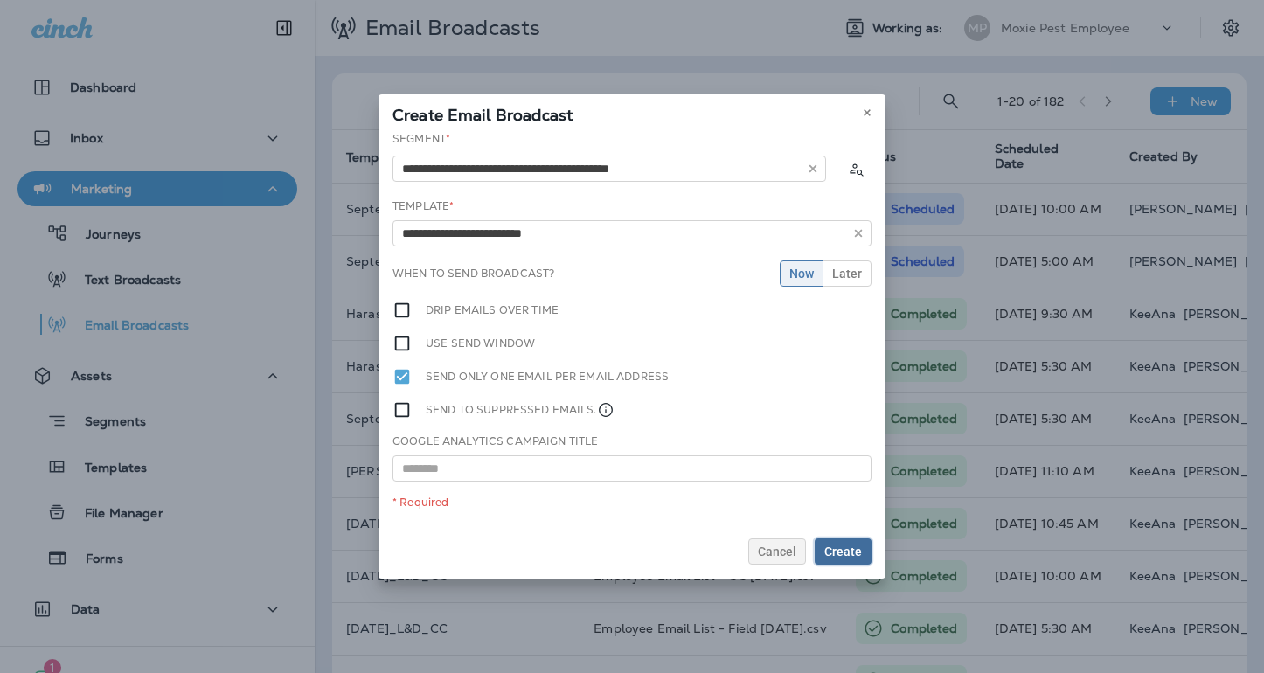
click at [856, 555] on span "Create" at bounding box center [843, 551] width 38 height 12
